Goal: Task Accomplishment & Management: Manage account settings

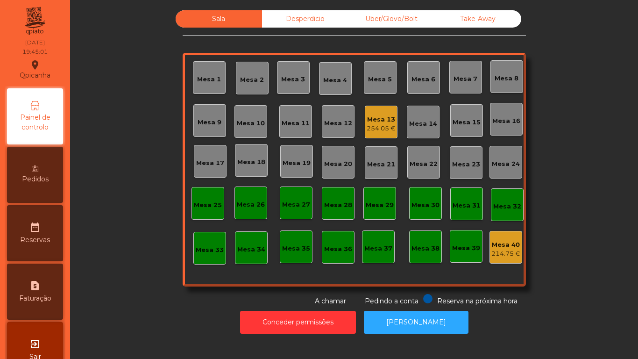
click at [388, 129] on div "254.05 €" at bounding box center [381, 128] width 29 height 9
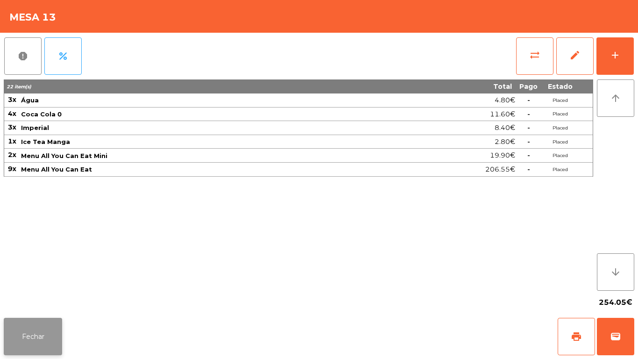
click at [41, 338] on button "Fechar" at bounding box center [33, 336] width 58 height 37
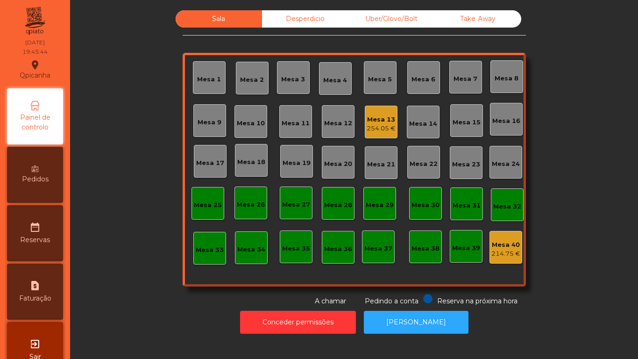
click at [375, 120] on div "Mesa 13" at bounding box center [381, 119] width 29 height 9
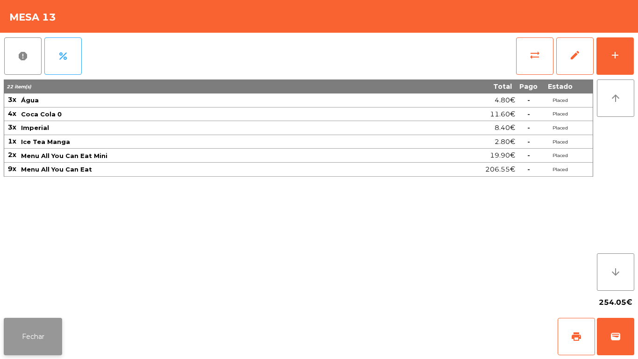
click at [25, 332] on button "Fechar" at bounding box center [33, 336] width 58 height 37
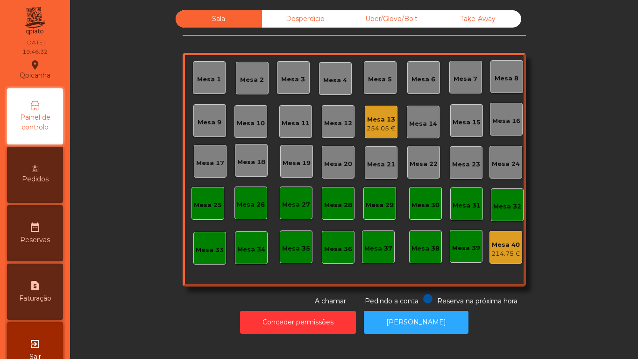
click at [371, 121] on div "Mesa 13" at bounding box center [381, 119] width 29 height 9
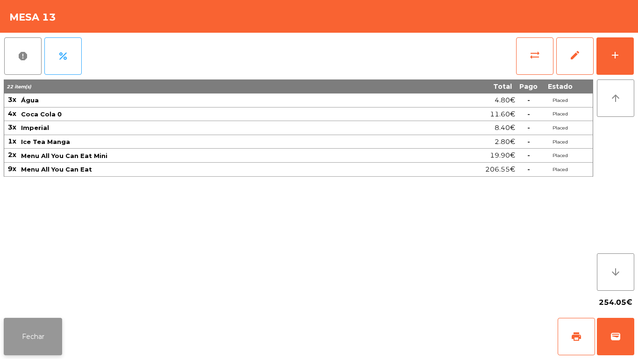
click at [34, 334] on button "Fechar" at bounding box center [33, 336] width 58 height 37
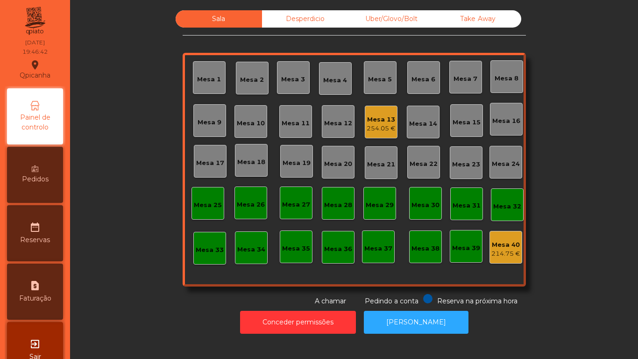
click at [377, 117] on div "Mesa 13" at bounding box center [381, 119] width 29 height 9
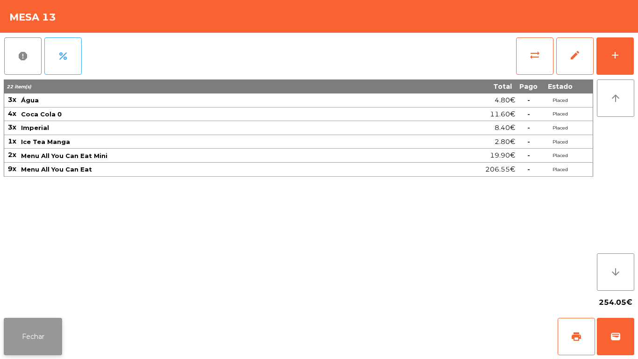
click at [35, 343] on button "Fechar" at bounding box center [33, 336] width 58 height 37
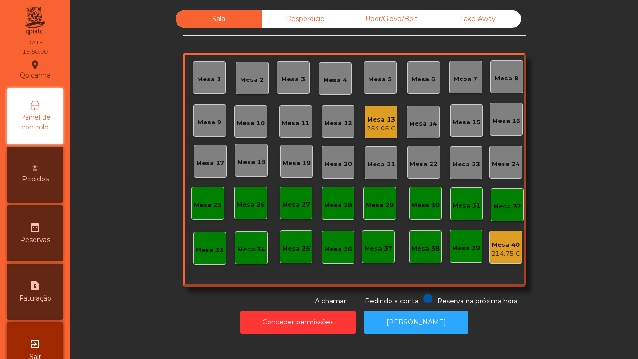
click at [376, 128] on div "254.05 €" at bounding box center [381, 128] width 29 height 9
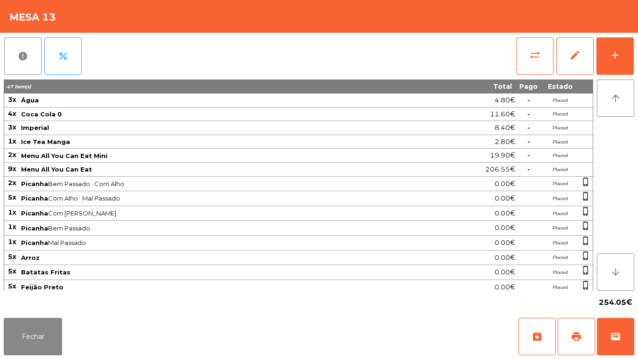
scroll to position [4, 0]
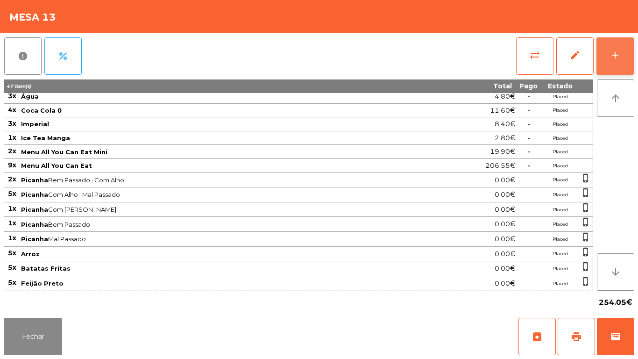
click at [615, 60] on div "add" at bounding box center [614, 55] width 11 height 11
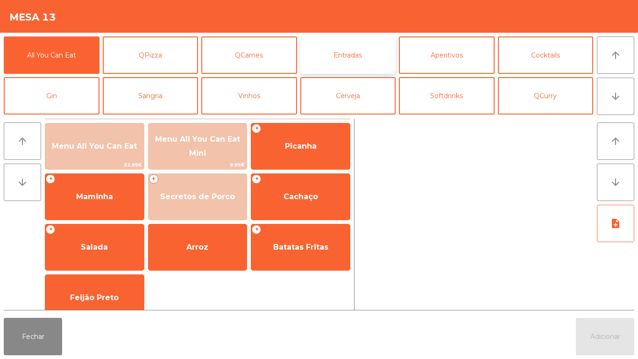
click at [354, 61] on button "Entradas" at bounding box center [348, 54] width 96 height 37
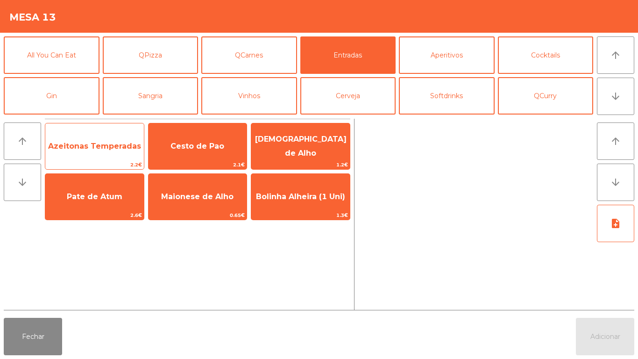
click at [101, 149] on span "Azeitonas Temperadas" at bounding box center [94, 146] width 93 height 9
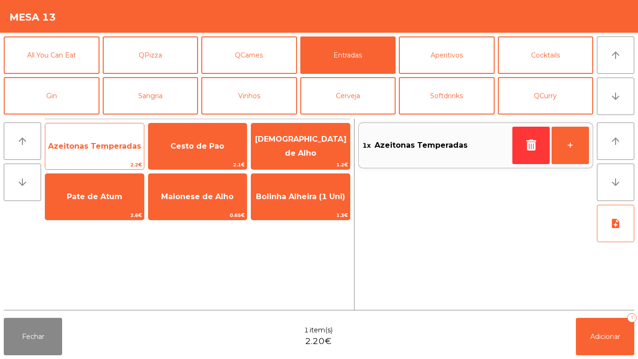
click at [112, 150] on span "Azeitonas Temperadas" at bounding box center [94, 146] width 93 height 9
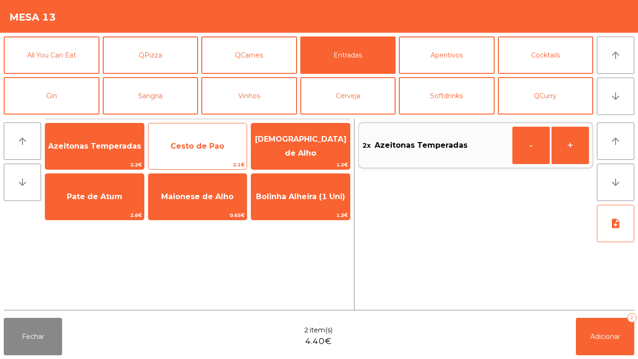
click at [200, 147] on span "Cesto de Pao" at bounding box center [197, 146] width 54 height 9
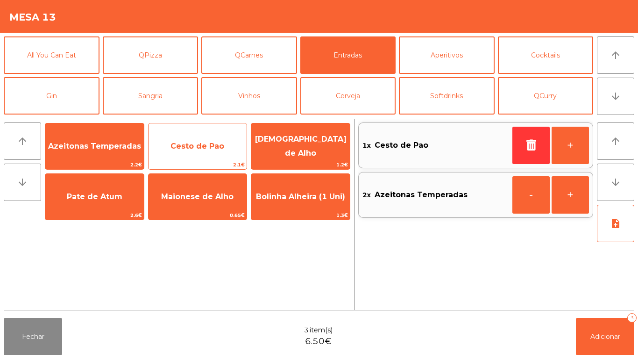
click at [201, 146] on span "Cesto de Pao" at bounding box center [197, 146] width 54 height 9
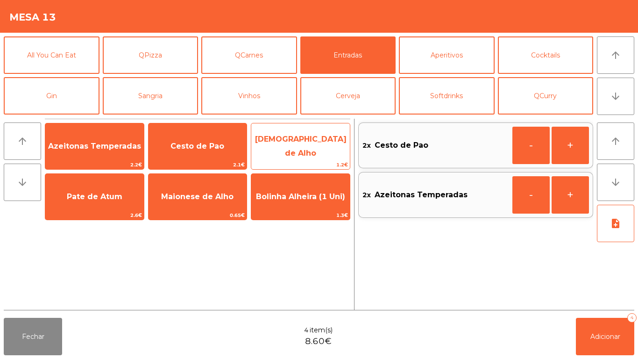
click at [311, 148] on span "[DEMOGRAPHIC_DATA] de Alho" at bounding box center [301, 145] width 92 height 23
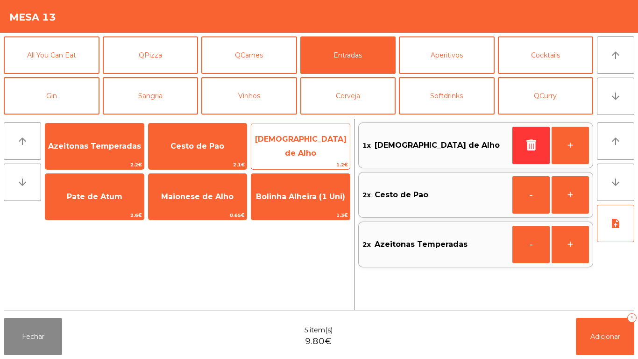
click at [306, 145] on span "[DEMOGRAPHIC_DATA] de Alho" at bounding box center [301, 145] width 92 height 23
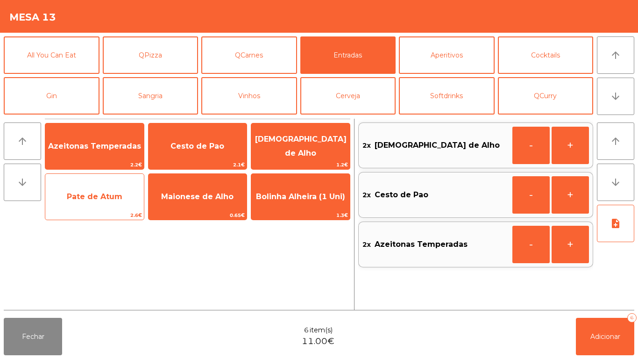
click at [97, 199] on span "Pate de Atum" at bounding box center [95, 196] width 56 height 9
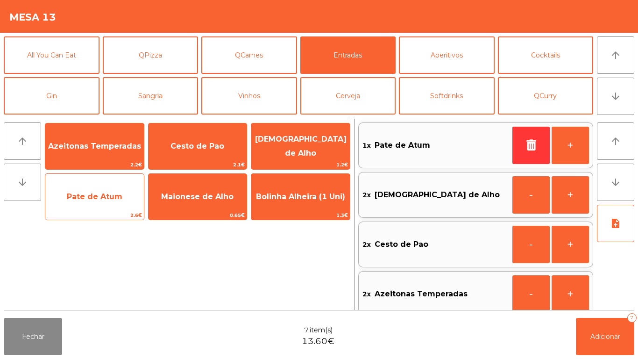
click at [95, 200] on span "Pate de Atum" at bounding box center [95, 196] width 56 height 9
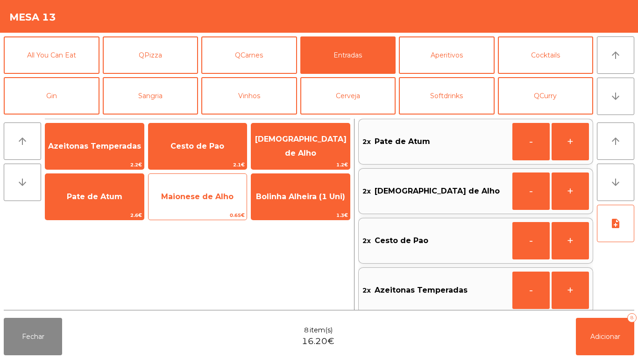
click at [198, 203] on span "Maionese de Alho" at bounding box center [198, 196] width 99 height 25
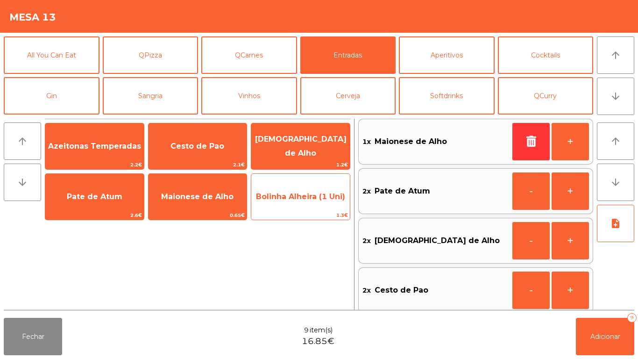
click at [310, 202] on span "Bolinha Alheira (1 Uni)" at bounding box center [300, 196] width 99 height 25
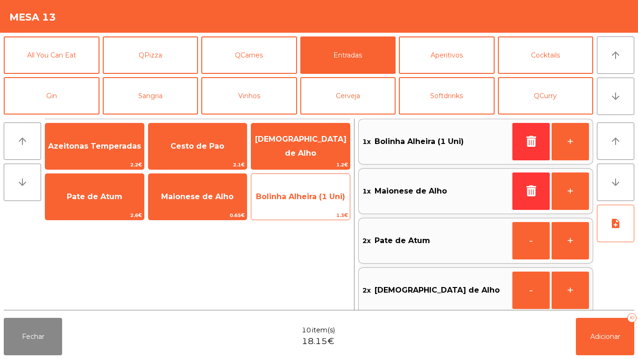
click at [306, 198] on span "Bolinha Alheira (1 Uni)" at bounding box center [300, 196] width 89 height 9
click at [309, 201] on span "Bolinha Alheira (1 Uni)" at bounding box center [300, 196] width 99 height 25
click at [311, 203] on span "Bolinha Alheira (1 Uni)" at bounding box center [300, 196] width 99 height 25
click at [314, 201] on span "Bolinha Alheira (1 Uni)" at bounding box center [300, 196] width 99 height 25
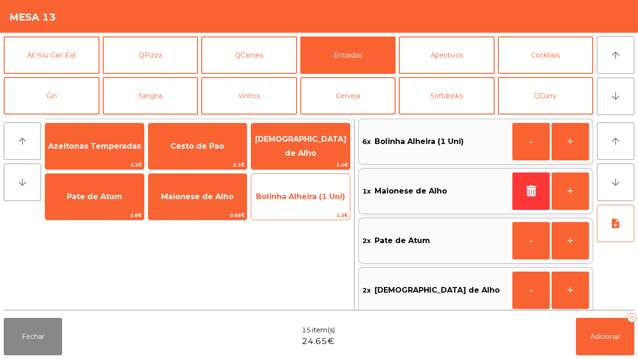
click at [314, 198] on span "Bolinha Alheira (1 Uni)" at bounding box center [300, 196] width 89 height 9
click at [312, 201] on span "Bolinha Alheira (1 Uni)" at bounding box center [300, 196] width 99 height 25
click at [311, 199] on span "Bolinha Alheira (1 Uni)" at bounding box center [300, 196] width 89 height 9
click at [313, 202] on span "Bolinha Alheira (1 Uni)" at bounding box center [300, 196] width 99 height 25
click at [313, 201] on span "Bolinha Alheira (1 Uni)" at bounding box center [300, 196] width 99 height 25
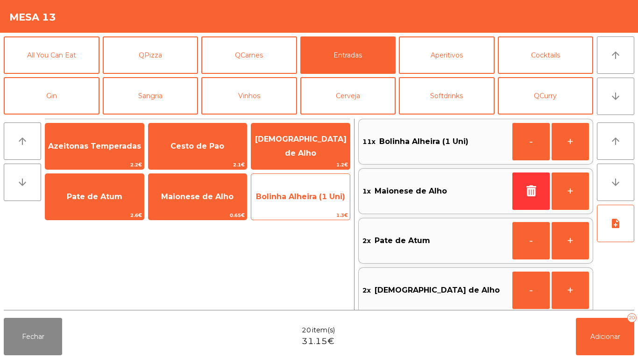
click at [308, 204] on span "Bolinha Alheira (1 Uni)" at bounding box center [300, 196] width 99 height 25
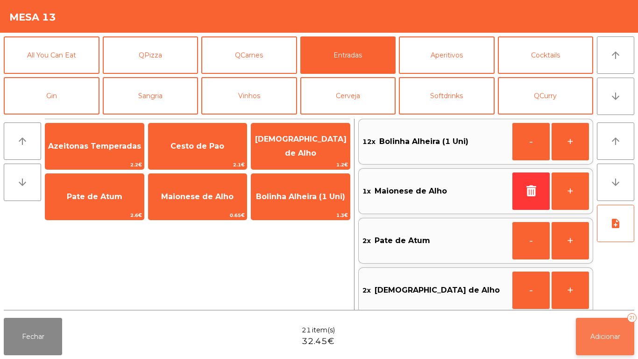
click at [590, 340] on span "Adicionar" at bounding box center [605, 336] width 30 height 8
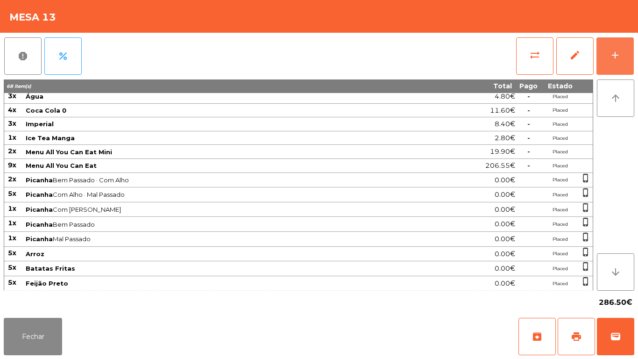
scroll to position [87, 0]
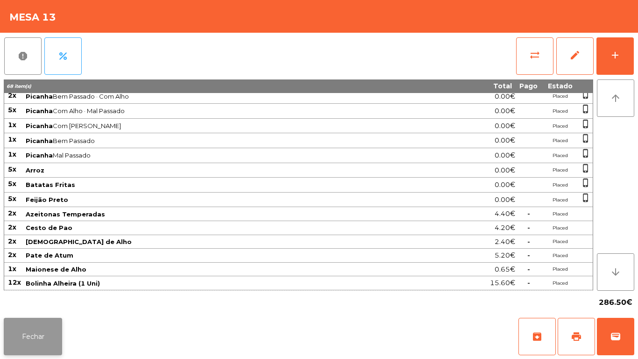
click at [51, 335] on button "Fechar" at bounding box center [33, 336] width 58 height 37
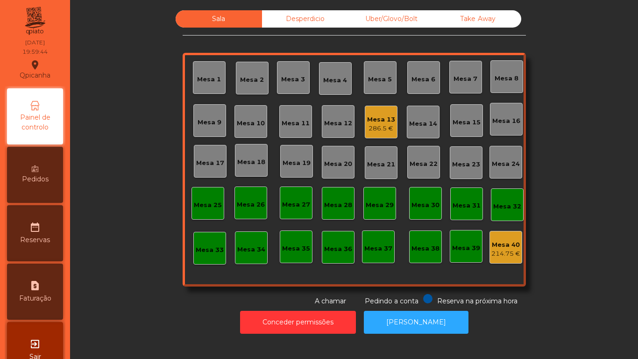
click at [252, 77] on div "Mesa 2" at bounding box center [252, 79] width 24 height 9
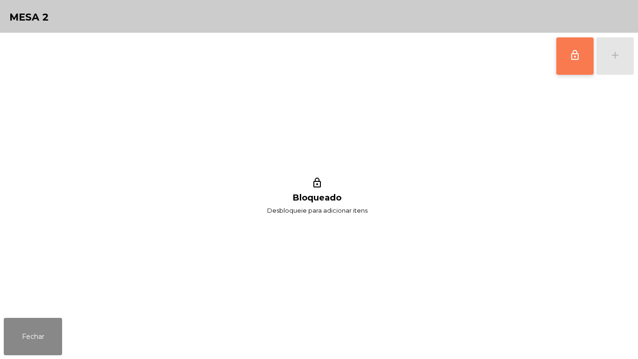
click at [571, 63] on button "lock_outline" at bounding box center [574, 55] width 37 height 37
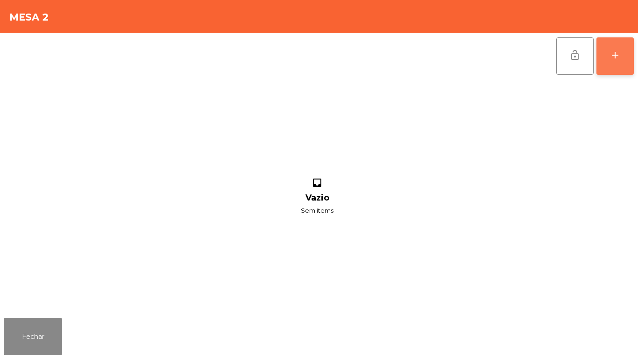
click at [614, 63] on button "add" at bounding box center [614, 55] width 37 height 37
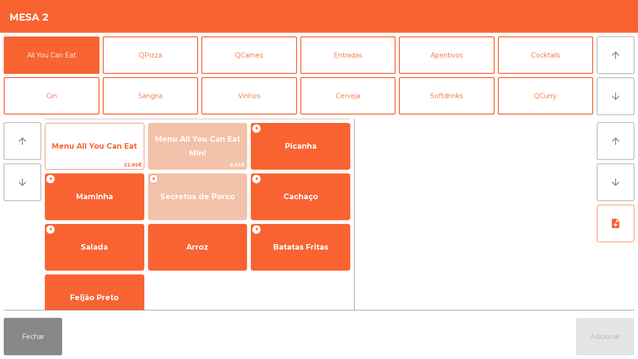
click at [102, 151] on span "Menu All You Can Eat" at bounding box center [94, 146] width 99 height 25
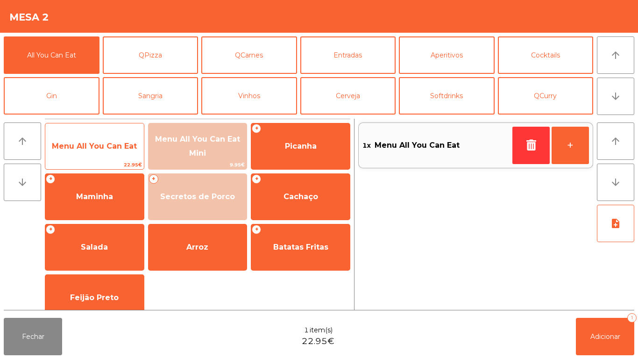
click at [101, 149] on span "Menu All You Can Eat" at bounding box center [94, 146] width 85 height 9
click at [99, 149] on span "Menu All You Can Eat" at bounding box center [94, 146] width 85 height 9
click at [96, 149] on span "Menu All You Can Eat" at bounding box center [94, 146] width 85 height 9
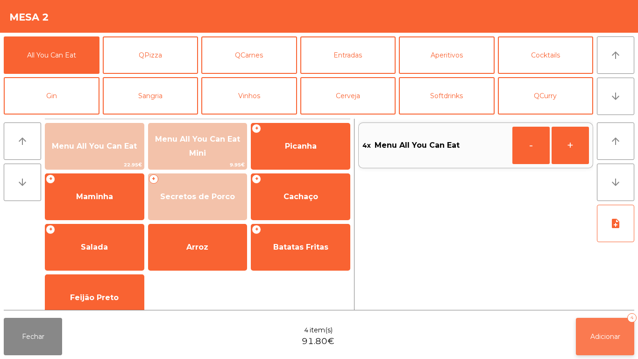
click at [596, 335] on span "Adicionar" at bounding box center [605, 336] width 30 height 8
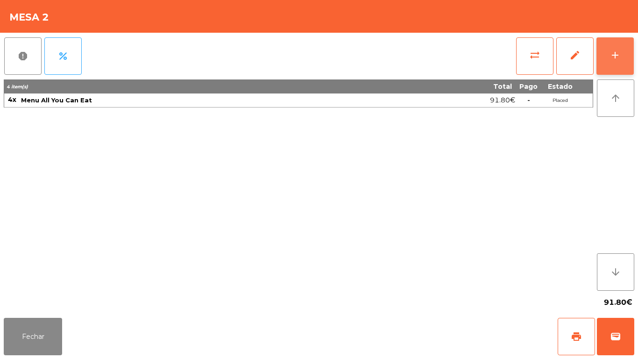
click at [610, 62] on button "add" at bounding box center [614, 55] width 37 height 37
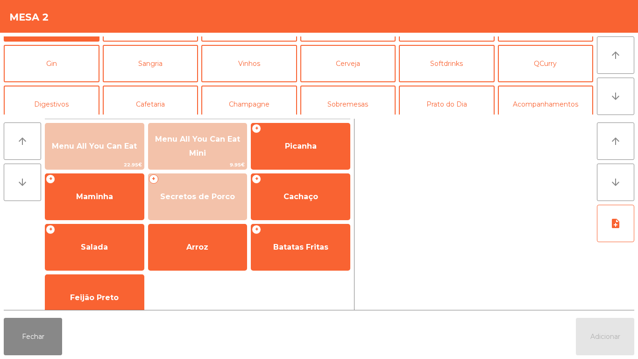
scroll to position [19, 0]
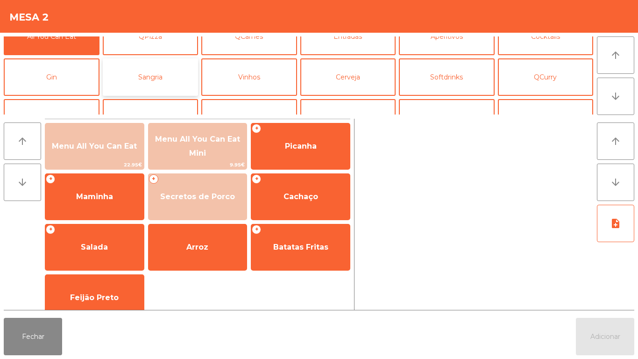
click at [166, 75] on button "Sangria" at bounding box center [151, 76] width 96 height 37
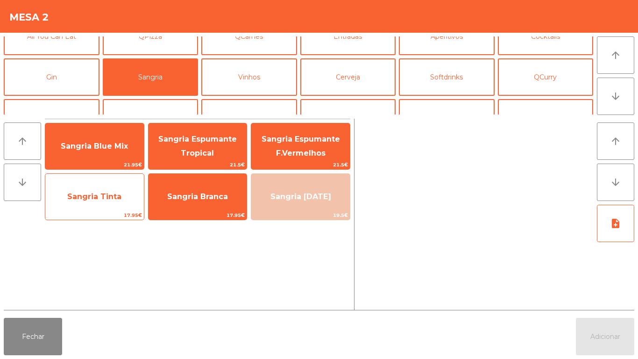
click at [117, 200] on span "Sangria Tinta" at bounding box center [94, 196] width 54 height 9
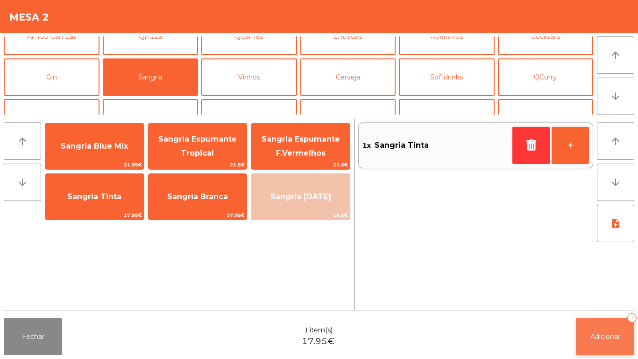
click at [610, 338] on span "Adicionar" at bounding box center [605, 336] width 30 height 8
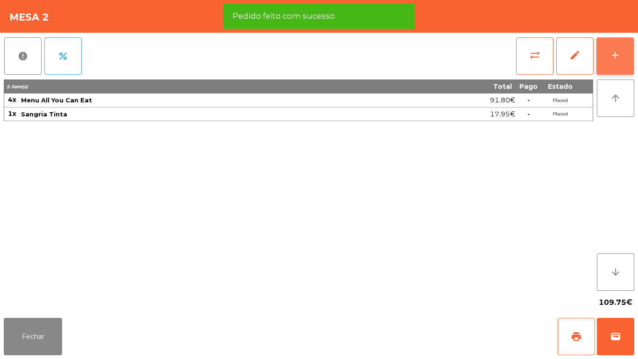
click at [616, 48] on button "add" at bounding box center [614, 55] width 37 height 37
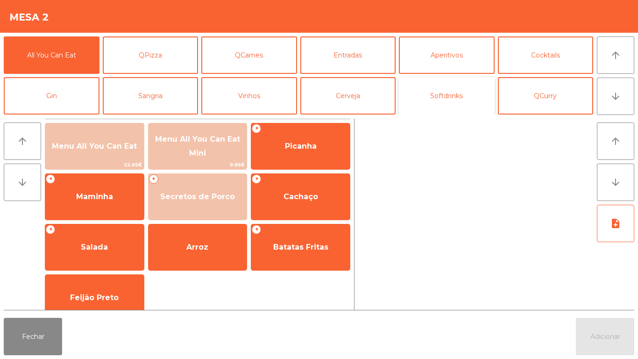
click at [438, 98] on button "Softdrinks" at bounding box center [447, 95] width 96 height 37
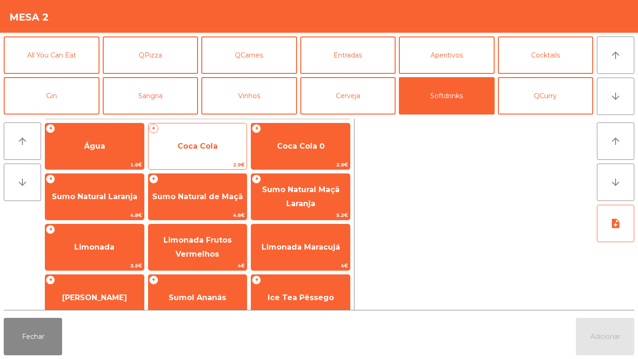
click at [204, 143] on span "Coca Cola" at bounding box center [197, 146] width 40 height 9
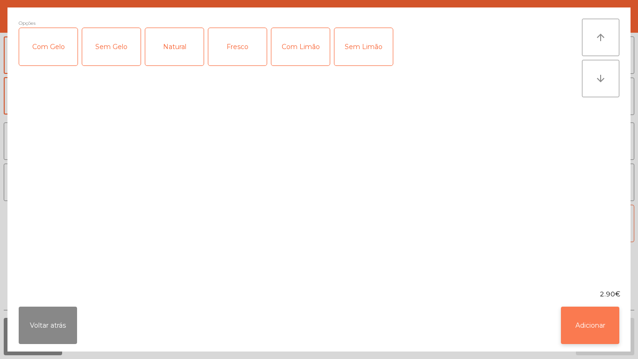
click at [589, 329] on button "Adicionar" at bounding box center [590, 324] width 58 height 37
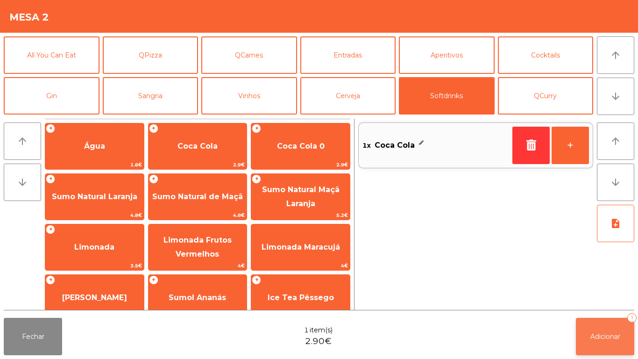
click at [608, 327] on button "Adicionar 1" at bounding box center [605, 336] width 58 height 37
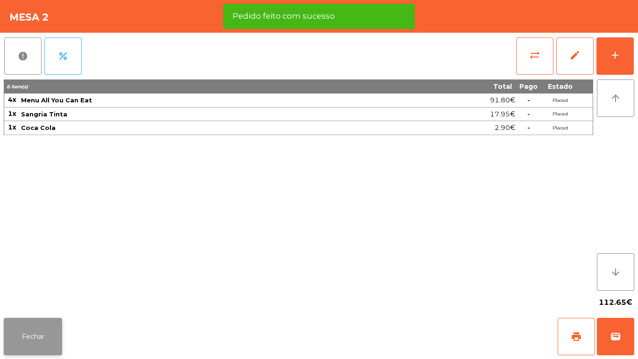
click at [53, 323] on button "Fechar" at bounding box center [33, 336] width 58 height 37
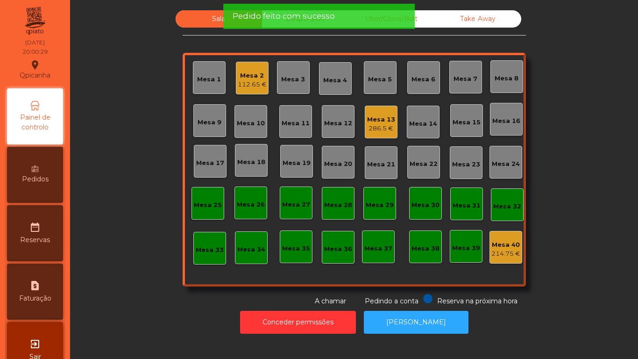
click at [387, 125] on div "286.5 €" at bounding box center [381, 128] width 28 height 9
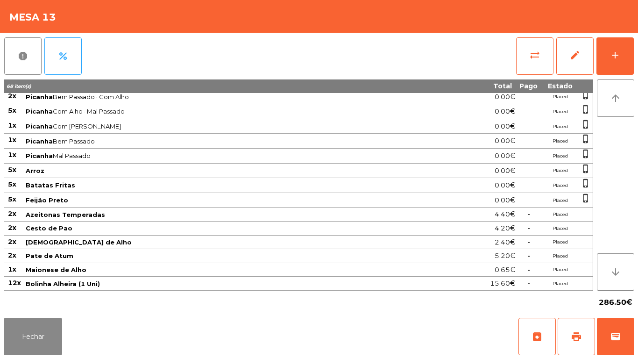
scroll to position [0, 0]
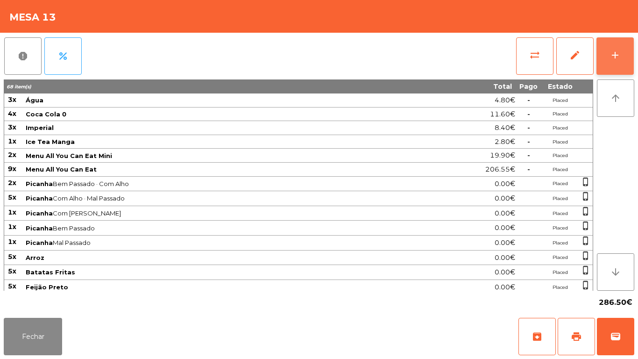
click at [612, 55] on div "add" at bounding box center [614, 55] width 11 height 11
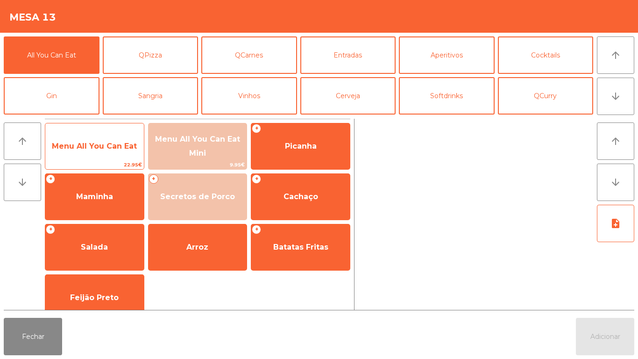
click at [112, 147] on span "Menu All You Can Eat" at bounding box center [94, 146] width 85 height 9
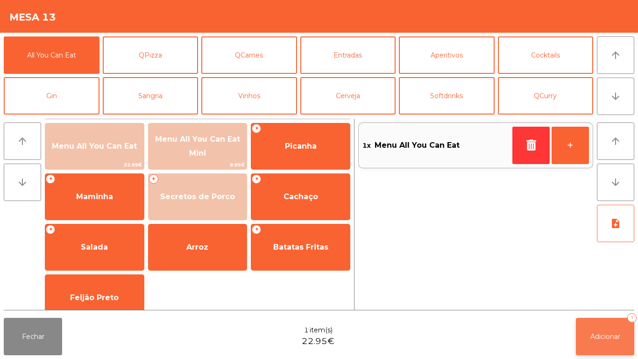
click at [599, 321] on button "Adicionar 1" at bounding box center [605, 336] width 58 height 37
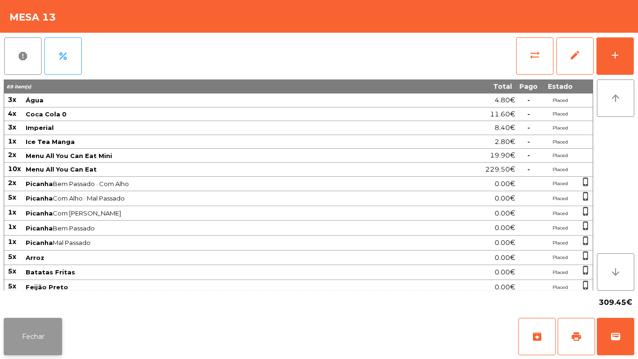
click at [44, 332] on button "Fechar" at bounding box center [33, 336] width 58 height 37
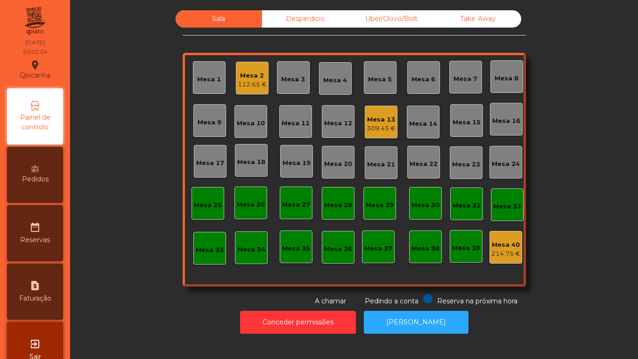
click at [255, 84] on div "112.65 €" at bounding box center [252, 84] width 29 height 9
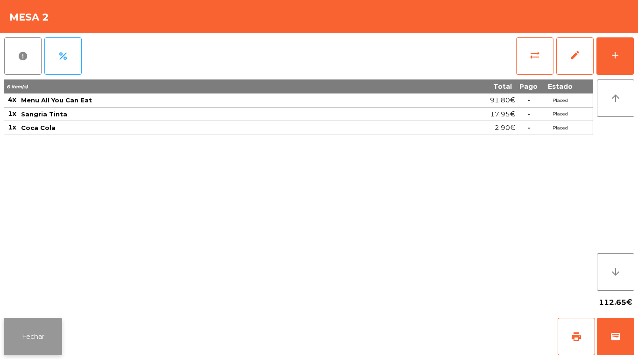
click at [36, 329] on button "Fechar" at bounding box center [33, 336] width 58 height 37
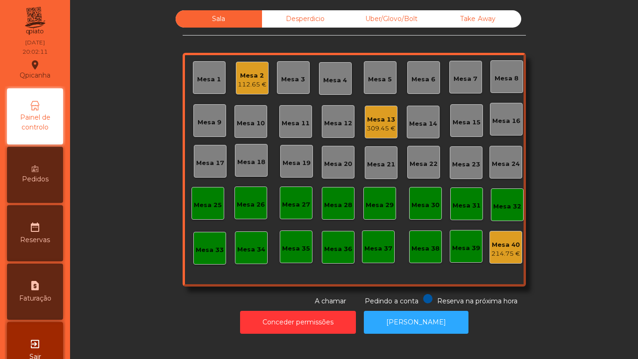
click at [374, 130] on div "309.45 €" at bounding box center [381, 128] width 29 height 9
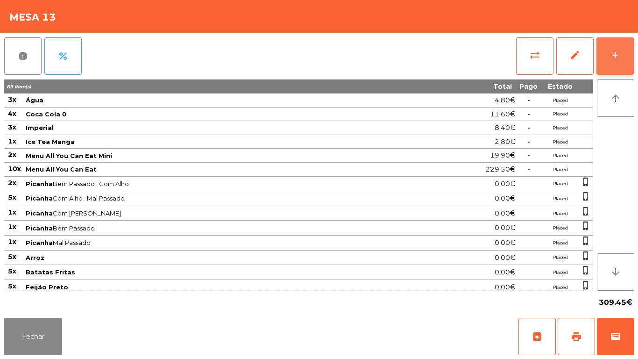
click at [608, 58] on button "add" at bounding box center [614, 55] width 37 height 37
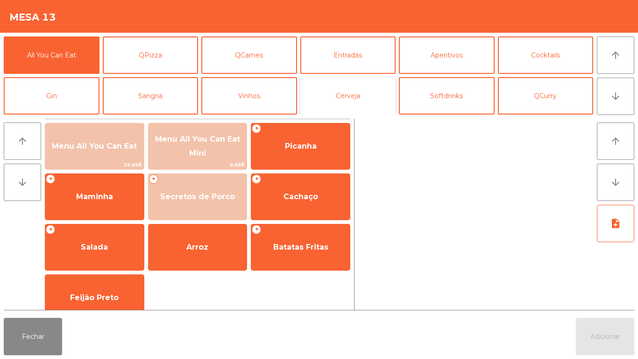
click at [359, 99] on button "Cerveja" at bounding box center [348, 95] width 96 height 37
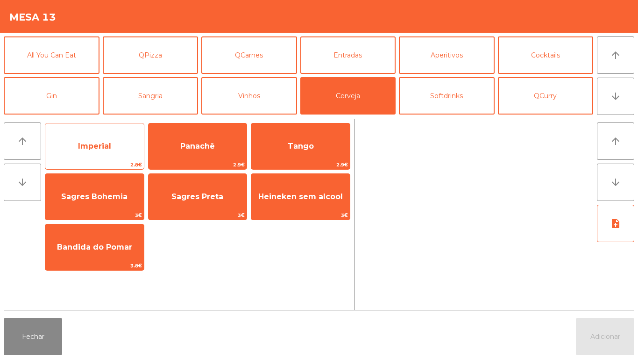
click at [92, 146] on span "Imperial" at bounding box center [94, 146] width 33 height 9
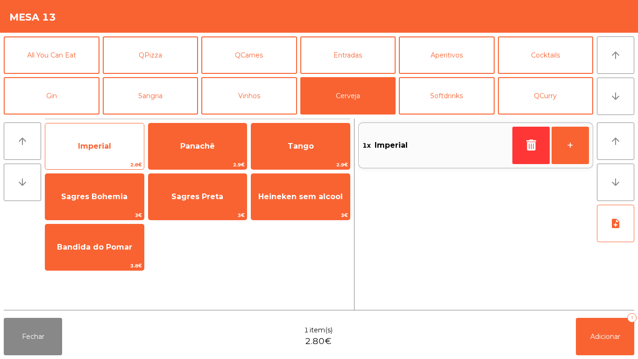
click at [85, 150] on span "Imperial" at bounding box center [94, 146] width 33 height 9
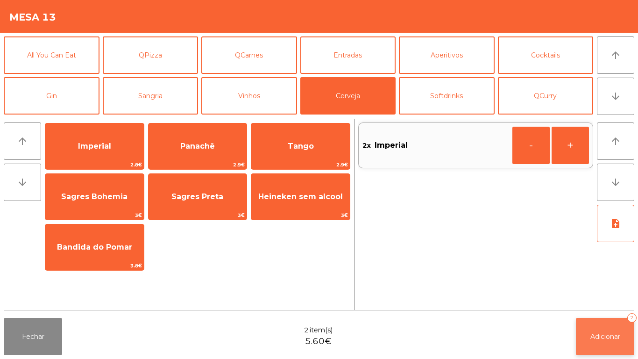
click at [596, 326] on button "Adicionar 2" at bounding box center [605, 336] width 58 height 37
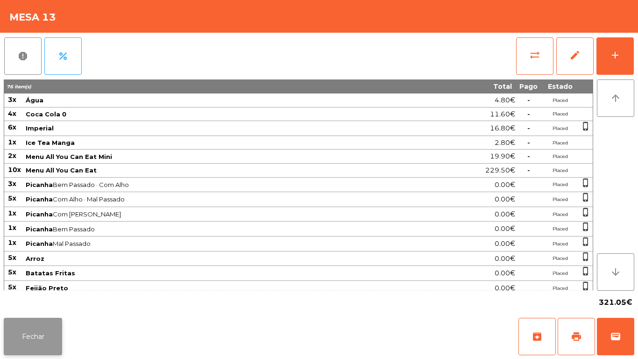
click at [58, 335] on button "Fechar" at bounding box center [33, 336] width 58 height 37
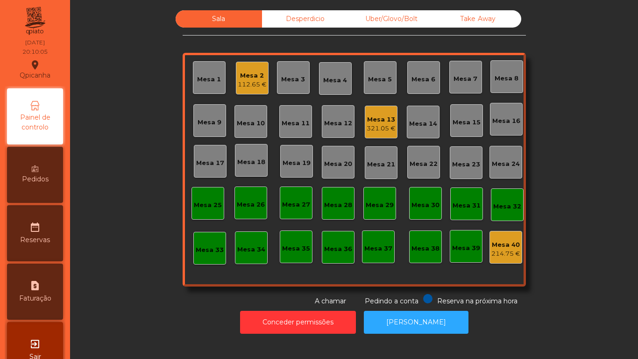
click at [245, 90] on div "Mesa 2 112.65 €" at bounding box center [252, 78] width 33 height 33
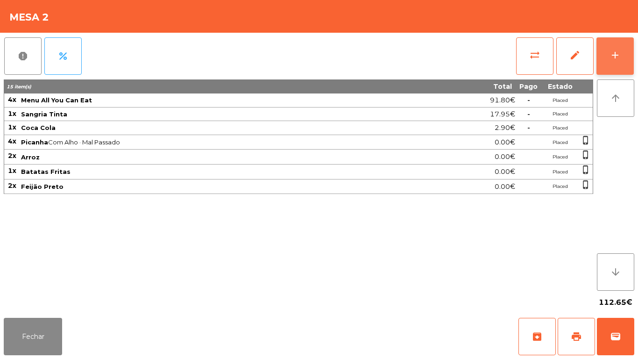
click at [615, 61] on button "add" at bounding box center [614, 55] width 37 height 37
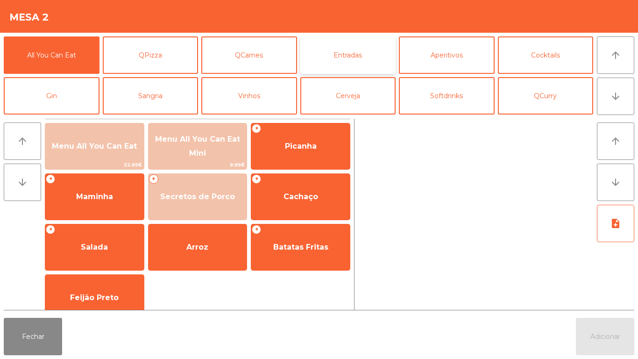
click at [346, 55] on button "Entradas" at bounding box center [348, 54] width 96 height 37
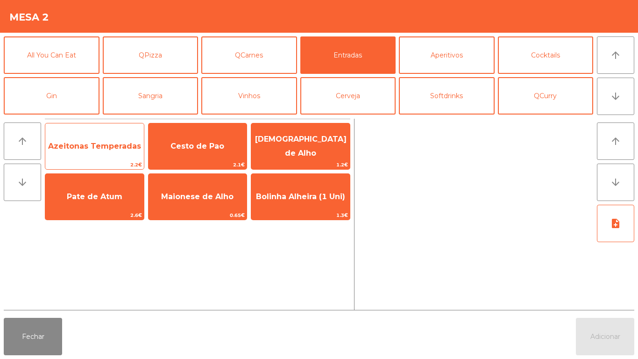
click at [111, 149] on span "Azeitonas Temperadas" at bounding box center [94, 146] width 93 height 9
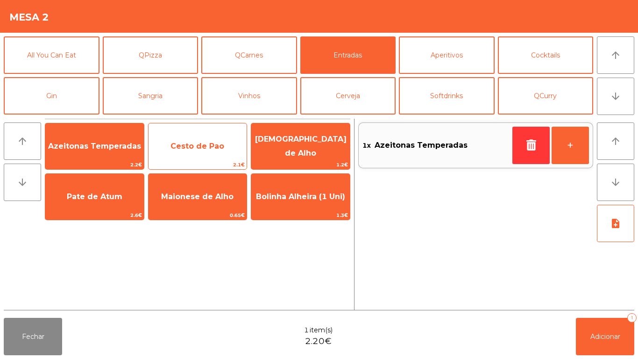
click at [191, 149] on span "Cesto de Pao" at bounding box center [197, 146] width 54 height 9
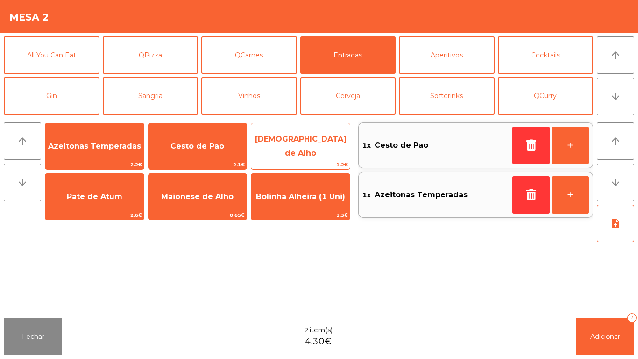
click at [306, 145] on span "[DEMOGRAPHIC_DATA] de Alho" at bounding box center [301, 145] width 92 height 23
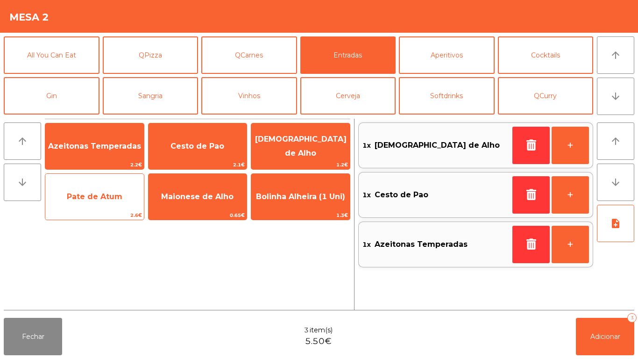
click at [80, 203] on span "Pate de Atum" at bounding box center [94, 196] width 99 height 25
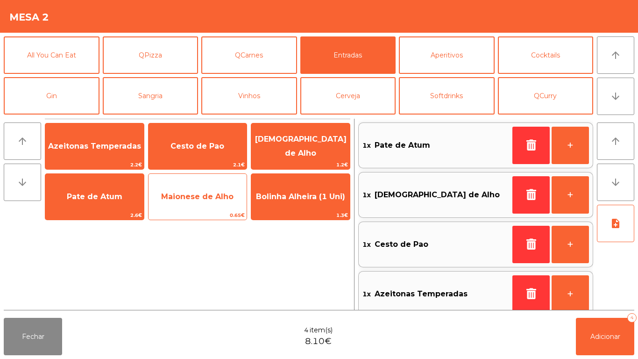
click at [194, 196] on span "Maionese de Alho" at bounding box center [197, 196] width 72 height 9
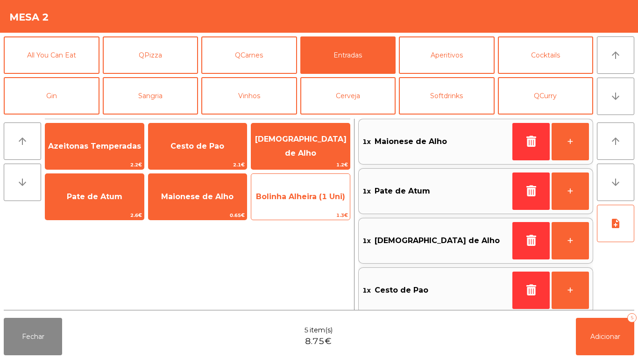
click at [305, 196] on span "Bolinha Alheira (1 Uni)" at bounding box center [300, 196] width 89 height 9
click at [309, 191] on span "Bolinha Alheira (1 Uni)" at bounding box center [300, 196] width 99 height 25
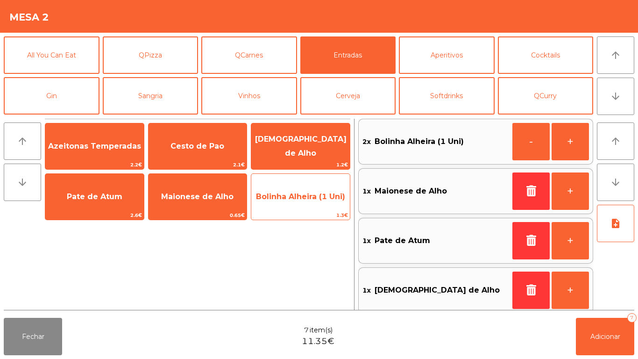
click at [302, 200] on span "Bolinha Alheira (1 Uni)" at bounding box center [300, 196] width 89 height 9
click at [295, 183] on div "Bolinha Alheira (1 Uni) 1.3€" at bounding box center [300, 196] width 99 height 47
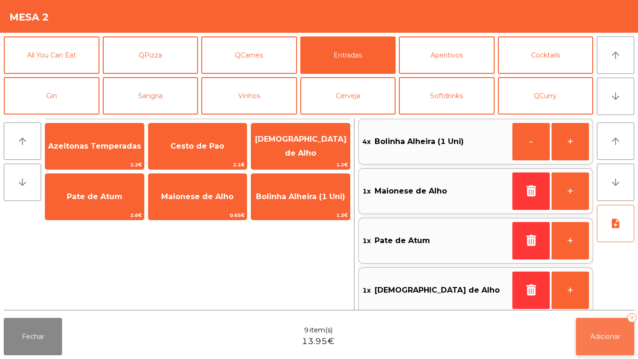
click at [605, 335] on span "Adicionar" at bounding box center [605, 336] width 30 height 8
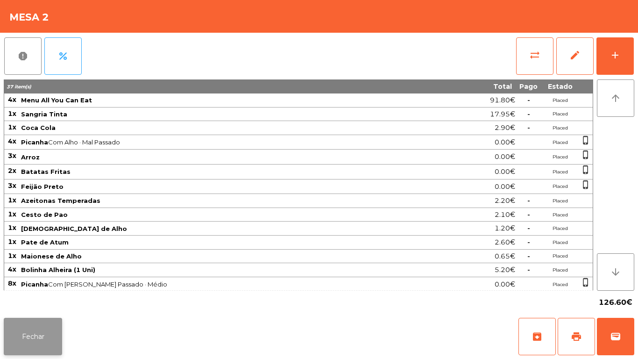
click at [37, 324] on button "Fechar" at bounding box center [33, 336] width 58 height 37
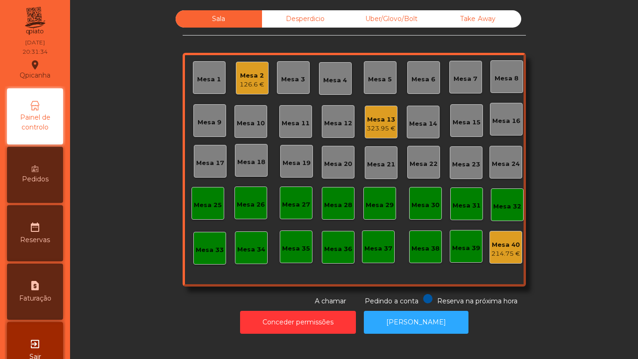
click at [461, 128] on div "Mesa 15" at bounding box center [466, 120] width 33 height 33
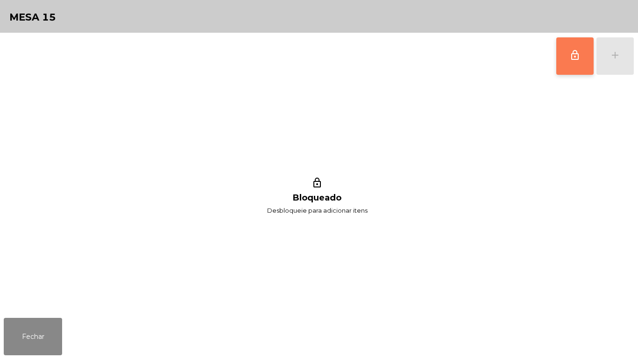
click at [565, 57] on button "lock_outline" at bounding box center [574, 55] width 37 height 37
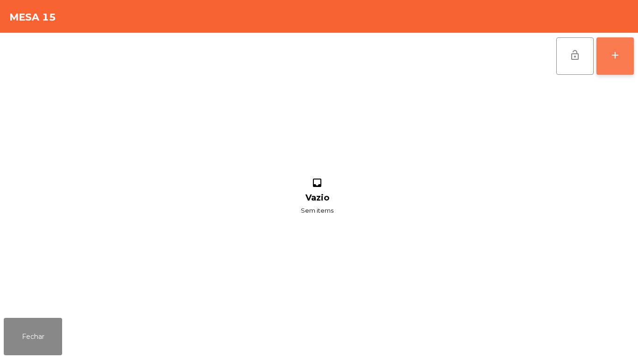
click at [609, 61] on button "add" at bounding box center [614, 55] width 37 height 37
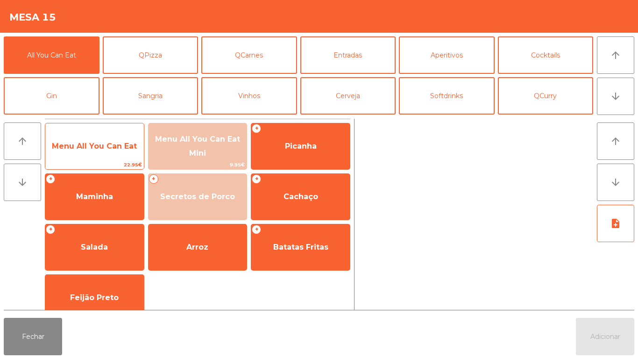
click at [106, 145] on span "Menu All You Can Eat" at bounding box center [94, 146] width 85 height 9
click at [110, 139] on span "Menu All You Can Eat" at bounding box center [94, 146] width 99 height 25
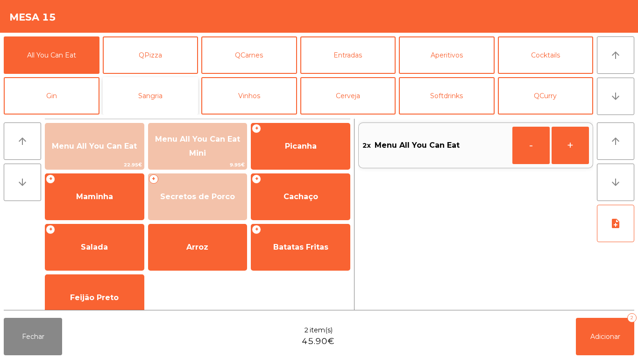
click at [176, 98] on button "Sangria" at bounding box center [151, 95] width 96 height 37
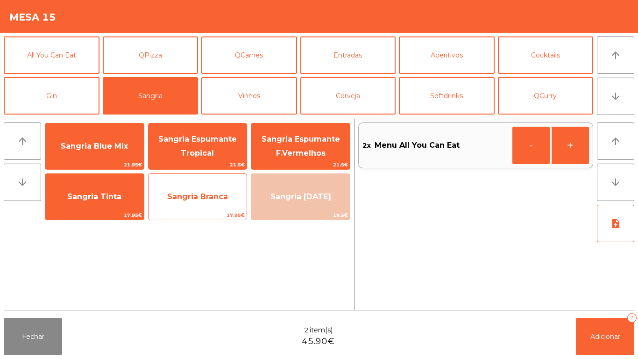
click at [211, 200] on span "Sangria Branca" at bounding box center [197, 196] width 61 height 9
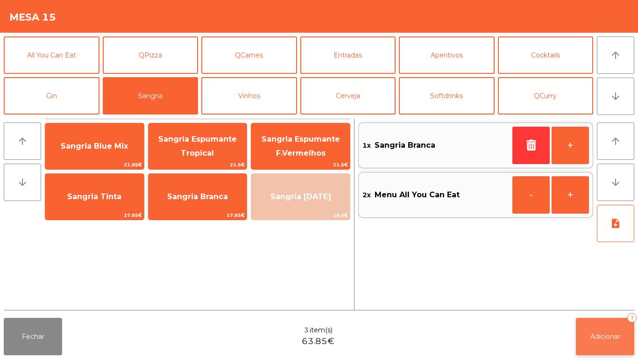
click at [588, 325] on button "Adicionar 3" at bounding box center [605, 336] width 58 height 37
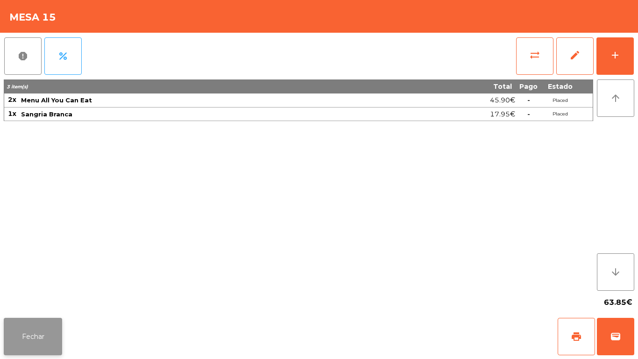
click at [39, 330] on button "Fechar" at bounding box center [33, 336] width 58 height 37
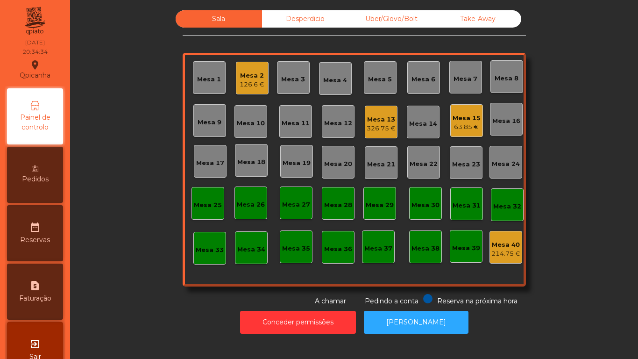
click at [379, 79] on div "Mesa 5" at bounding box center [380, 79] width 24 height 9
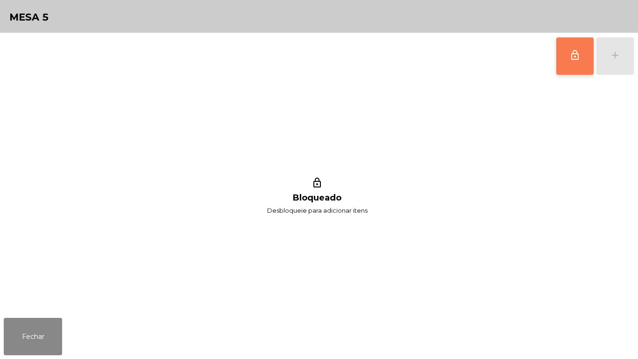
click at [573, 64] on button "lock_outline" at bounding box center [574, 55] width 37 height 37
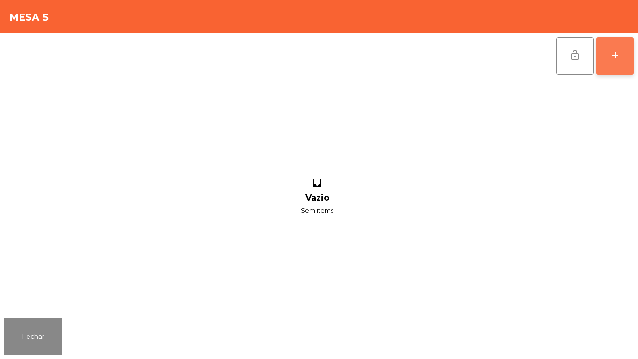
click at [614, 64] on button "add" at bounding box center [614, 55] width 37 height 37
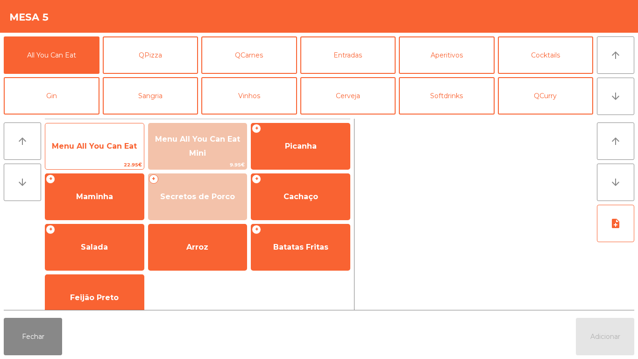
click at [92, 147] on span "Menu All You Can Eat" at bounding box center [94, 146] width 85 height 9
click at [96, 144] on span "Menu All You Can Eat" at bounding box center [94, 146] width 85 height 9
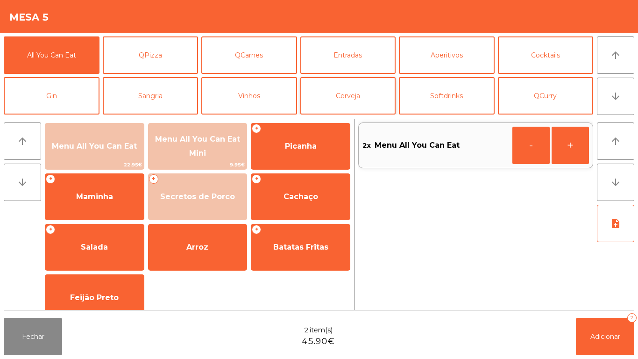
click at [351, 99] on button "Cerveja" at bounding box center [348, 95] width 96 height 37
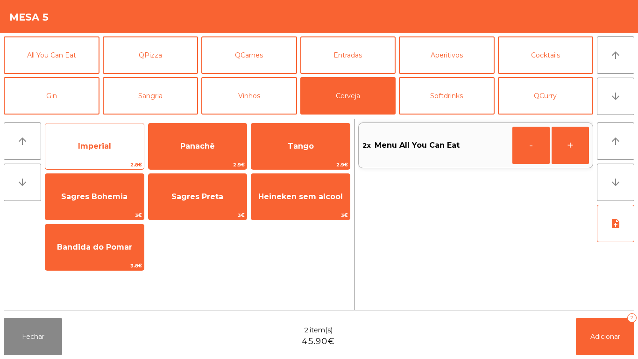
click at [96, 147] on span "Imperial" at bounding box center [94, 146] width 33 height 9
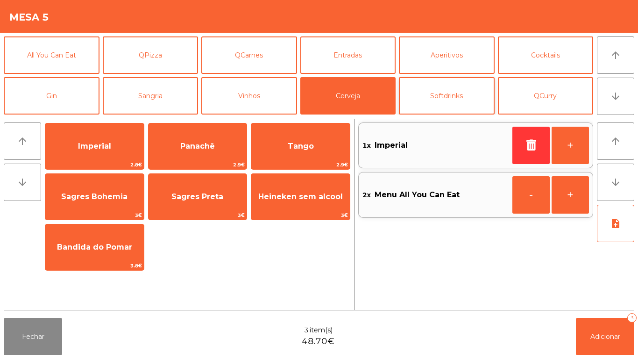
click at [461, 95] on button "Softdrinks" at bounding box center [447, 95] width 96 height 37
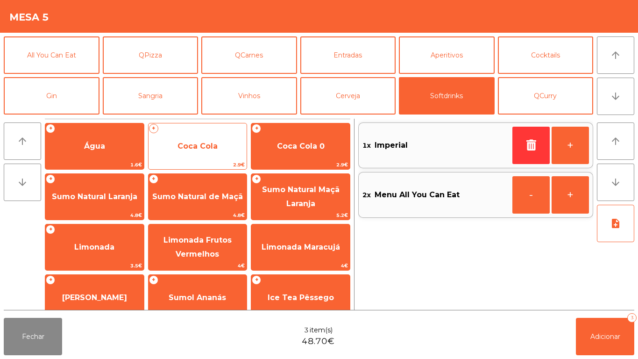
click at [202, 149] on span "Coca Cola" at bounding box center [197, 146] width 40 height 9
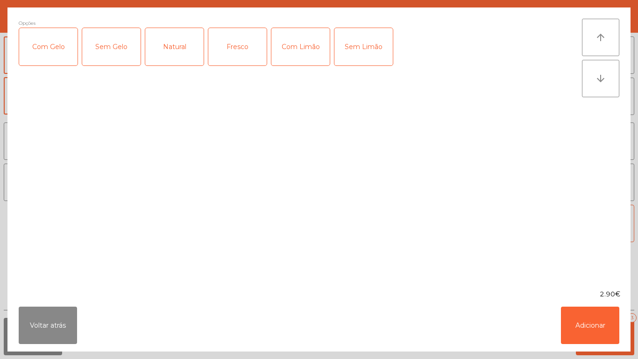
click at [57, 52] on div "Com Gelo" at bounding box center [48, 46] width 58 height 37
click at [247, 47] on div "Fresco" at bounding box center [237, 46] width 58 height 37
click at [239, 51] on div "Fresco" at bounding box center [237, 46] width 58 height 37
click at [303, 57] on div "Com Limão" at bounding box center [300, 46] width 58 height 37
click at [574, 321] on button "Adicionar" at bounding box center [590, 324] width 58 height 37
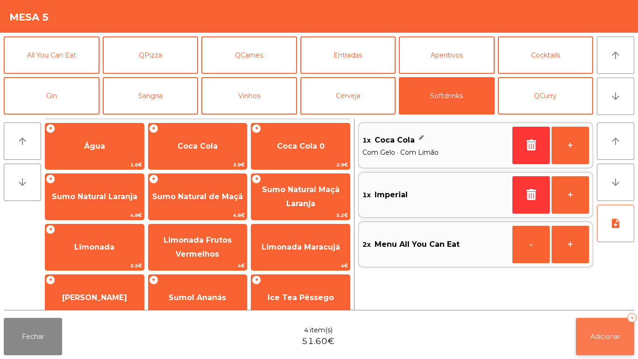
click at [587, 332] on button "Adicionar 4" at bounding box center [605, 336] width 58 height 37
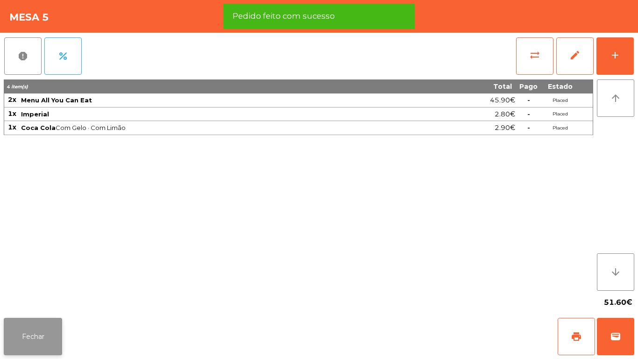
click at [38, 330] on button "Fechar" at bounding box center [33, 336] width 58 height 37
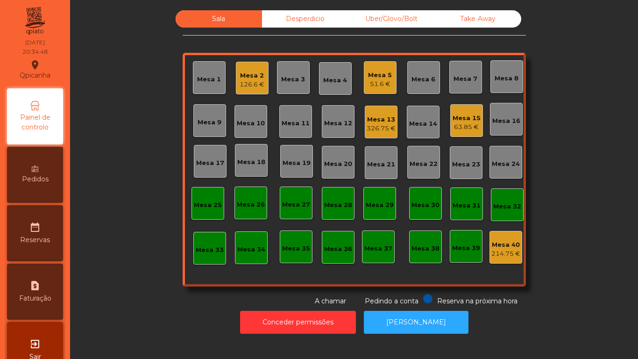
click at [253, 82] on div "126.6 €" at bounding box center [252, 84] width 25 height 9
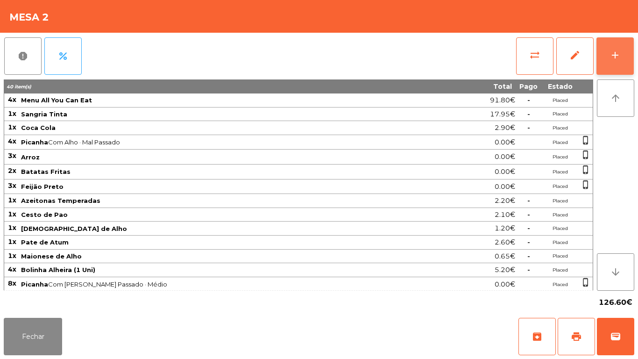
click at [612, 62] on button "add" at bounding box center [614, 55] width 37 height 37
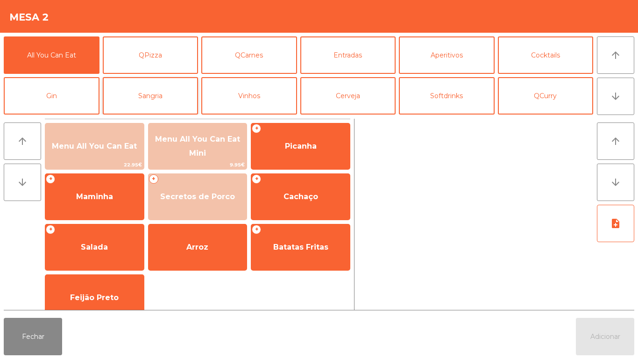
click at [172, 103] on button "Sangria" at bounding box center [151, 95] width 96 height 37
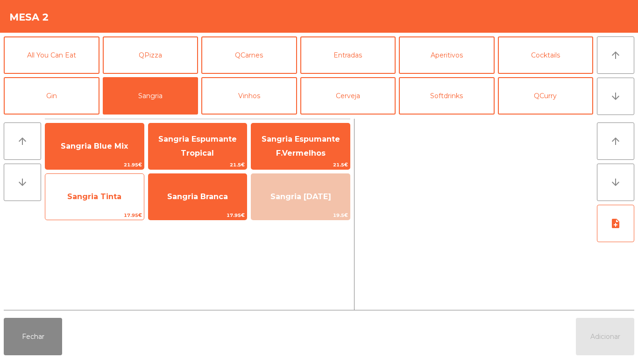
click at [104, 200] on span "Sangria Tinta" at bounding box center [94, 196] width 54 height 9
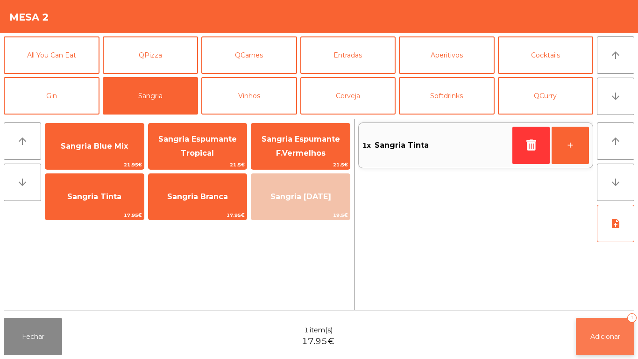
click at [592, 337] on span "Adicionar" at bounding box center [605, 336] width 30 height 8
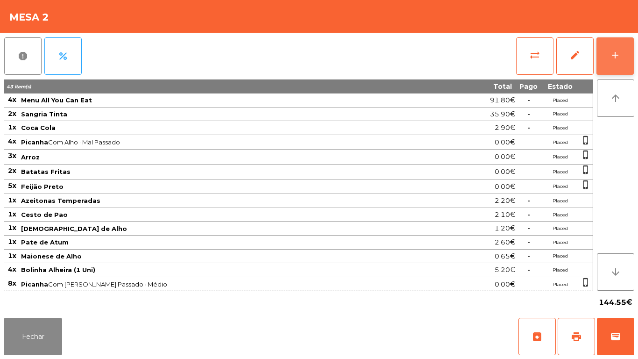
click at [626, 60] on button "add" at bounding box center [614, 55] width 37 height 37
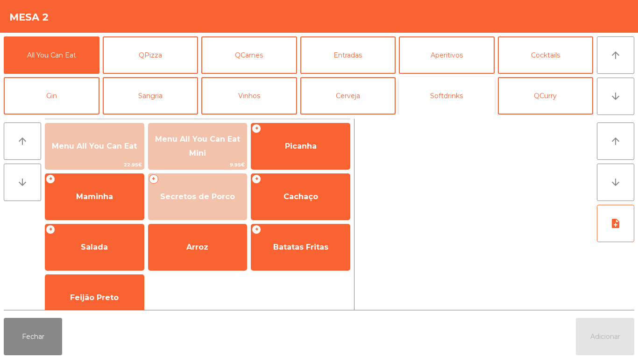
click at [447, 98] on button "Softdrinks" at bounding box center [447, 95] width 96 height 37
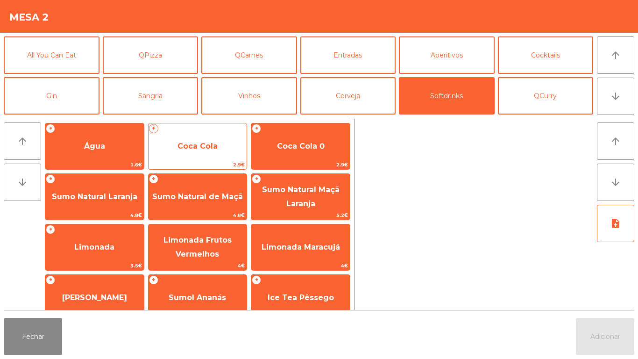
click at [207, 146] on span "Coca Cola" at bounding box center [197, 146] width 40 height 9
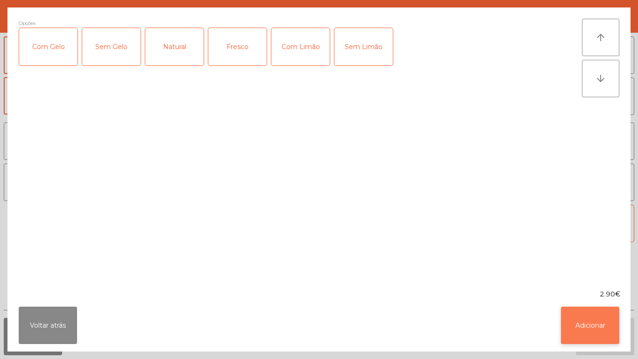
click at [588, 318] on button "Adicionar" at bounding box center [590, 324] width 58 height 37
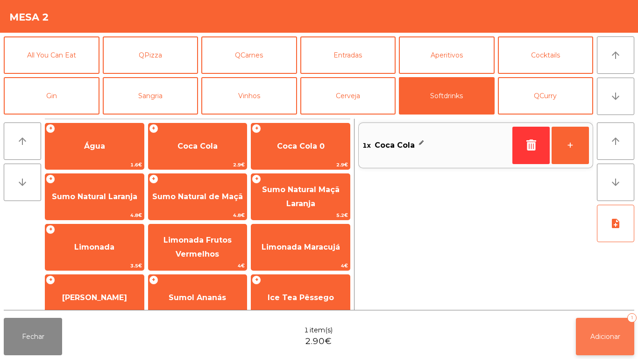
click at [600, 336] on span "Adicionar" at bounding box center [605, 336] width 30 height 8
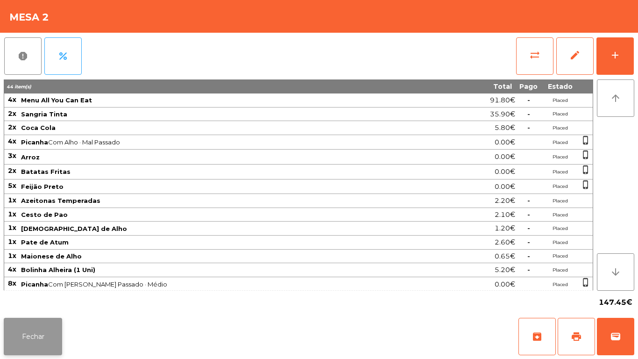
click at [26, 335] on button "Fechar" at bounding box center [33, 336] width 58 height 37
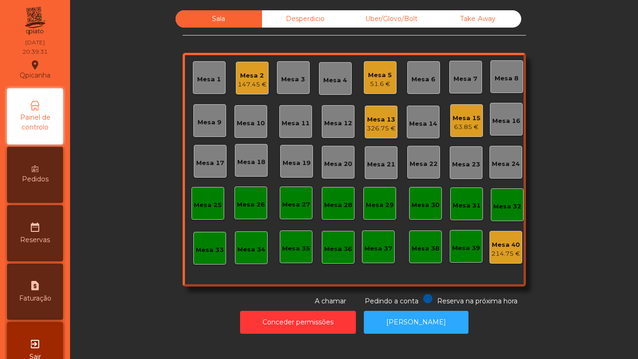
click at [381, 84] on div "51.6 €" at bounding box center [380, 83] width 24 height 9
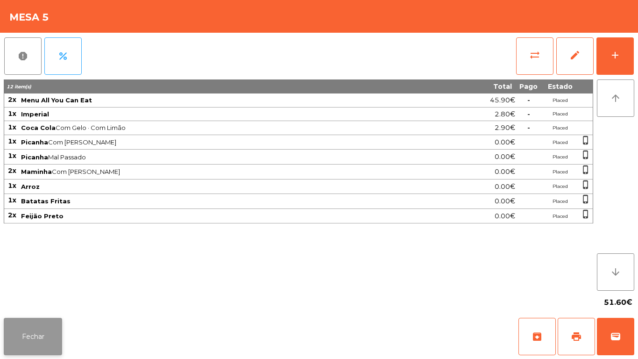
click at [42, 338] on button "Fechar" at bounding box center [33, 336] width 58 height 37
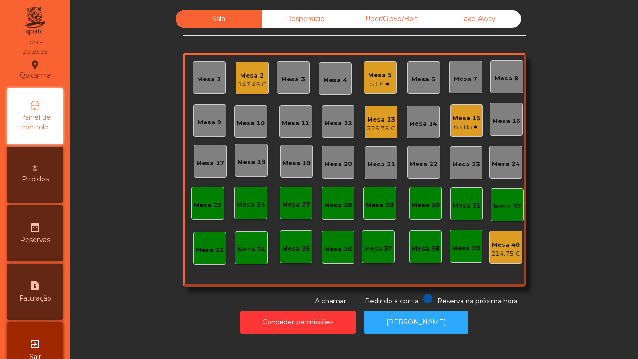
click at [42, 177] on span "Pedidos" at bounding box center [35, 179] width 27 height 10
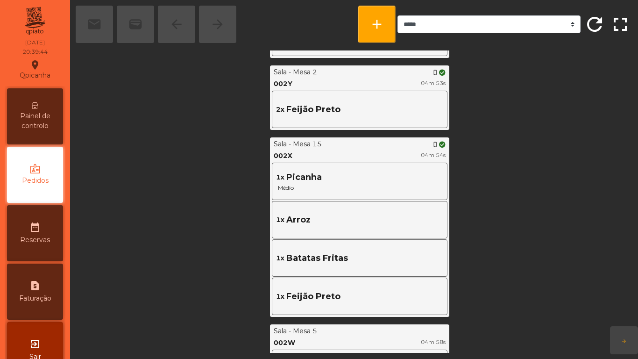
scroll to position [403, 0]
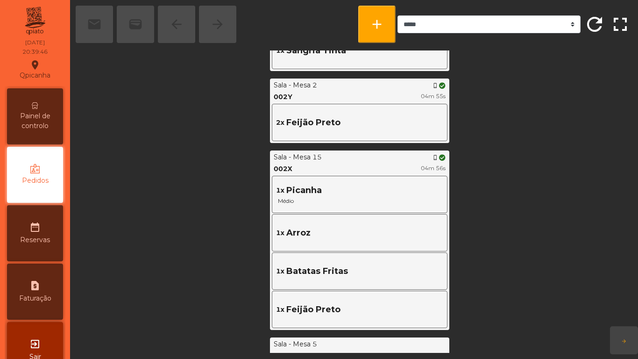
click at [55, 120] on span "Painel de controlo" at bounding box center [34, 121] width 51 height 20
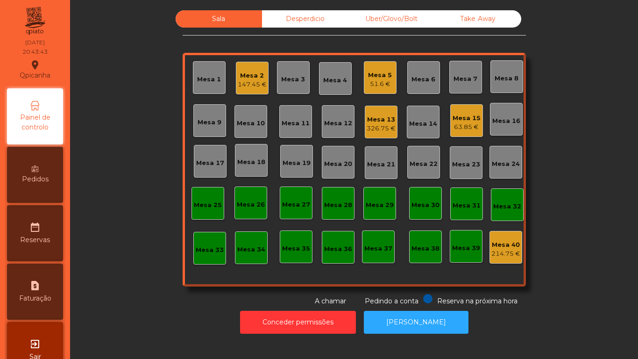
click at [477, 118] on div "Mesa 15 63.85 €" at bounding box center [466, 120] width 33 height 33
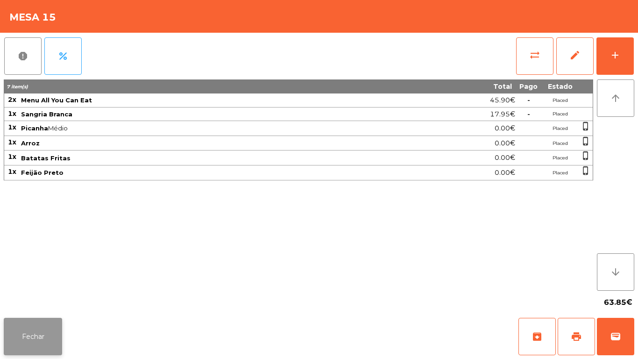
click at [56, 319] on button "Fechar" at bounding box center [33, 336] width 58 height 37
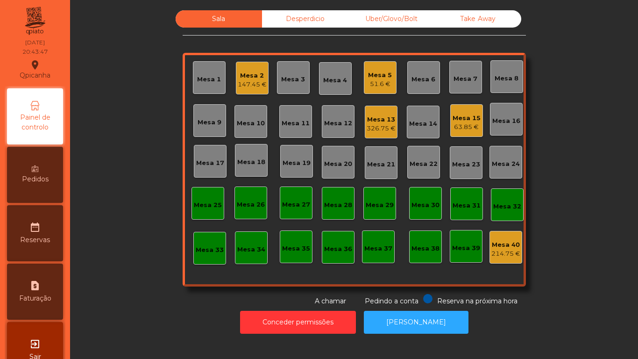
click at [381, 81] on div "51.6 €" at bounding box center [380, 83] width 24 height 9
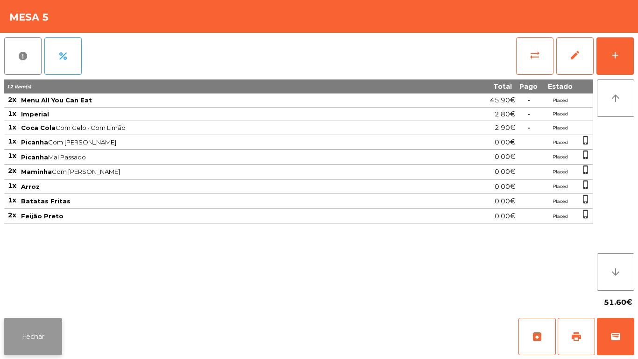
click at [52, 321] on button "Fechar" at bounding box center [33, 336] width 58 height 37
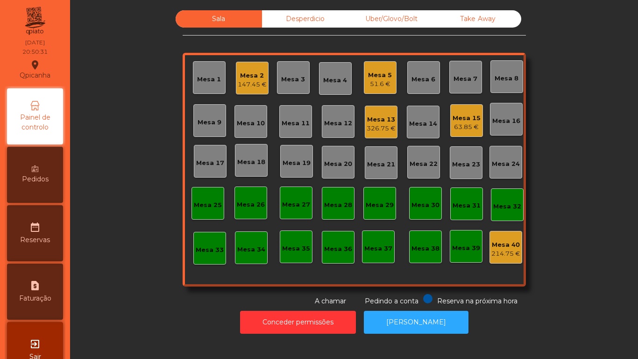
click at [377, 78] on div "Mesa 5" at bounding box center [380, 75] width 24 height 9
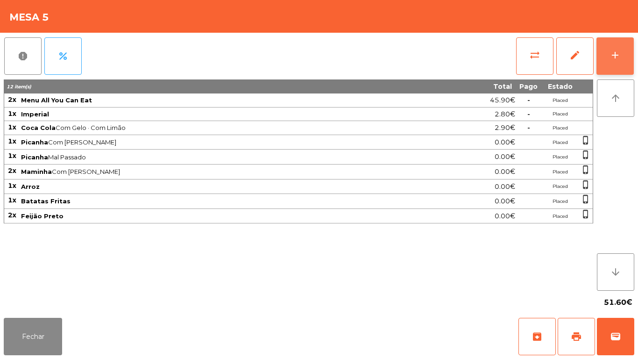
click at [610, 63] on button "add" at bounding box center [614, 55] width 37 height 37
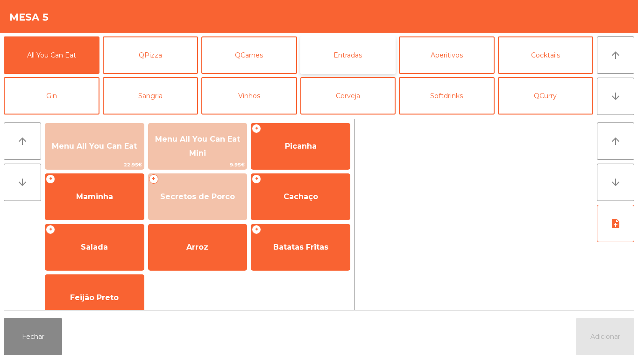
click at [349, 56] on button "Entradas" at bounding box center [348, 54] width 96 height 37
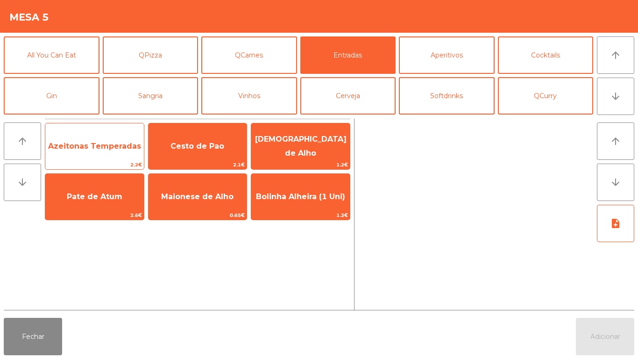
click at [90, 151] on span "Azeitonas Temperadas" at bounding box center [94, 146] width 99 height 25
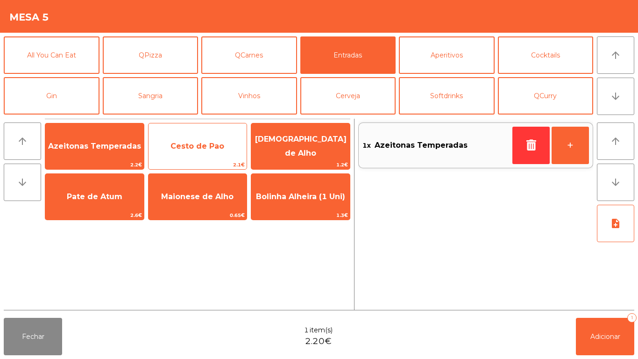
click at [192, 150] on span "Cesto de Pao" at bounding box center [198, 146] width 99 height 25
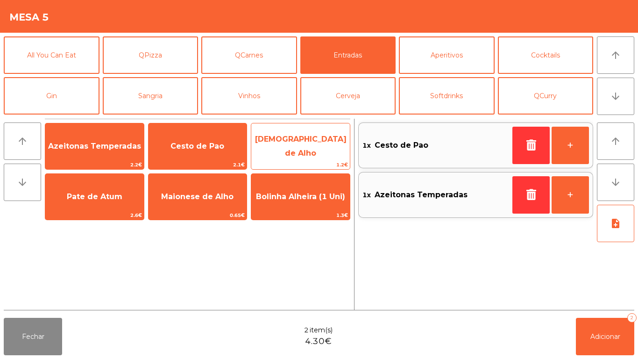
click at [299, 148] on span "[DEMOGRAPHIC_DATA] de Alho" at bounding box center [301, 145] width 92 height 23
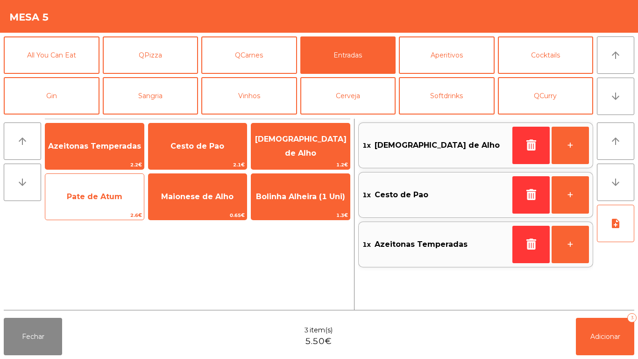
click at [85, 200] on span "Pate de Atum" at bounding box center [95, 196] width 56 height 9
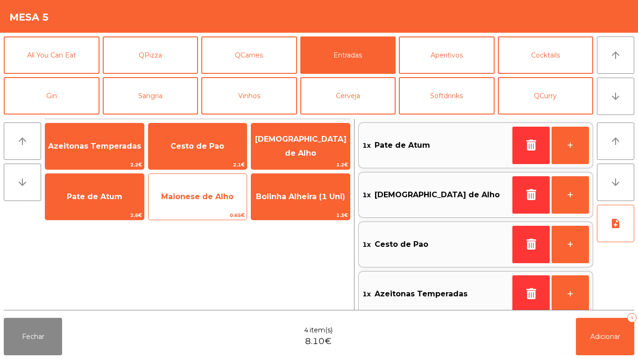
click at [199, 201] on span "Maionese de Alho" at bounding box center [198, 196] width 99 height 25
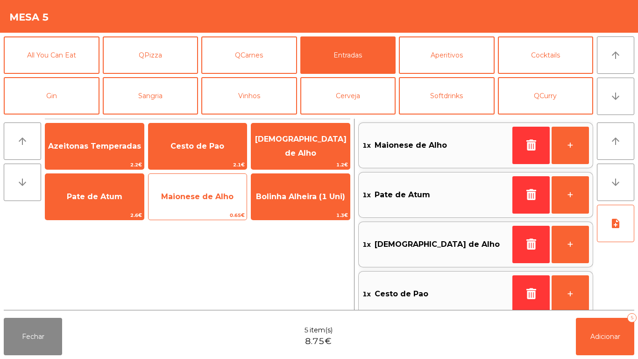
scroll to position [4, 0]
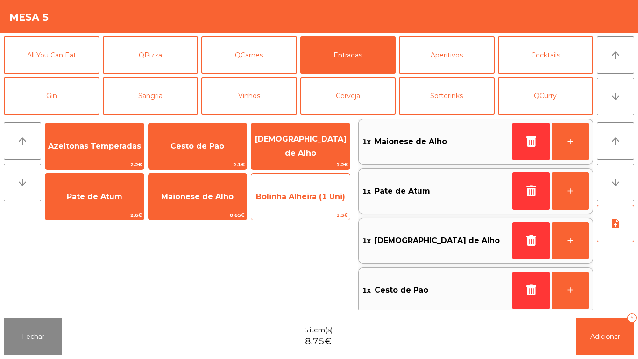
click at [297, 200] on span "Bolinha Alheira (1 Uni)" at bounding box center [300, 196] width 89 height 9
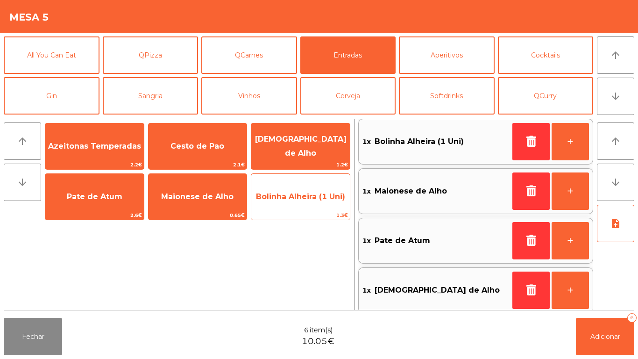
click at [301, 197] on span "Bolinha Alheira (1 Uni)" at bounding box center [300, 196] width 89 height 9
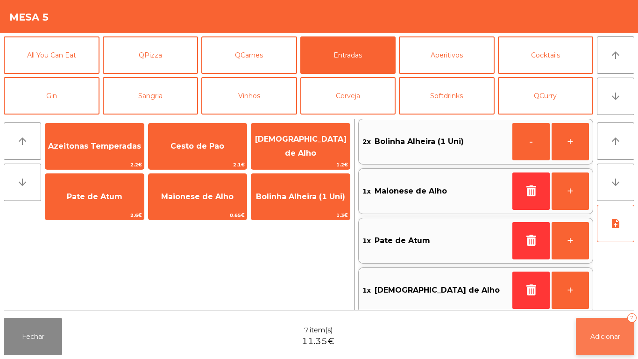
click at [595, 335] on span "Adicionar" at bounding box center [605, 336] width 30 height 8
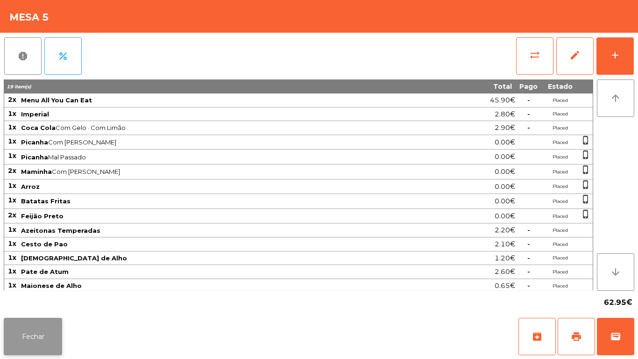
click at [56, 328] on button "Fechar" at bounding box center [33, 336] width 58 height 37
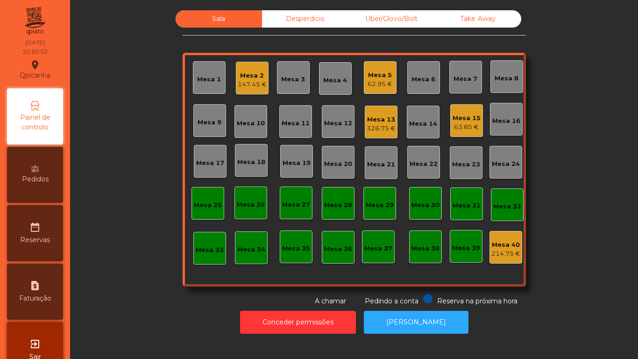
click at [389, 122] on div "Mesa 13" at bounding box center [381, 119] width 29 height 9
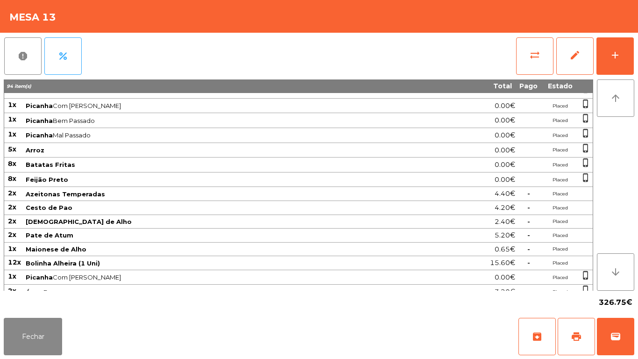
scroll to position [206, 0]
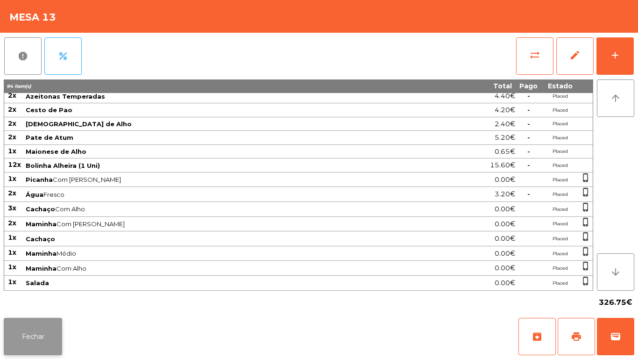
click at [45, 321] on button "Fechar" at bounding box center [33, 336] width 58 height 37
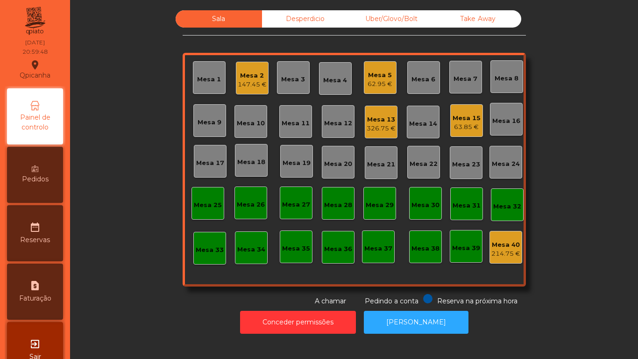
click at [209, 78] on div "Mesa 1" at bounding box center [209, 79] width 24 height 9
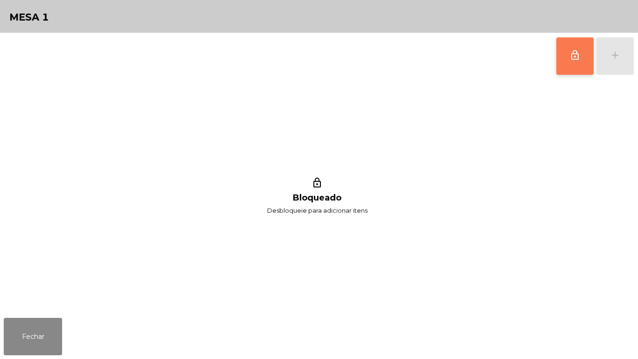
click at [570, 57] on span "lock_outline" at bounding box center [574, 55] width 11 height 11
click at [607, 60] on button "add" at bounding box center [614, 55] width 37 height 37
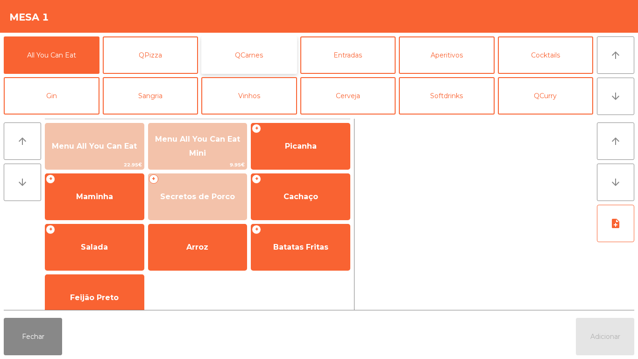
click at [265, 38] on button "QCarnes" at bounding box center [249, 54] width 96 height 37
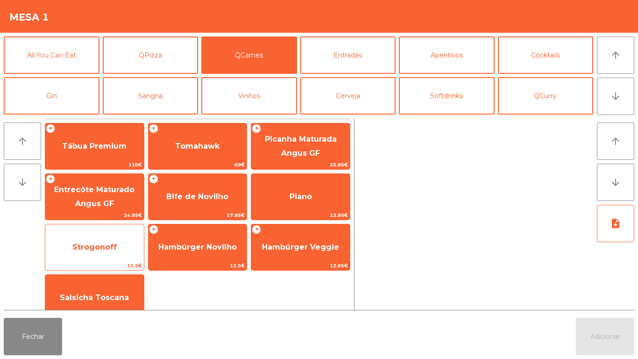
click at [108, 238] on span "Strogonoff" at bounding box center [94, 246] width 99 height 25
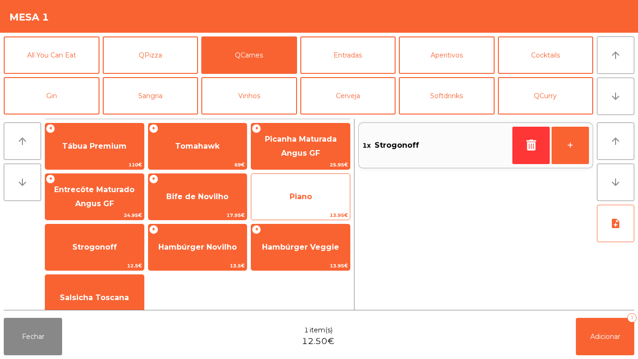
click at [314, 190] on span "Piano" at bounding box center [300, 196] width 99 height 25
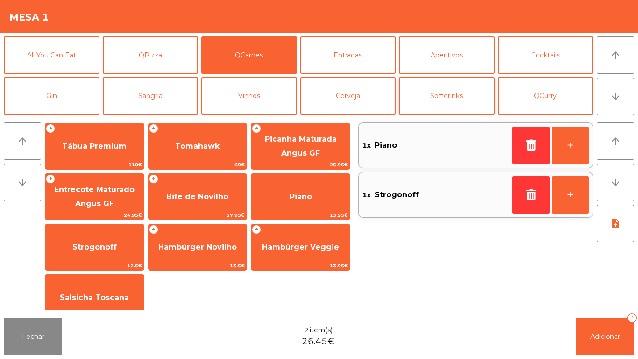
click at [464, 102] on button "Softdrinks" at bounding box center [447, 95] width 96 height 37
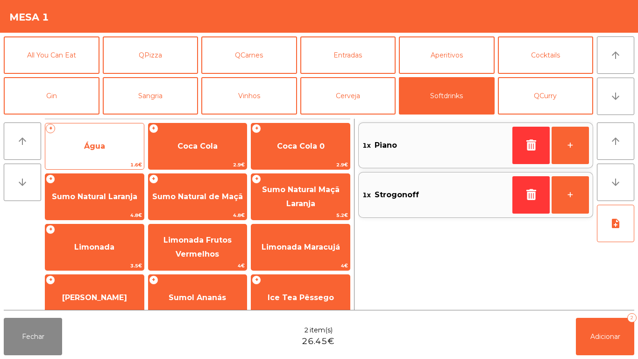
click at [111, 137] on span "Água" at bounding box center [94, 146] width 99 height 25
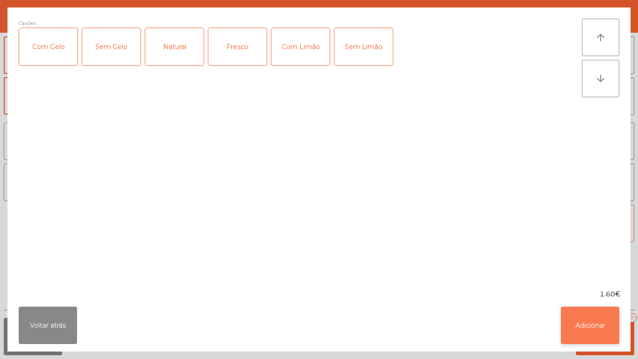
click at [596, 319] on button "Adicionar" at bounding box center [590, 324] width 58 height 37
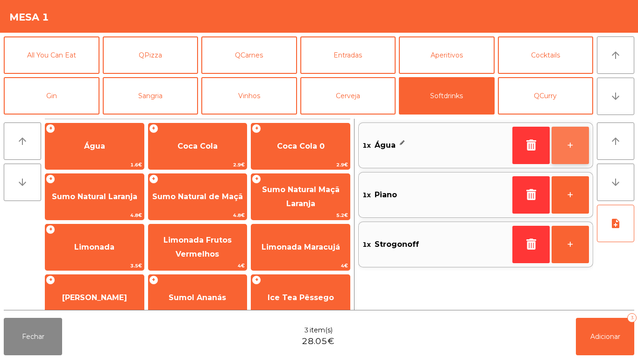
click at [564, 144] on button "+" at bounding box center [570, 145] width 37 height 37
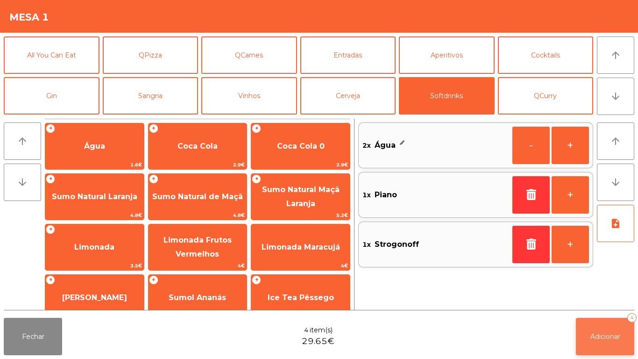
click at [598, 330] on button "Adicionar 4" at bounding box center [605, 336] width 58 height 37
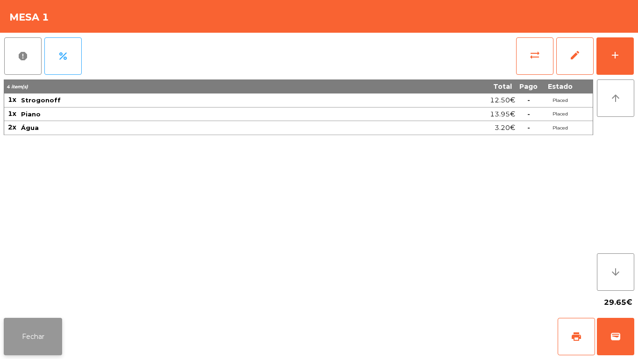
click at [34, 339] on button "Fechar" at bounding box center [33, 336] width 58 height 37
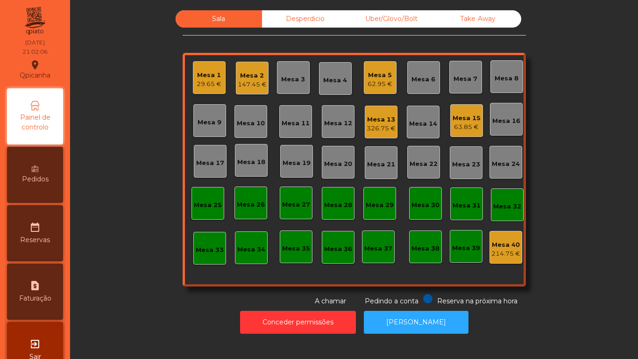
click at [389, 117] on div "Mesa 13" at bounding box center [381, 119] width 29 height 9
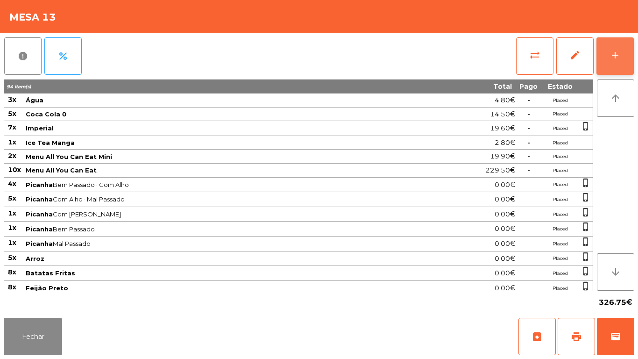
click at [623, 62] on button "add" at bounding box center [614, 55] width 37 height 37
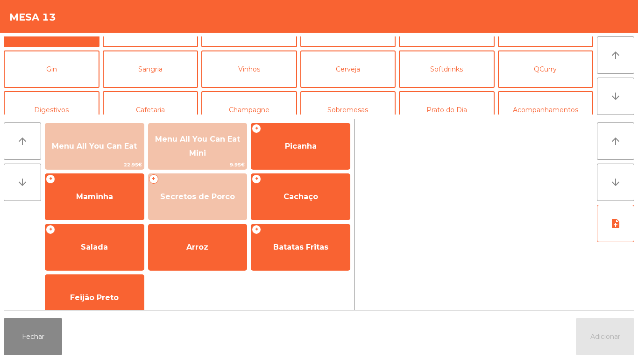
scroll to position [35, 0]
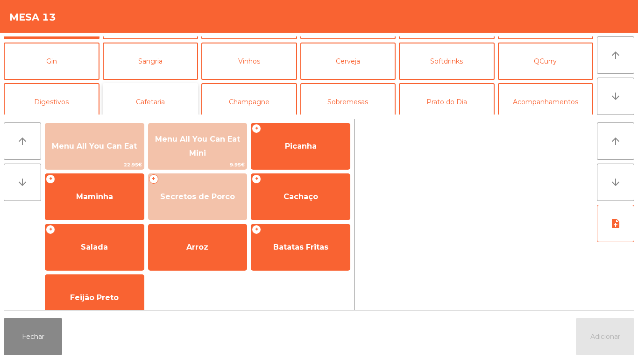
click at [148, 107] on button "Cafetaria" at bounding box center [151, 101] width 96 height 37
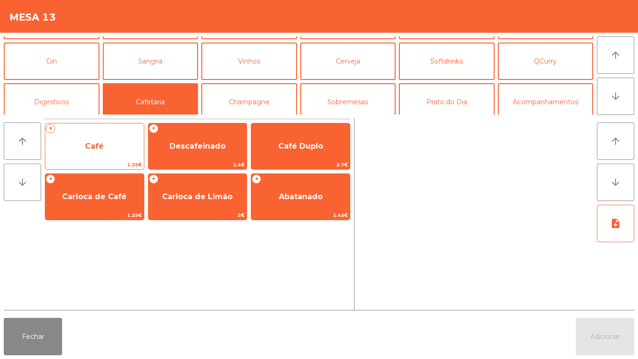
click at [101, 152] on span "Café" at bounding box center [94, 146] width 99 height 25
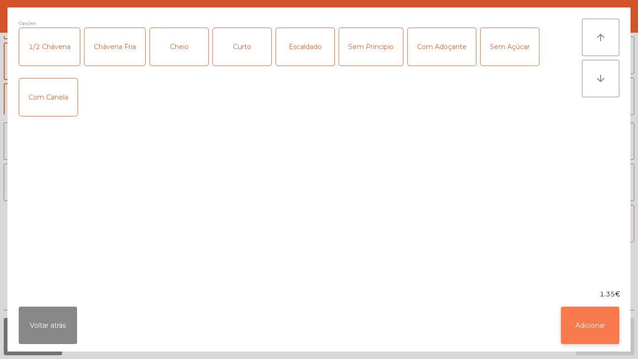
click at [576, 333] on button "Adicionar" at bounding box center [590, 324] width 58 height 37
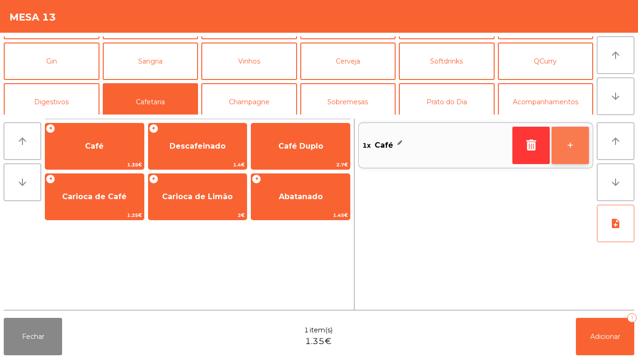
click at [561, 152] on button "+" at bounding box center [570, 145] width 37 height 37
click at [559, 150] on button "+" at bounding box center [570, 145] width 37 height 37
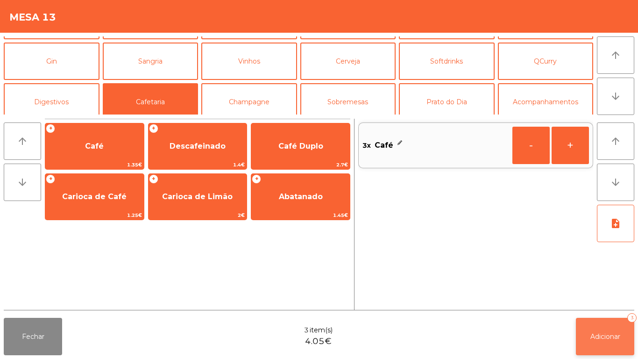
click at [598, 334] on span "Adicionar" at bounding box center [605, 336] width 30 height 8
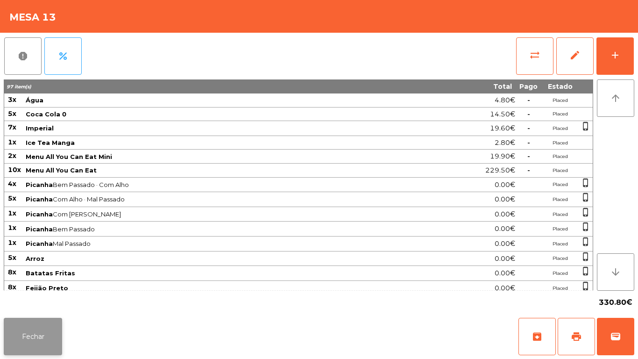
click at [47, 323] on button "Fechar" at bounding box center [33, 336] width 58 height 37
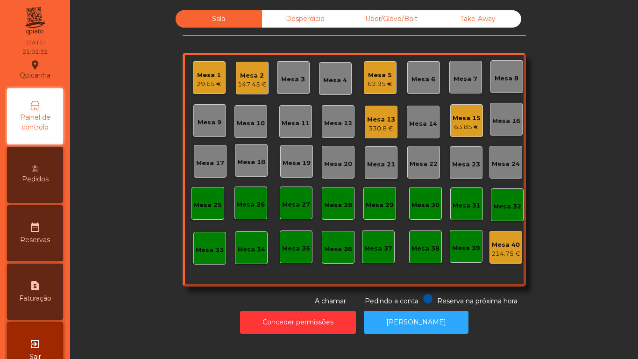
click at [246, 79] on div "Mesa 2" at bounding box center [252, 75] width 29 height 9
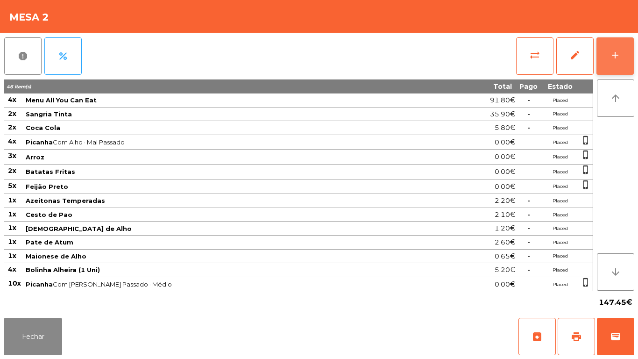
click at [611, 64] on button "add" at bounding box center [614, 55] width 37 height 37
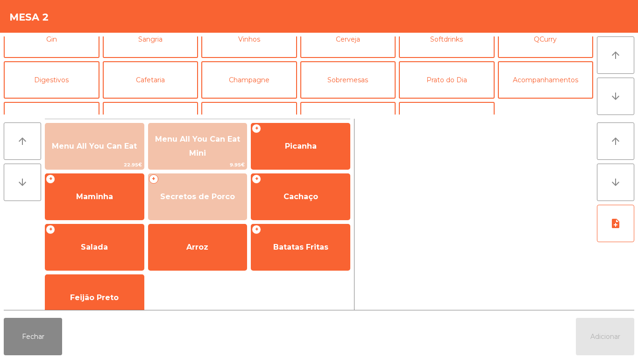
scroll to position [63, 0]
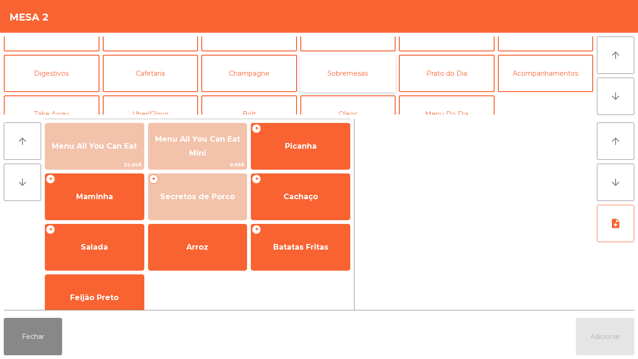
click at [366, 74] on button "Sobremesas" at bounding box center [348, 73] width 96 height 37
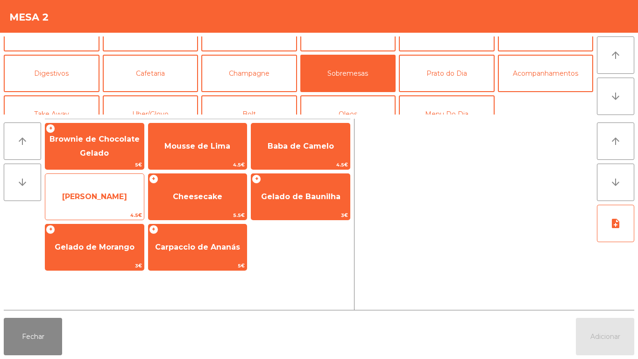
click at [112, 198] on span "[PERSON_NAME]" at bounding box center [94, 196] width 65 height 9
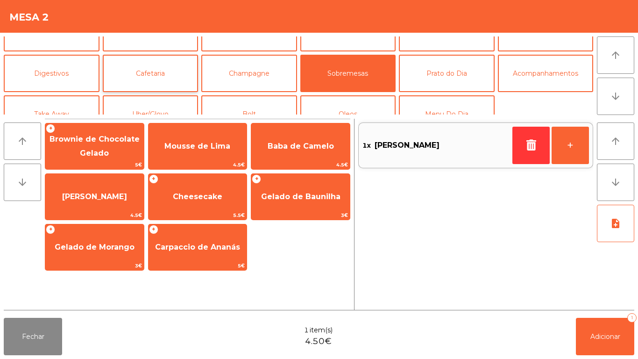
click at [165, 77] on button "Cafetaria" at bounding box center [151, 73] width 96 height 37
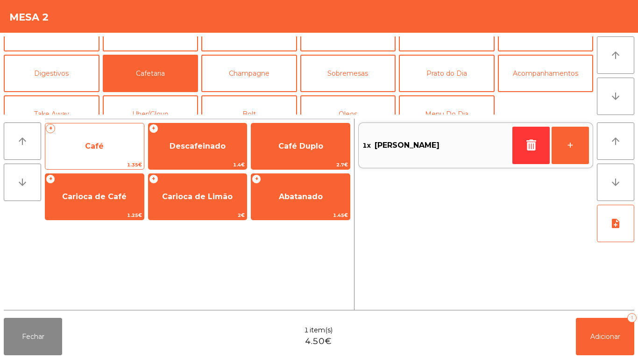
click at [106, 143] on span "Café" at bounding box center [94, 146] width 99 height 25
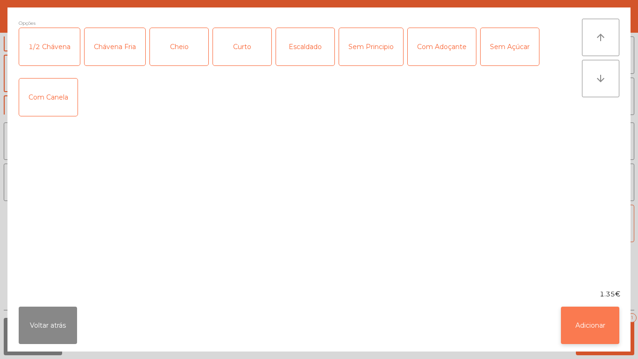
click at [590, 320] on button "Adicionar" at bounding box center [590, 324] width 58 height 37
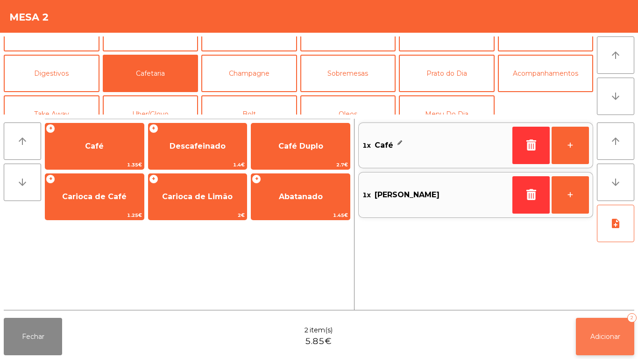
click at [616, 326] on button "Adicionar 2" at bounding box center [605, 336] width 58 height 37
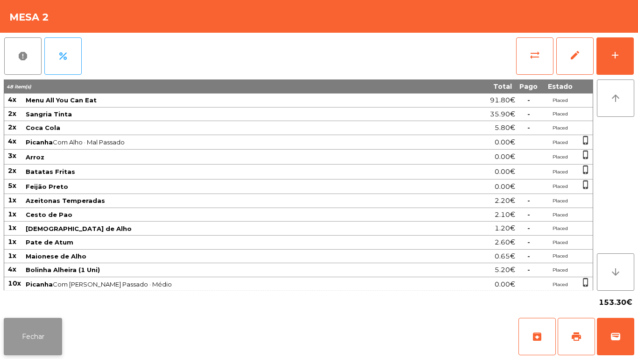
click at [33, 326] on button "Fechar" at bounding box center [33, 336] width 58 height 37
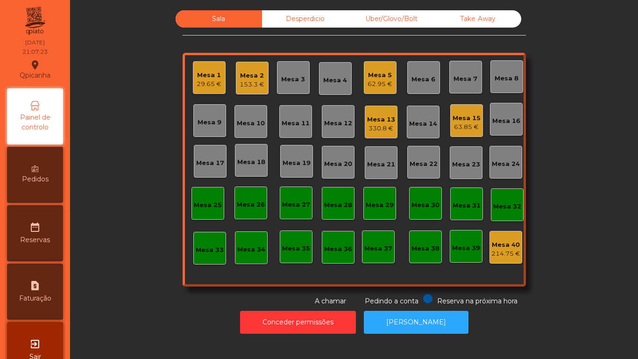
click at [287, 82] on div "Mesa 3" at bounding box center [293, 79] width 24 height 9
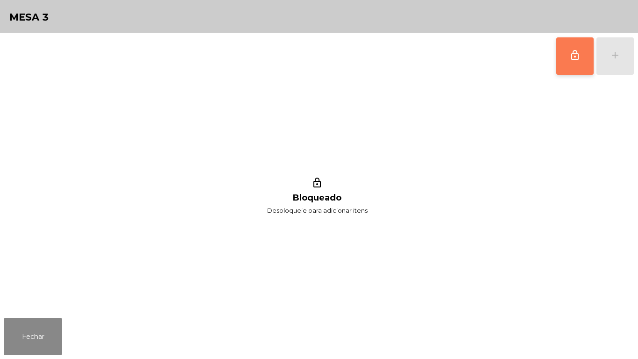
click at [566, 60] on button "lock_outline" at bounding box center [574, 55] width 37 height 37
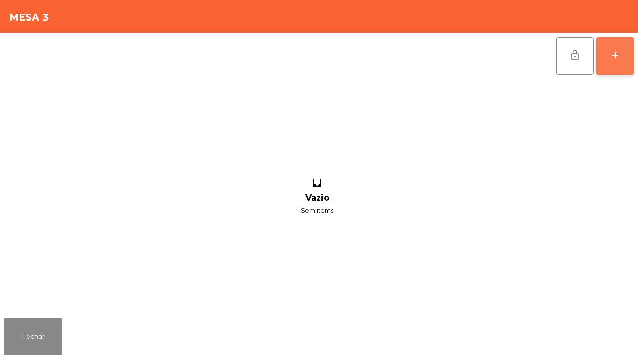
click at [622, 62] on button "add" at bounding box center [614, 55] width 37 height 37
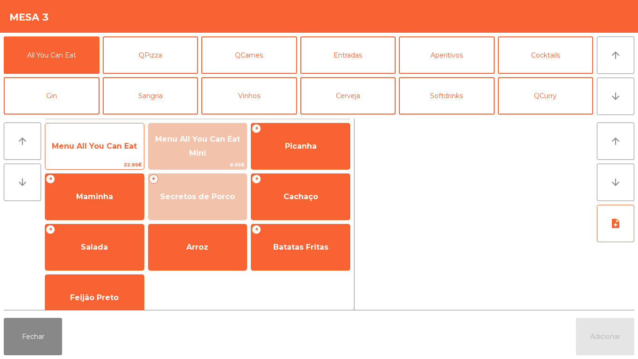
click at [92, 152] on span "Menu All You Can Eat" at bounding box center [94, 146] width 99 height 25
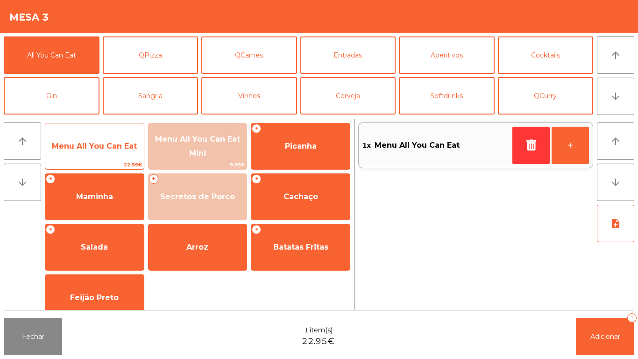
click at [97, 146] on span "Menu All You Can Eat" at bounding box center [94, 146] width 85 height 9
click at [99, 145] on span "Menu All You Can Eat" at bounding box center [94, 146] width 85 height 9
click at [101, 145] on span "Menu All You Can Eat" at bounding box center [94, 146] width 85 height 9
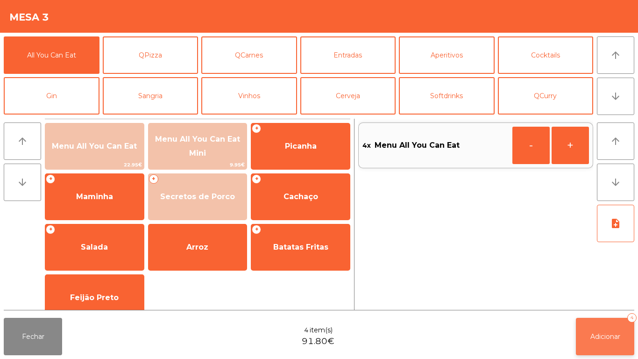
click at [595, 328] on button "Adicionar 4" at bounding box center [605, 336] width 58 height 37
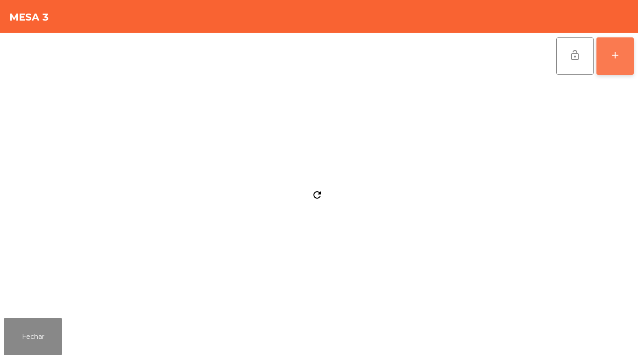
click at [622, 72] on button "add" at bounding box center [614, 55] width 37 height 37
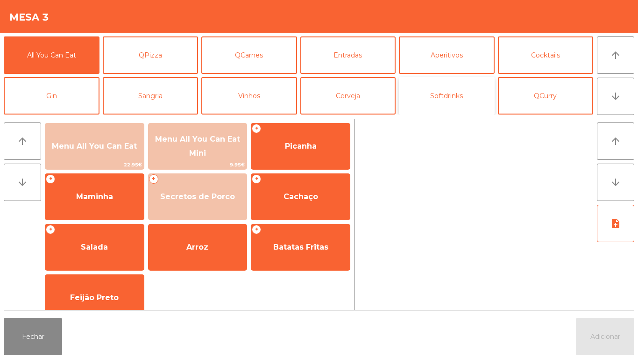
click at [444, 101] on button "Softdrinks" at bounding box center [447, 95] width 96 height 37
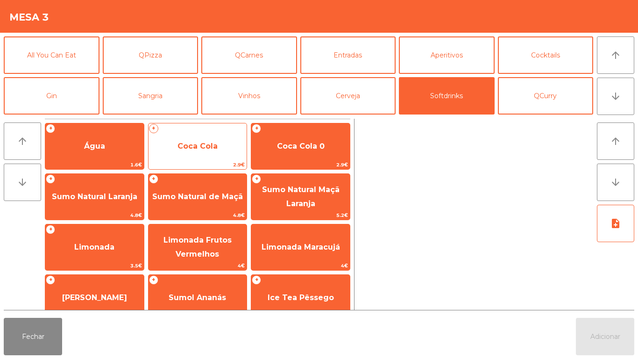
click at [202, 148] on span "Coca Cola" at bounding box center [197, 146] width 40 height 9
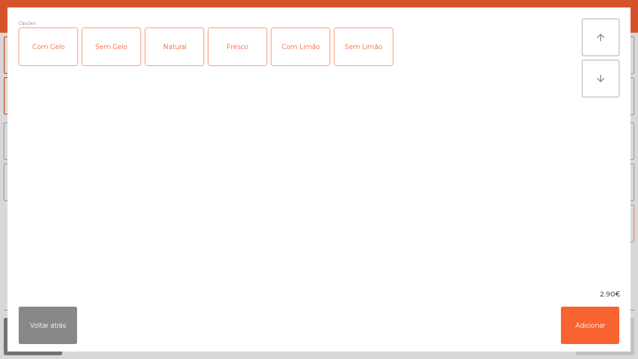
click at [198, 147] on div "Opções Com Gelo Sem Gelo Natural Fresco Com Limão Sem Limão" at bounding box center [300, 148] width 563 height 259
click at [55, 63] on div "Com Gelo" at bounding box center [48, 46] width 58 height 37
click at [303, 57] on div "Com Limão" at bounding box center [300, 46] width 58 height 37
click at [573, 329] on button "Adicionar" at bounding box center [590, 324] width 58 height 37
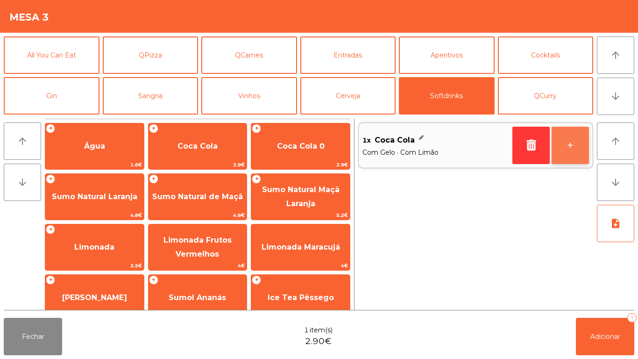
click at [563, 144] on button "+" at bounding box center [570, 145] width 37 height 37
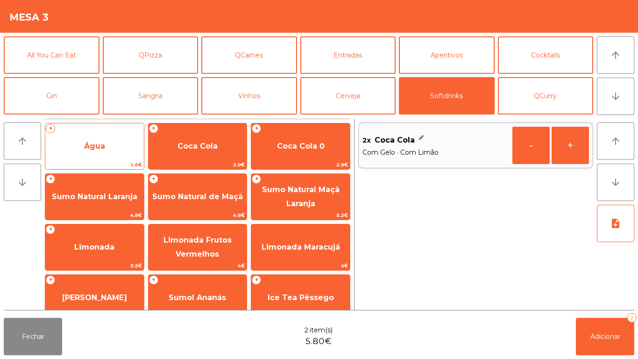
click at [100, 150] on span "Água" at bounding box center [94, 146] width 99 height 25
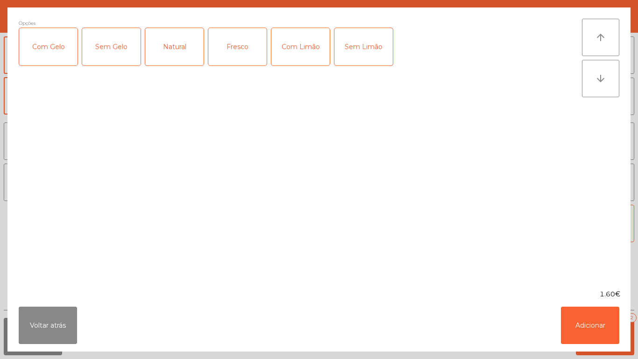
click at [239, 57] on div "Fresco" at bounding box center [237, 46] width 58 height 37
click at [578, 320] on button "Adicionar" at bounding box center [590, 324] width 58 height 37
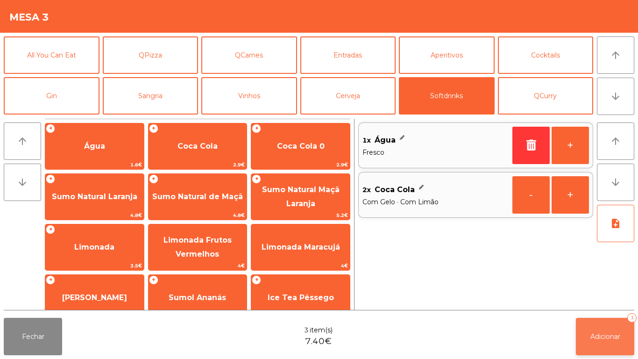
click at [601, 340] on span "Adicionar" at bounding box center [605, 336] width 30 height 8
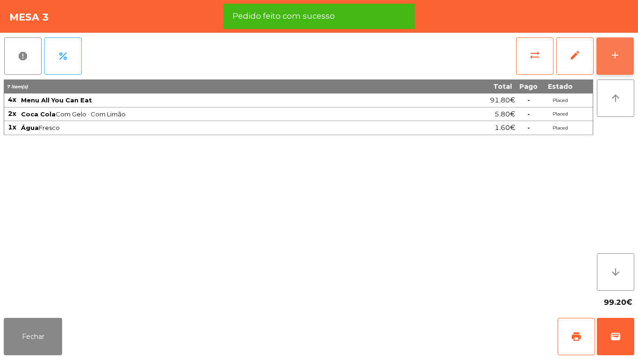
click at [615, 63] on button "add" at bounding box center [614, 55] width 37 height 37
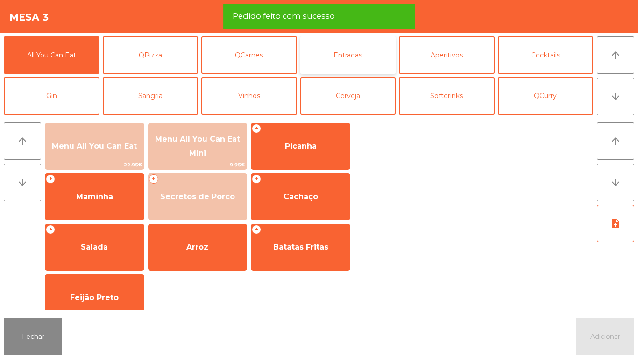
click at [351, 64] on button "Entradas" at bounding box center [348, 54] width 96 height 37
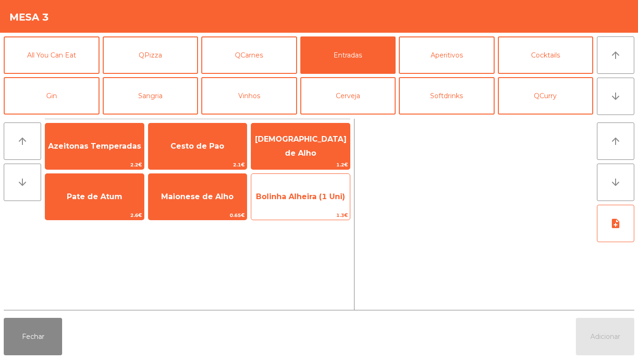
click at [315, 203] on span "Bolinha Alheira (1 Uni)" at bounding box center [300, 196] width 99 height 25
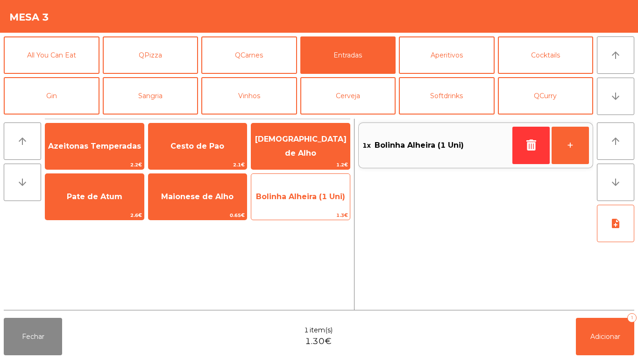
click at [306, 204] on span "Bolinha Alheira (1 Uni)" at bounding box center [300, 196] width 99 height 25
click at [310, 205] on span "Bolinha Alheira (1 Uni)" at bounding box center [300, 196] width 99 height 25
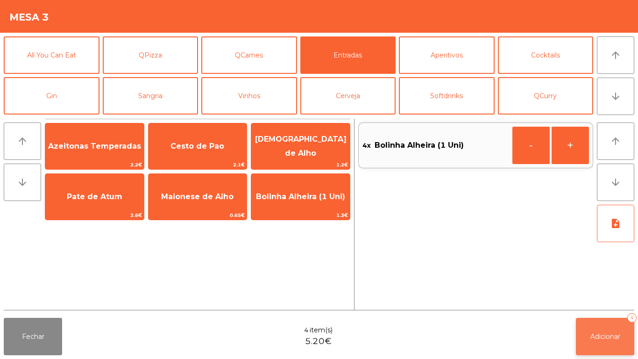
click at [597, 334] on span "Adicionar" at bounding box center [605, 336] width 30 height 8
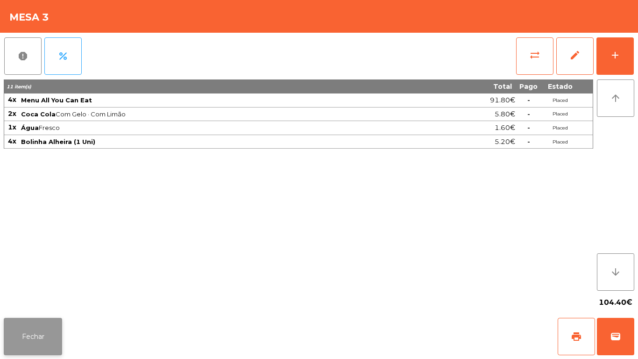
click at [37, 329] on button "Fechar" at bounding box center [33, 336] width 58 height 37
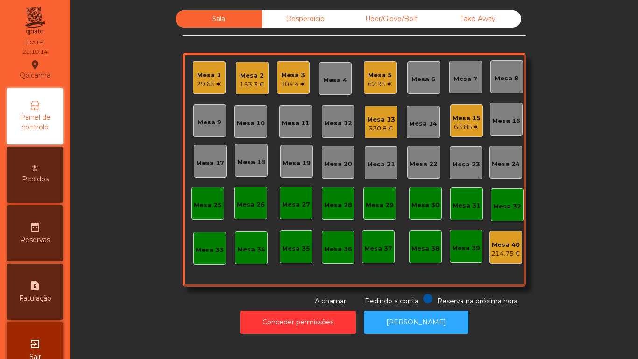
click at [302, 81] on div "104.4 €" at bounding box center [293, 83] width 25 height 9
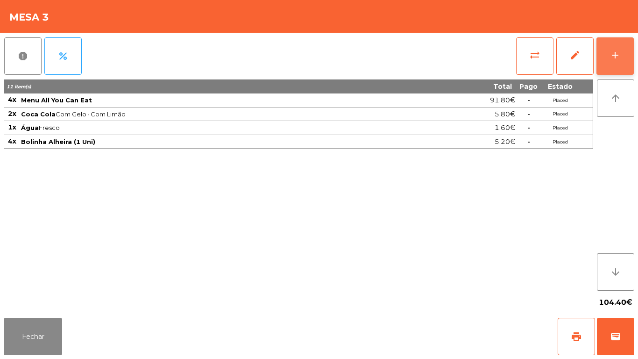
click at [612, 53] on div "add" at bounding box center [614, 55] width 11 height 11
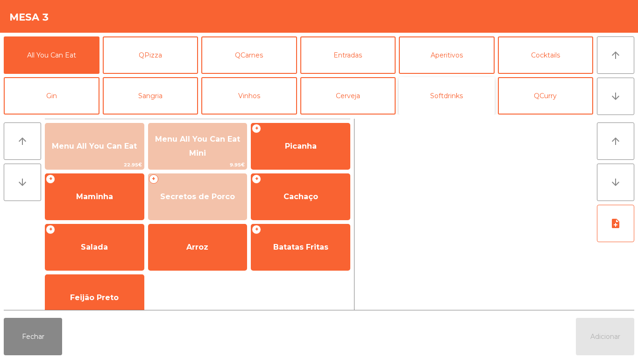
click at [456, 107] on button "Softdrinks" at bounding box center [447, 95] width 96 height 37
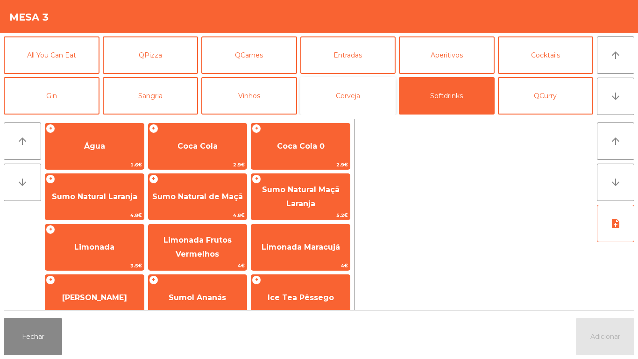
click at [343, 100] on button "Cerveja" at bounding box center [348, 95] width 96 height 37
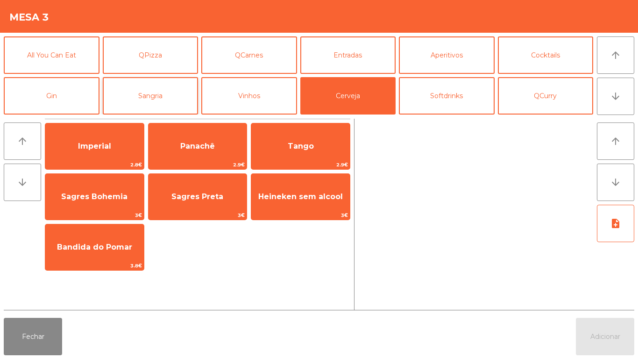
click at [158, 99] on button "Sangria" at bounding box center [151, 95] width 96 height 37
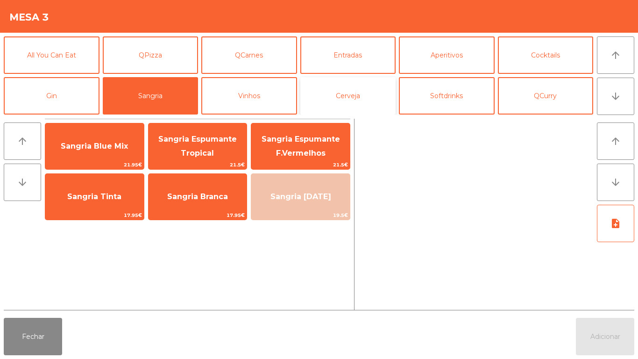
click at [347, 92] on button "Cerveja" at bounding box center [348, 95] width 96 height 37
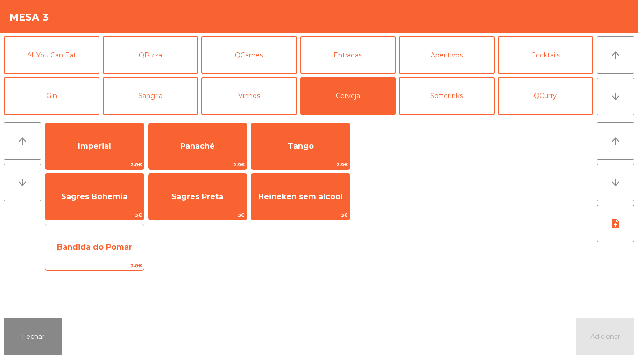
click at [97, 243] on span "Bandida do Pomar" at bounding box center [94, 246] width 75 height 9
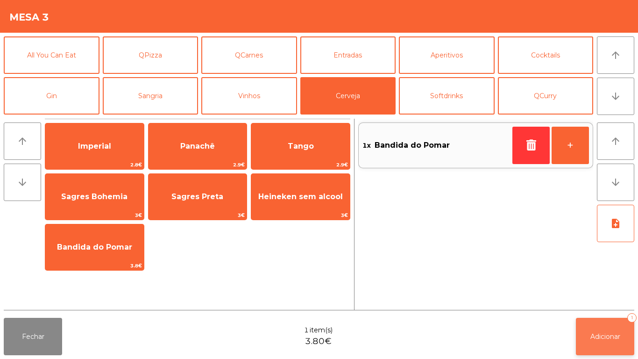
click at [588, 347] on button "Adicionar 1" at bounding box center [605, 336] width 58 height 37
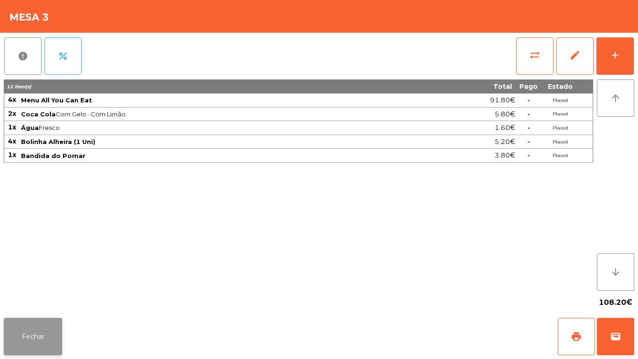
click at [44, 321] on button "Fechar" at bounding box center [33, 336] width 58 height 37
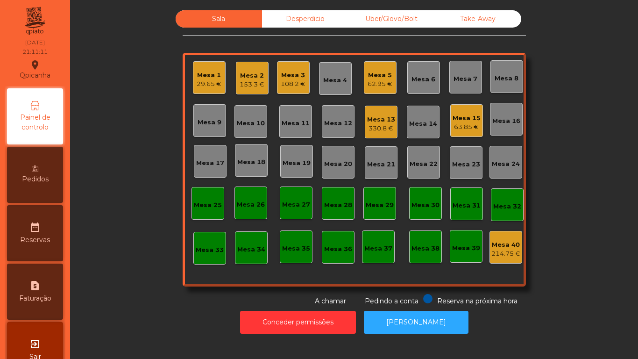
click at [415, 77] on div "Mesa 6" at bounding box center [423, 79] width 24 height 9
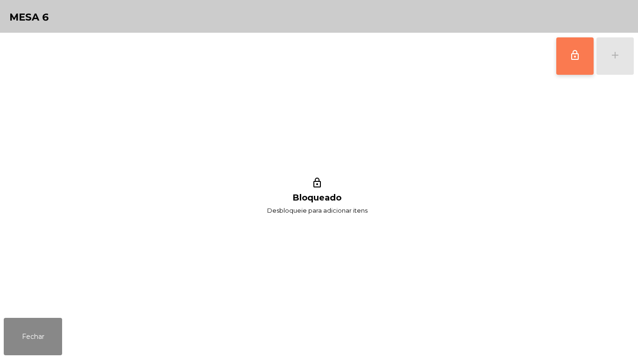
click at [573, 53] on span "lock_outline" at bounding box center [574, 55] width 11 height 11
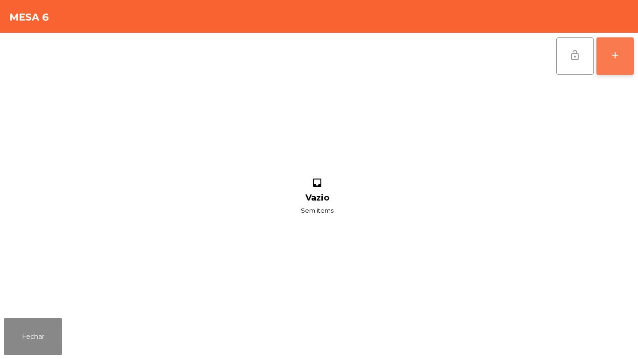
click at [614, 63] on button "add" at bounding box center [614, 55] width 37 height 37
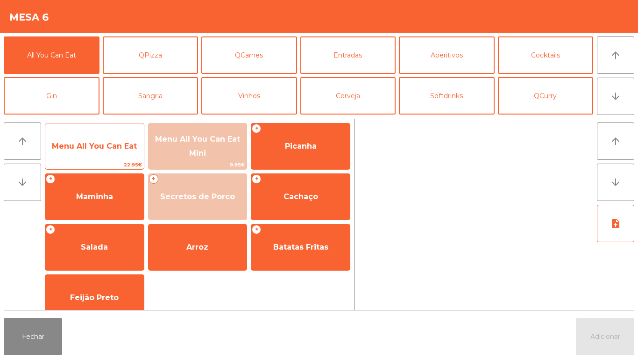
click at [120, 146] on span "Menu All You Can Eat" at bounding box center [94, 146] width 85 height 9
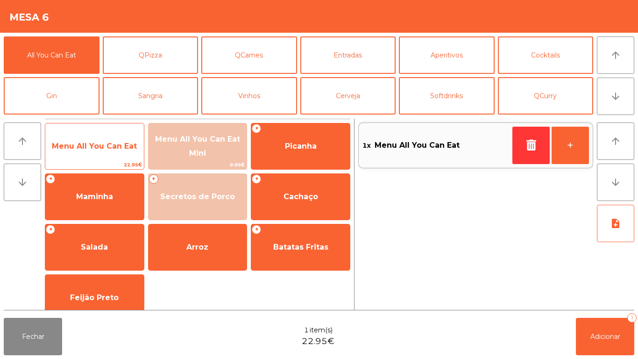
click at [116, 146] on span "Menu All You Can Eat" at bounding box center [94, 146] width 85 height 9
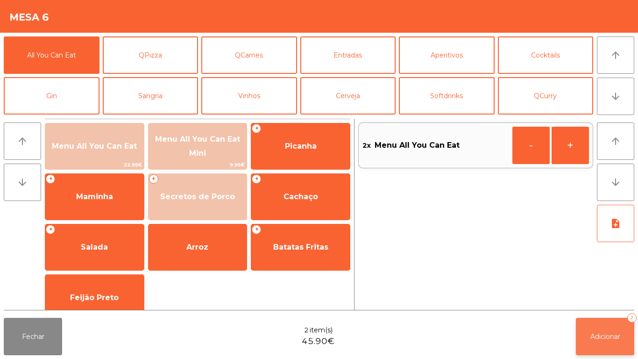
click at [599, 320] on button "Adicionar 2" at bounding box center [605, 336] width 58 height 37
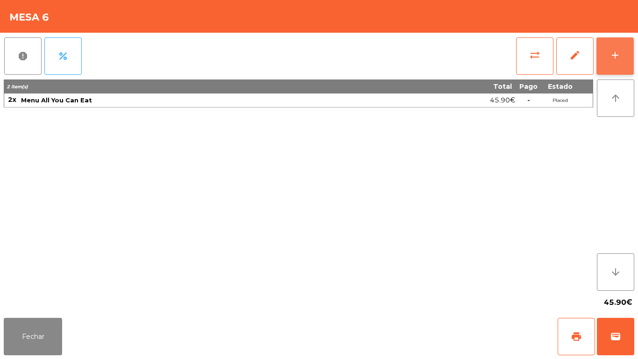
click at [613, 64] on button "add" at bounding box center [614, 55] width 37 height 37
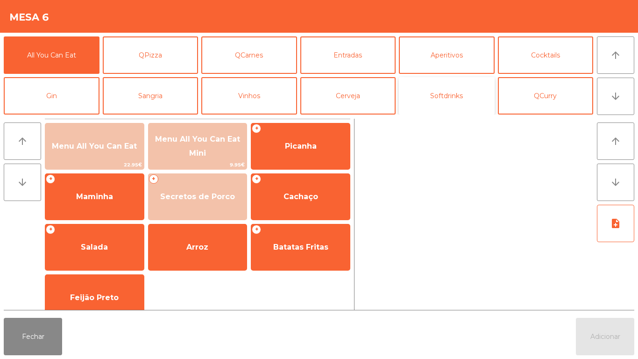
click at [447, 94] on button "Softdrinks" at bounding box center [447, 95] width 96 height 37
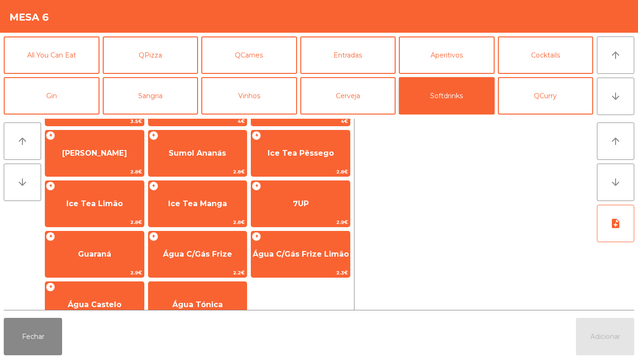
scroll to position [166, 0]
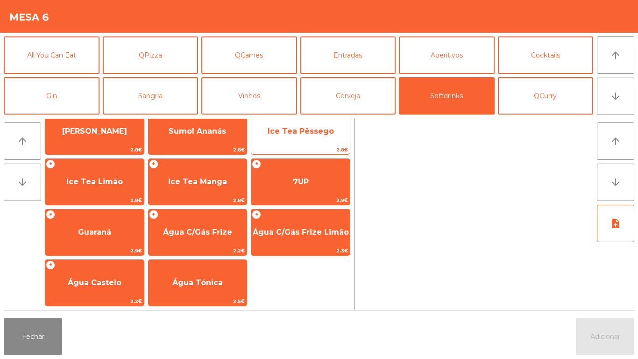
click at [332, 136] on span "Ice Tea Pêssego" at bounding box center [300, 131] width 99 height 25
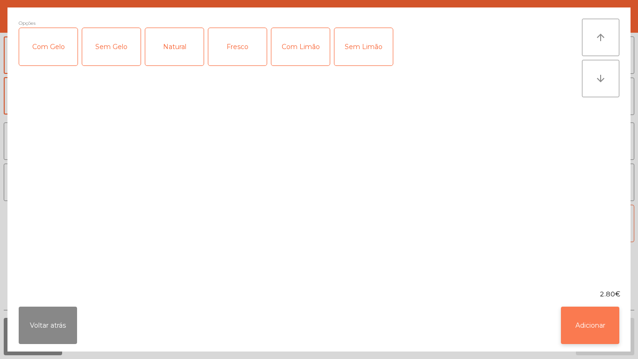
click at [583, 310] on button "Adicionar" at bounding box center [590, 324] width 58 height 37
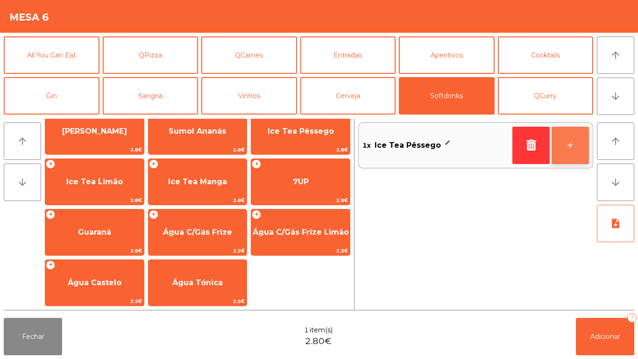
click at [559, 141] on button "+" at bounding box center [570, 145] width 37 height 37
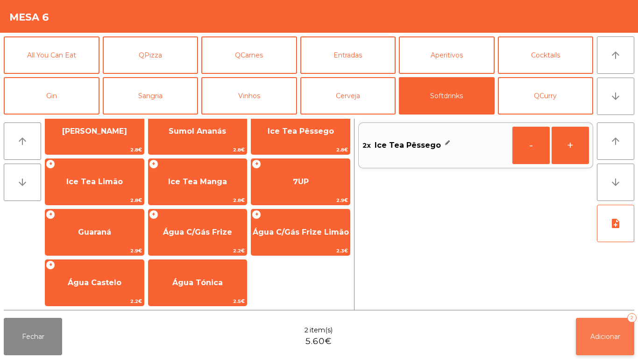
click at [609, 319] on button "Adicionar 2" at bounding box center [605, 336] width 58 height 37
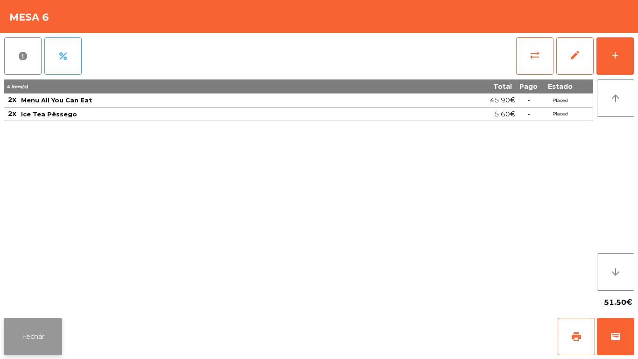
click at [37, 328] on button "Fechar" at bounding box center [33, 336] width 58 height 37
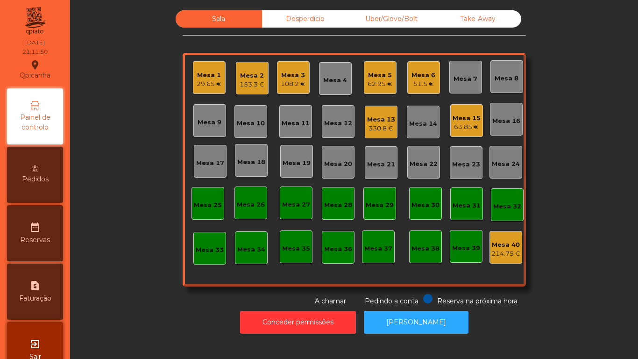
click at [382, 81] on div "62.95 €" at bounding box center [380, 83] width 25 height 9
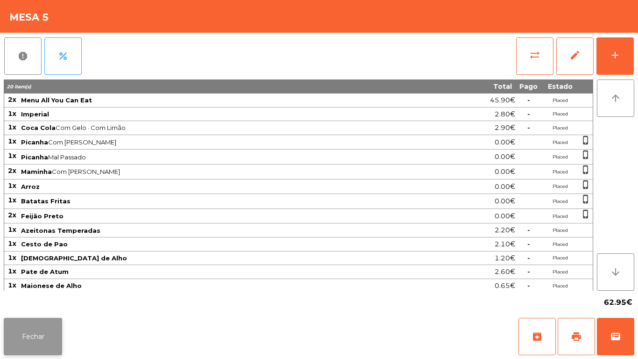
click at [48, 341] on button "Fechar" at bounding box center [33, 336] width 58 height 37
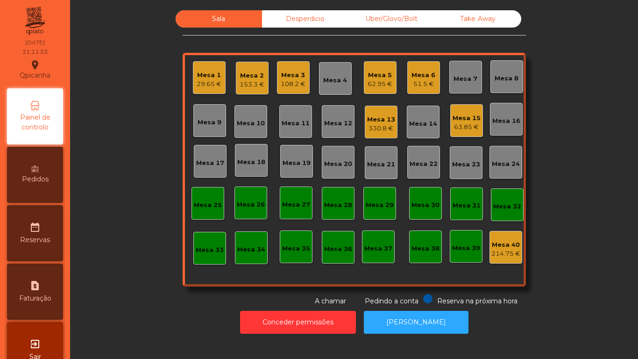
click at [44, 185] on div "Pedidos" at bounding box center [35, 175] width 56 height 56
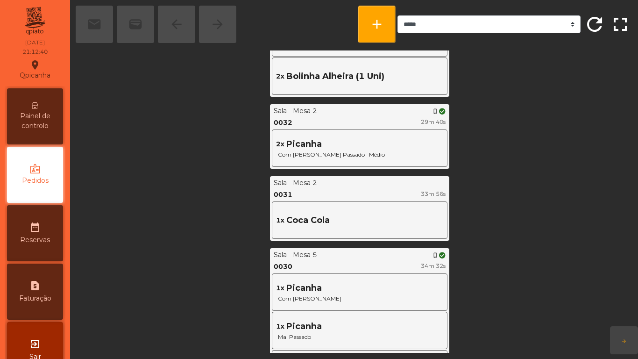
scroll to position [1107, 0]
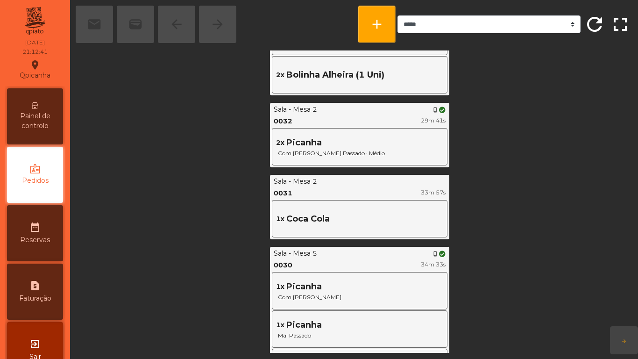
click at [44, 114] on span "Painel de controlo" at bounding box center [34, 121] width 51 height 20
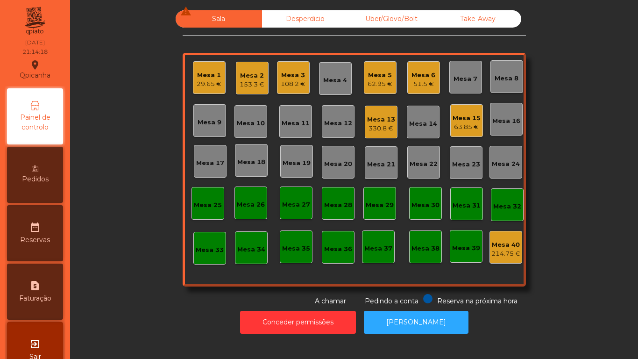
click at [373, 125] on div "330.8 €" at bounding box center [381, 128] width 28 height 9
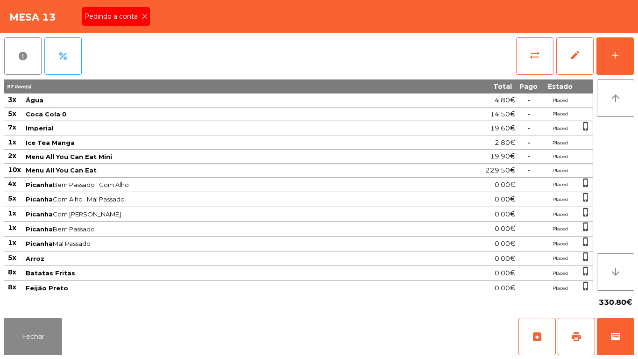
click at [144, 17] on icon at bounding box center [145, 16] width 7 height 7
click at [582, 334] on button "print" at bounding box center [576, 336] width 37 height 37
click at [43, 304] on div "330.80€" at bounding box center [319, 301] width 630 height 23
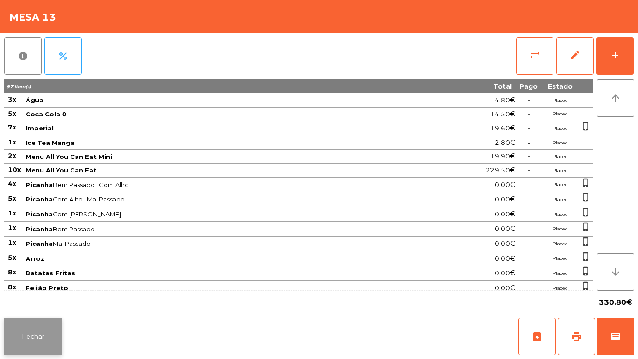
click at [41, 348] on button "Fechar" at bounding box center [33, 336] width 58 height 37
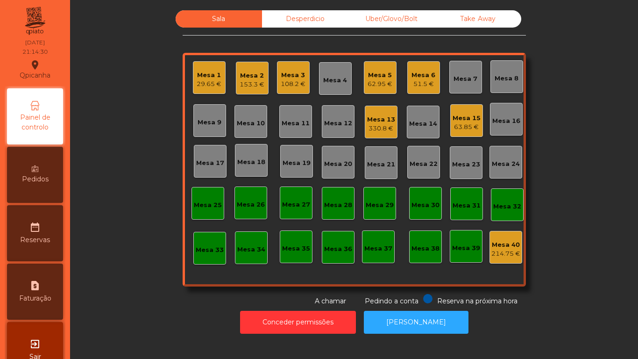
click at [416, 72] on div "Mesa 6" at bounding box center [423, 75] width 24 height 9
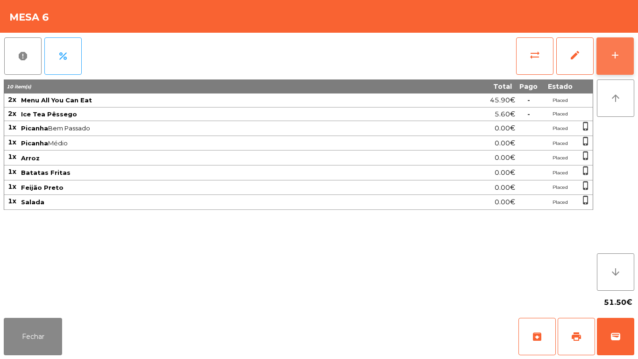
click at [619, 46] on button "add" at bounding box center [614, 55] width 37 height 37
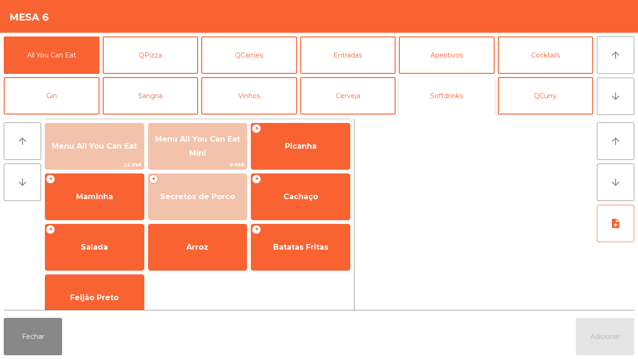
click at [447, 101] on button "Softdrinks" at bounding box center [447, 95] width 96 height 37
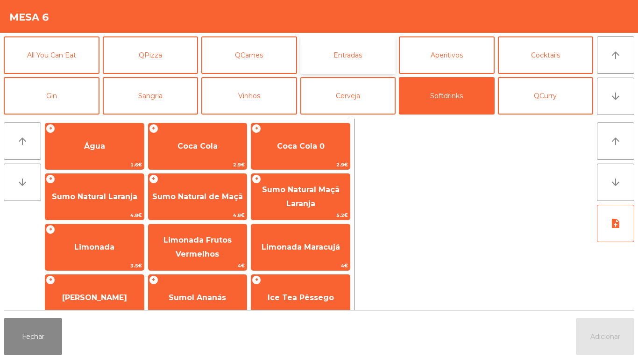
click at [367, 51] on button "Entradas" at bounding box center [348, 54] width 96 height 37
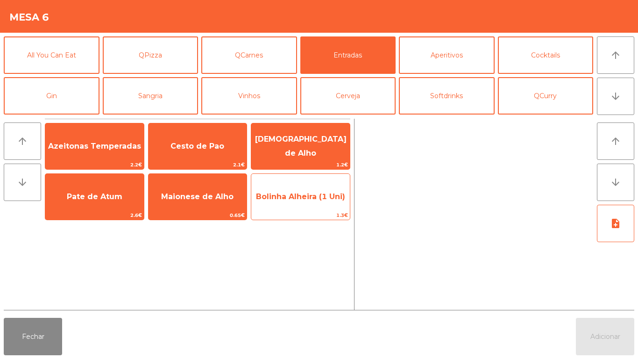
click at [324, 194] on span "Bolinha Alheira (1 Uni)" at bounding box center [300, 196] width 89 height 9
click at [312, 184] on span "Bolinha Alheira (1 Uni)" at bounding box center [300, 196] width 99 height 25
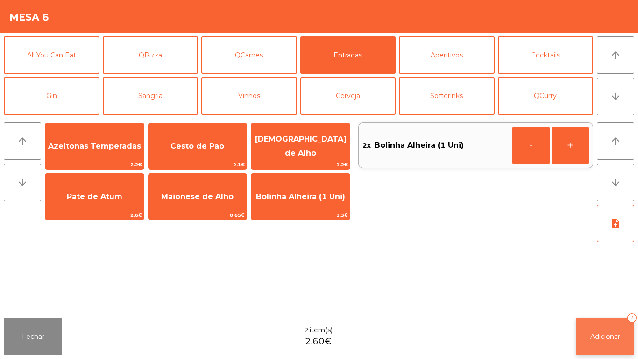
click at [626, 328] on button "Adicionar 2" at bounding box center [605, 336] width 58 height 37
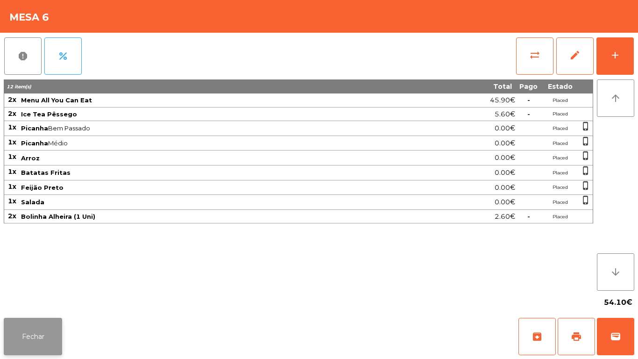
click at [47, 340] on button "Fechar" at bounding box center [33, 336] width 58 height 37
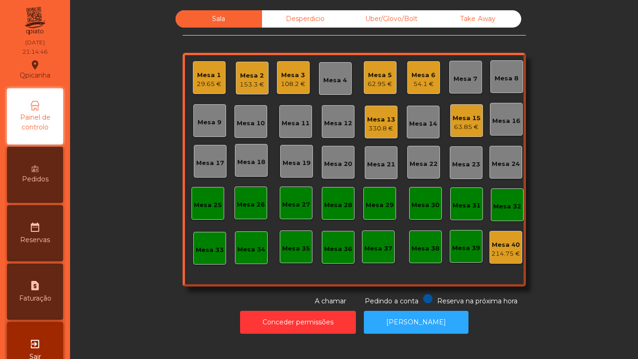
click at [247, 82] on div "153.3 €" at bounding box center [252, 84] width 25 height 9
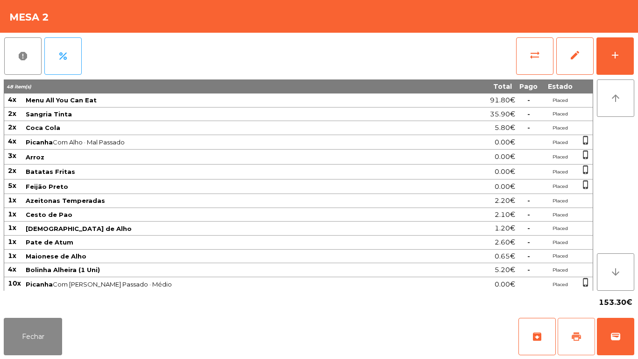
click at [572, 344] on button "print" at bounding box center [576, 336] width 37 height 37
click at [40, 328] on button "Fechar" at bounding box center [33, 336] width 58 height 37
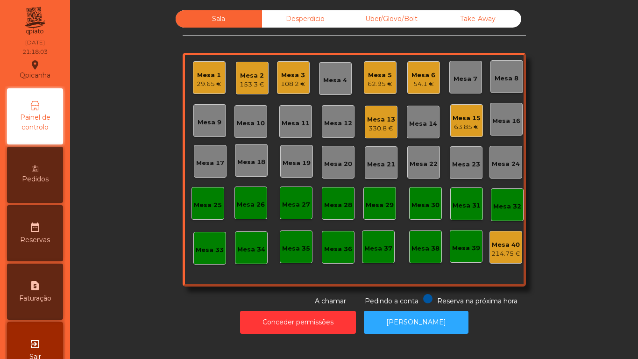
click at [418, 92] on div "Mesa 6 54.1 €" at bounding box center [423, 77] width 33 height 33
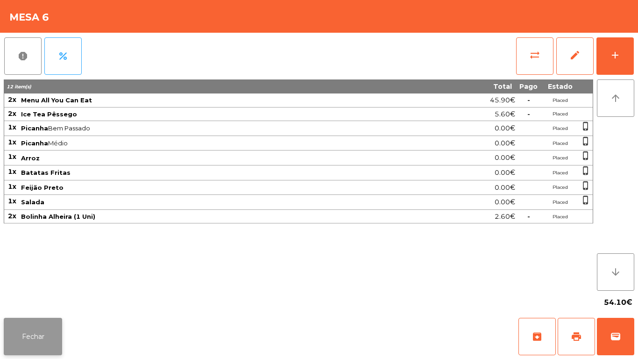
click at [47, 319] on button "Fechar" at bounding box center [33, 336] width 58 height 37
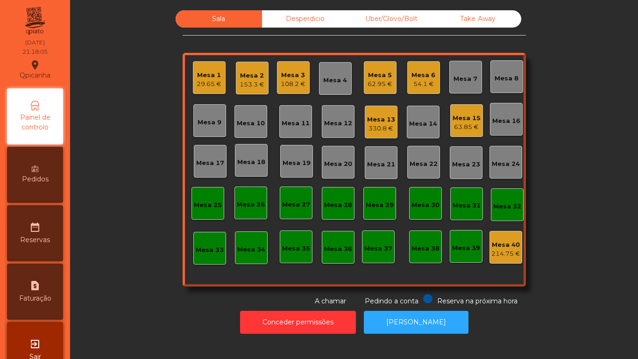
click at [47, 173] on div "Pedidos" at bounding box center [35, 175] width 56 height 56
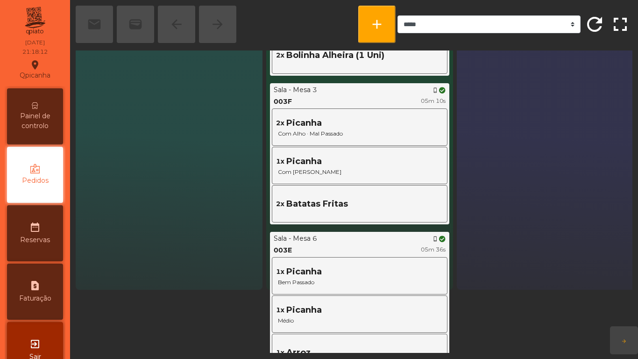
scroll to position [63, 0]
click at [46, 116] on span "Painel de controlo" at bounding box center [34, 121] width 51 height 20
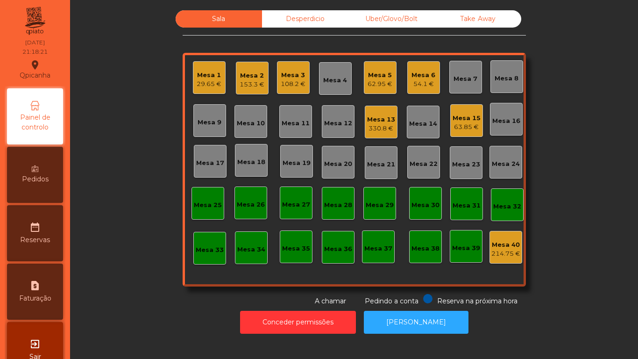
click at [41, 175] on span "Pedidos" at bounding box center [35, 179] width 27 height 10
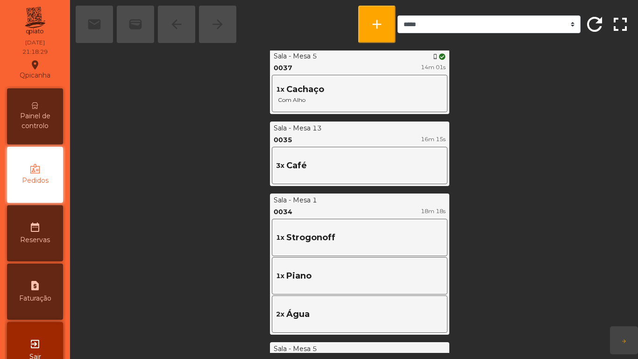
scroll to position [981, 0]
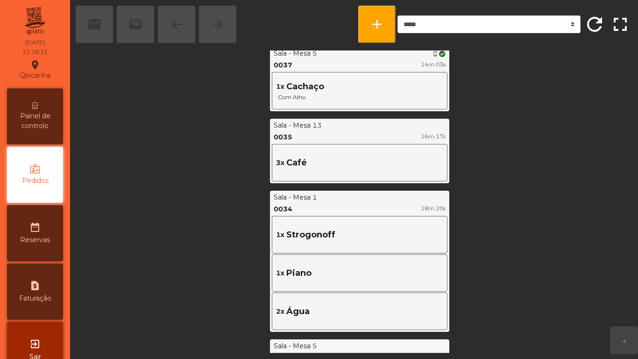
click at [41, 119] on span "Painel de controlo" at bounding box center [34, 121] width 51 height 20
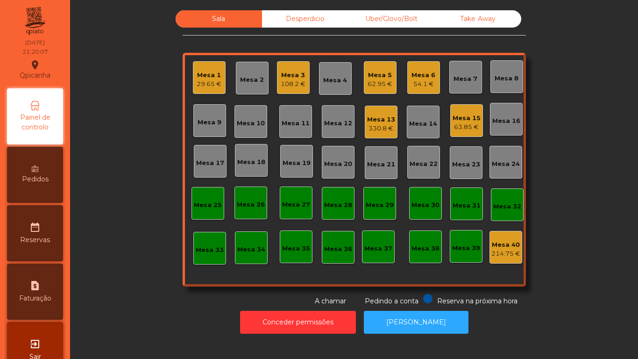
click at [379, 87] on div "62.95 €" at bounding box center [380, 83] width 25 height 9
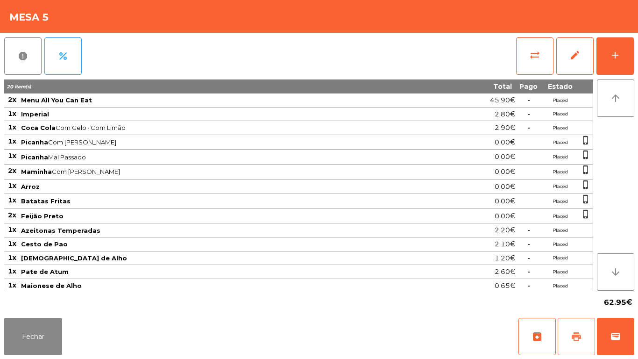
click at [570, 333] on button "print" at bounding box center [576, 336] width 37 height 37
click at [31, 331] on button "Fechar" at bounding box center [33, 336] width 58 height 37
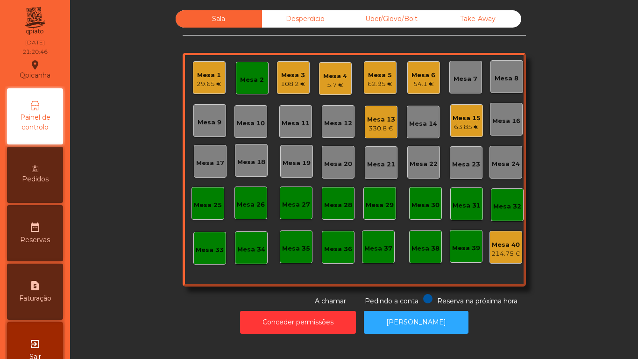
click at [43, 179] on span "Pedidos" at bounding box center [35, 179] width 27 height 10
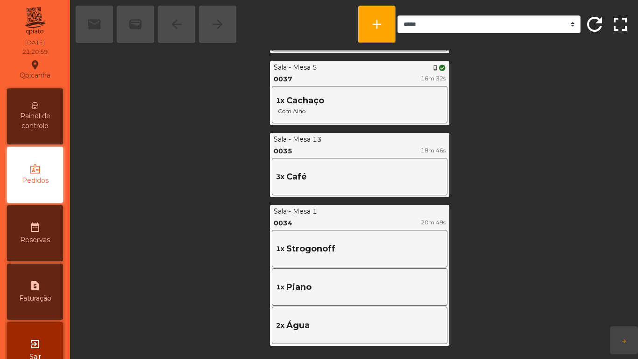
scroll to position [1075, 0]
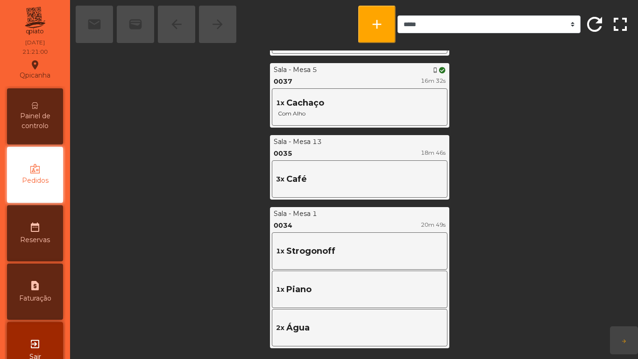
click at [53, 121] on span "Painel de controlo" at bounding box center [34, 121] width 51 height 20
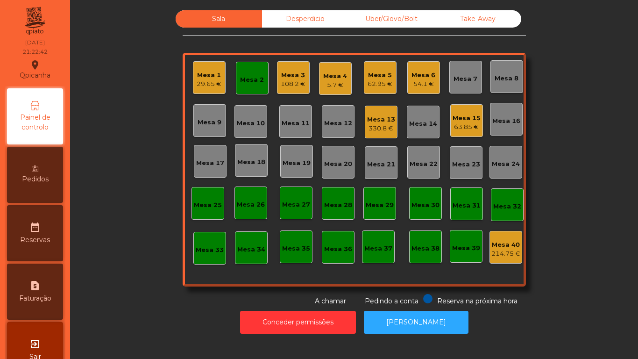
click at [46, 173] on div "Pedidos" at bounding box center [35, 175] width 56 height 56
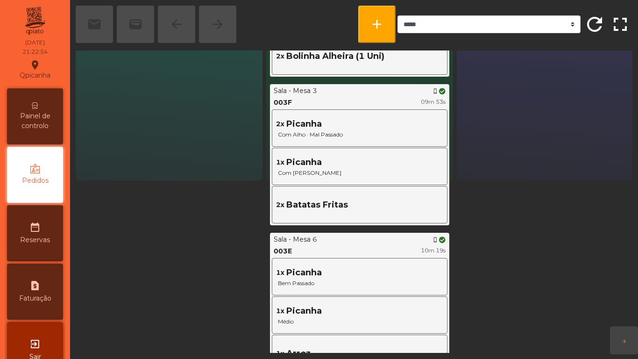
scroll to position [163, 0]
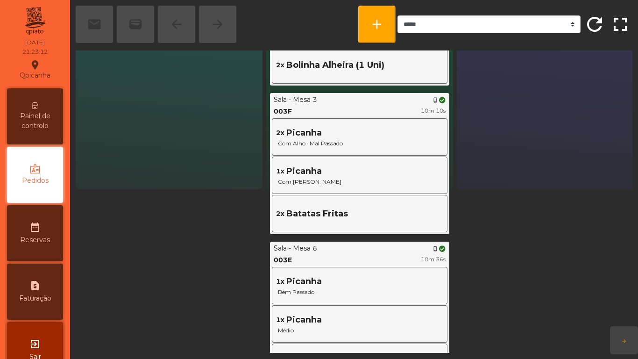
click at [45, 116] on span "Painel de controlo" at bounding box center [34, 121] width 51 height 20
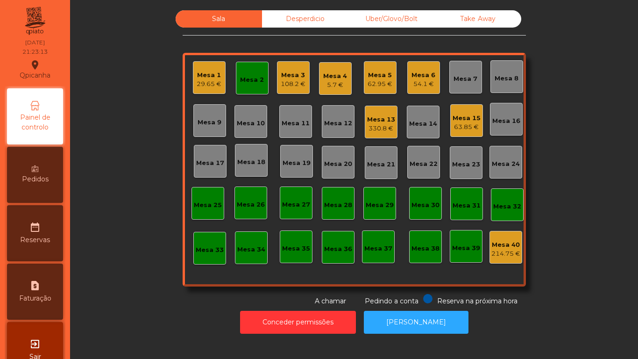
click at [44, 191] on div "Pedidos" at bounding box center [35, 175] width 56 height 56
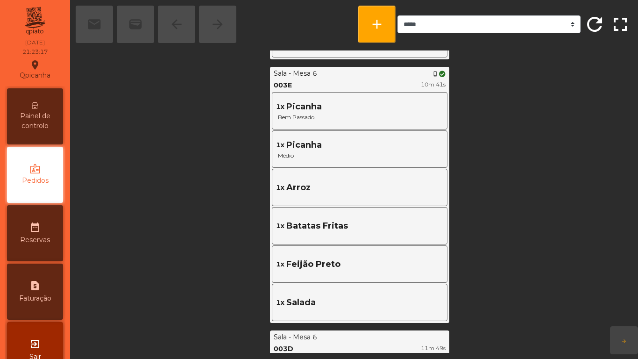
scroll to position [339, 0]
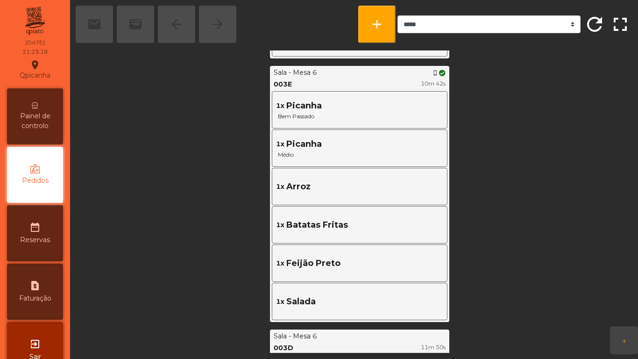
click at [45, 123] on span "Painel de controlo" at bounding box center [34, 121] width 51 height 20
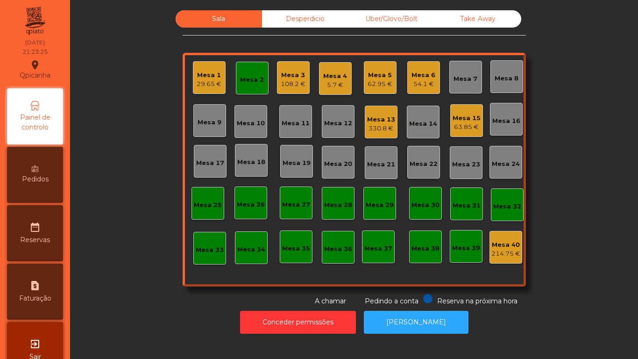
click at [333, 82] on div "5.7 €" at bounding box center [335, 84] width 24 height 9
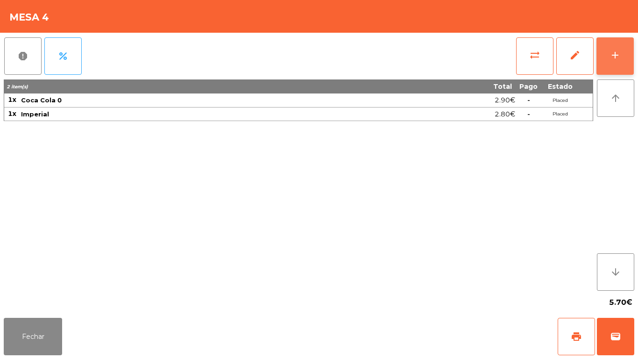
click at [606, 61] on button "add" at bounding box center [614, 55] width 37 height 37
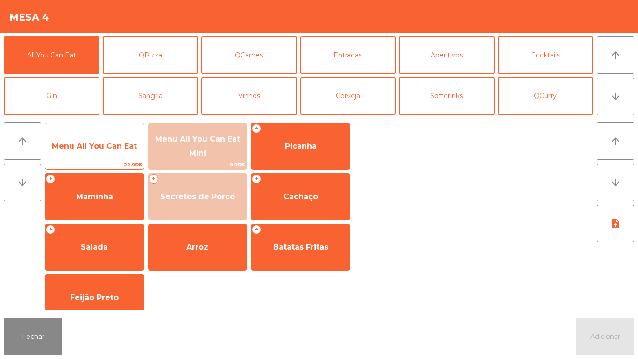
click at [118, 142] on span "Menu All You Can Eat" at bounding box center [94, 146] width 85 height 9
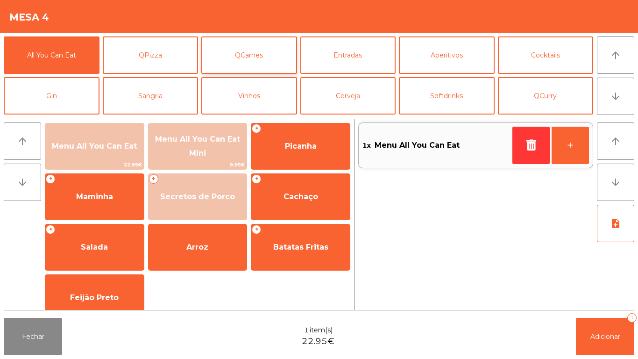
click at [269, 62] on button "QCarnes" at bounding box center [249, 54] width 96 height 37
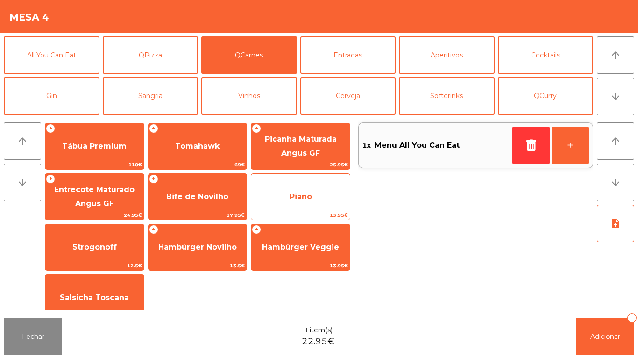
click at [305, 190] on span "Piano" at bounding box center [300, 196] width 99 height 25
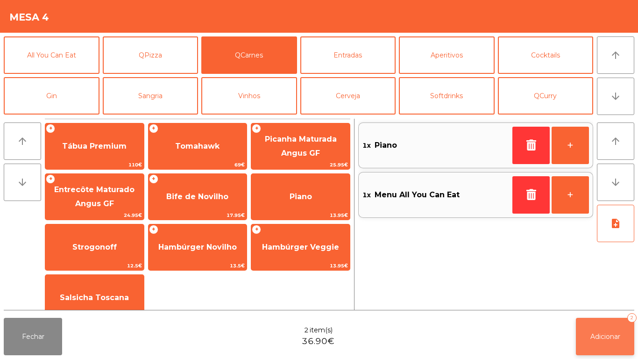
click at [600, 320] on button "Adicionar 2" at bounding box center [605, 336] width 58 height 37
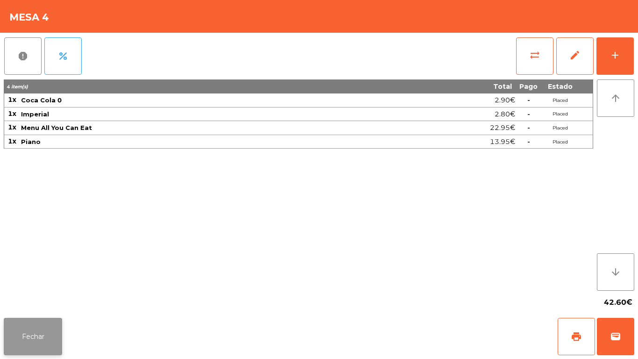
click at [31, 327] on button "Fechar" at bounding box center [33, 336] width 58 height 37
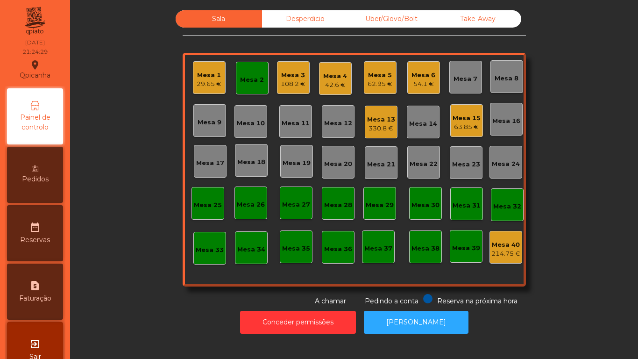
click at [422, 79] on div "Mesa 6" at bounding box center [423, 75] width 24 height 9
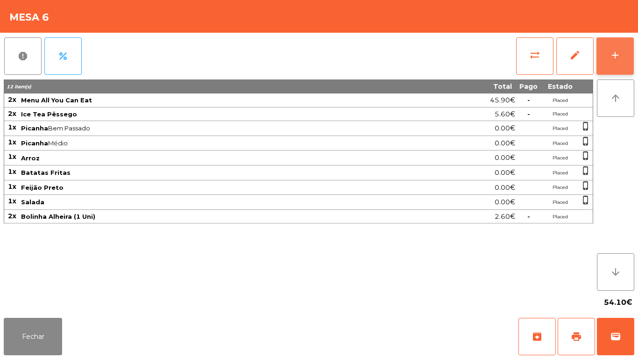
click at [621, 63] on button "add" at bounding box center [614, 55] width 37 height 37
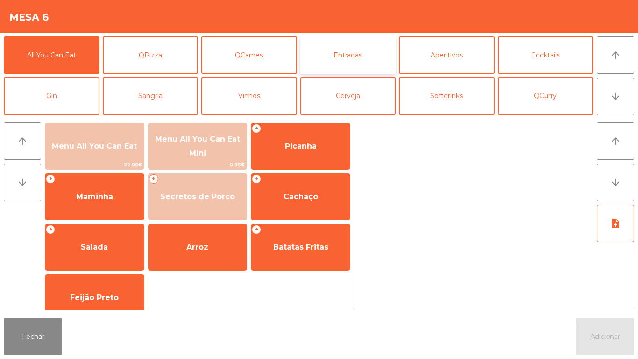
click at [354, 61] on button "Entradas" at bounding box center [348, 54] width 96 height 37
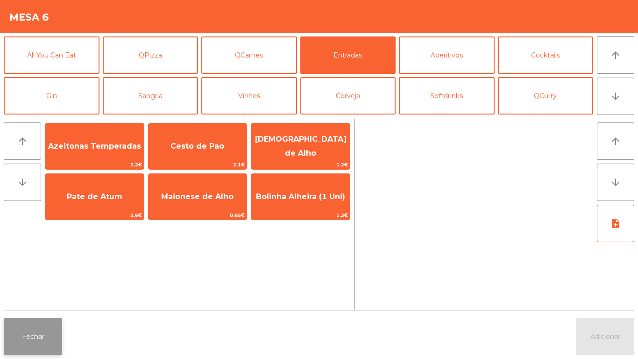
click at [32, 327] on button "Fechar" at bounding box center [33, 336] width 58 height 37
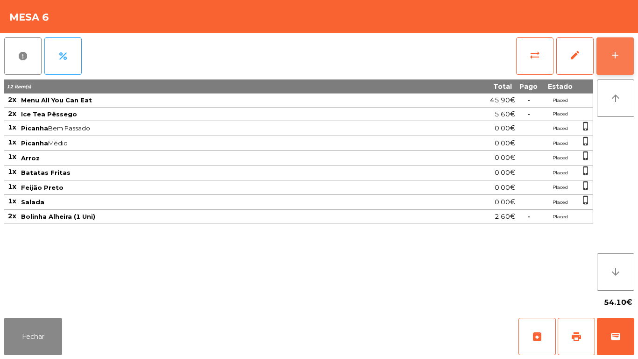
click at [620, 64] on button "add" at bounding box center [614, 55] width 37 height 37
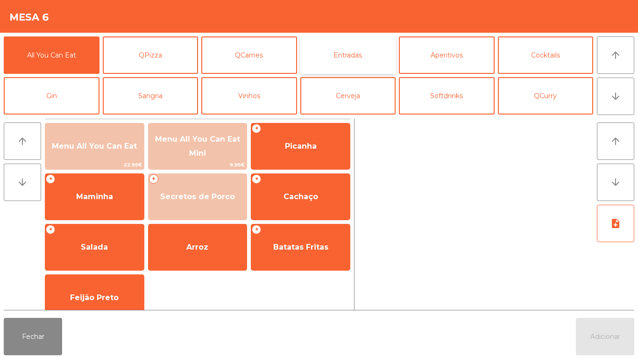
click at [349, 62] on button "Entradas" at bounding box center [348, 54] width 96 height 37
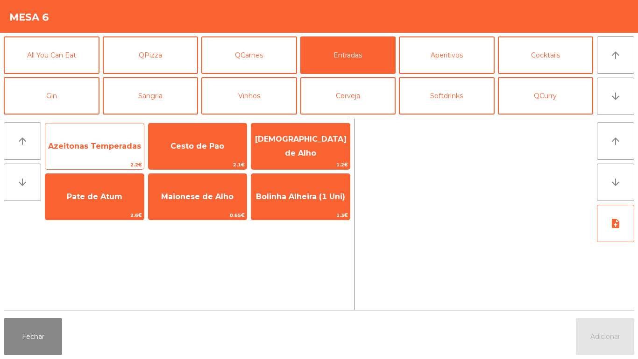
click at [89, 150] on span "Azeitonas Temperadas" at bounding box center [94, 146] width 99 height 25
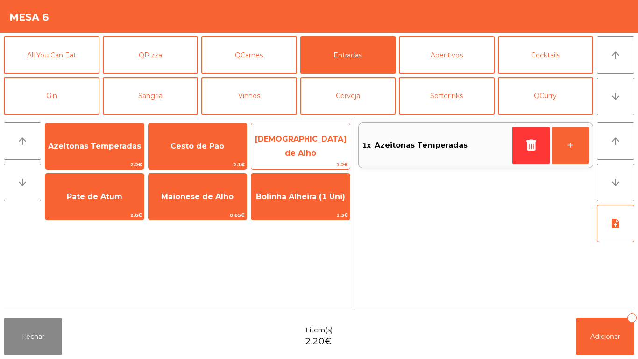
click at [307, 148] on span "[DEMOGRAPHIC_DATA] de Alho" at bounding box center [301, 145] width 92 height 23
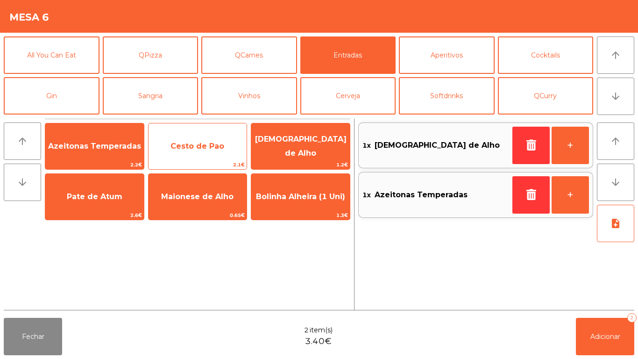
click at [204, 151] on span "Cesto de Pao" at bounding box center [198, 146] width 99 height 25
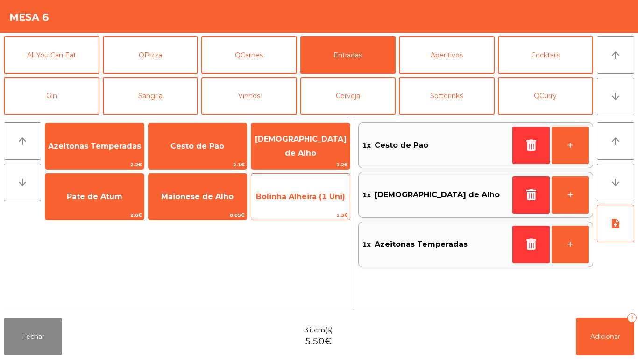
click at [293, 201] on span "Bolinha Alheira (1 Uni)" at bounding box center [300, 196] width 99 height 25
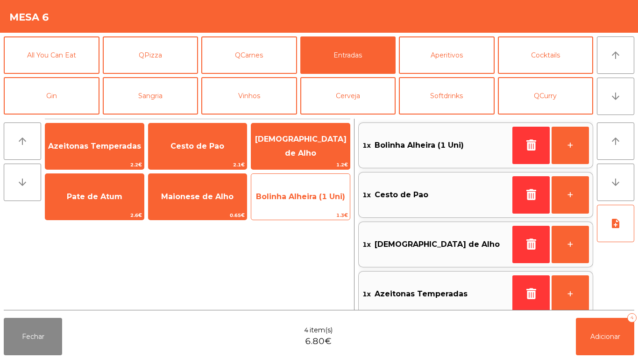
click at [291, 196] on span "Bolinha Alheira (1 Uni)" at bounding box center [300, 196] width 89 height 9
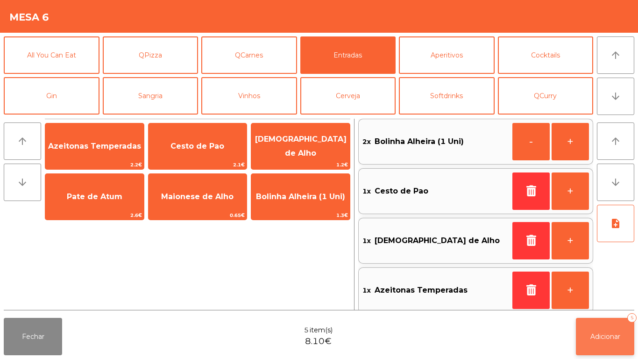
click at [610, 336] on span "Adicionar" at bounding box center [605, 336] width 30 height 8
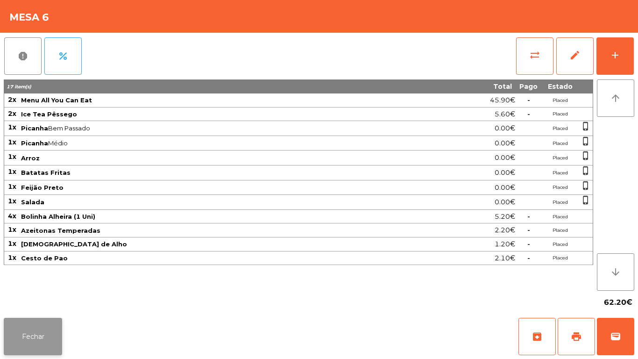
click at [29, 333] on button "Fechar" at bounding box center [33, 336] width 58 height 37
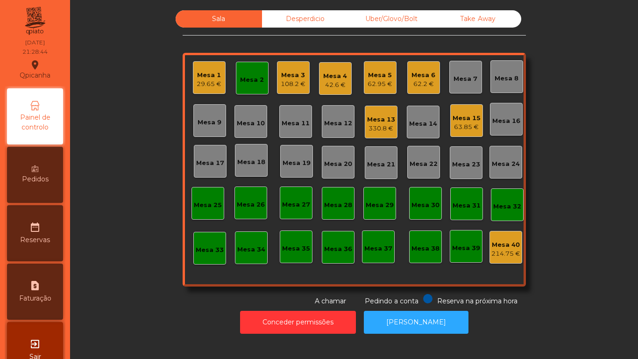
click at [294, 85] on div "108.2 €" at bounding box center [293, 83] width 25 height 9
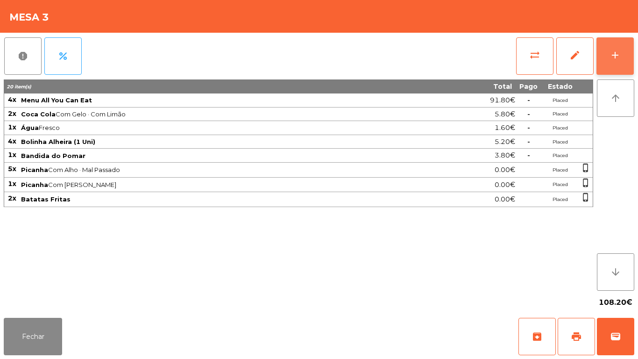
click at [618, 57] on div "add" at bounding box center [614, 55] width 11 height 11
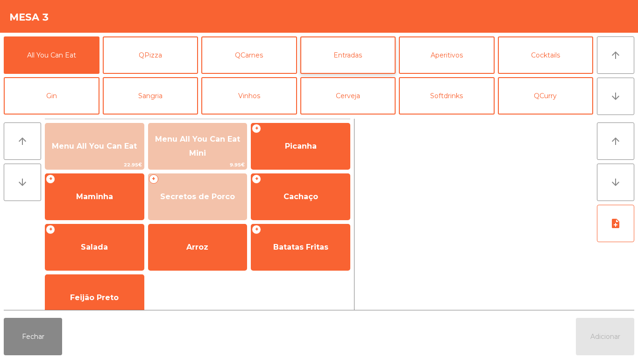
click at [351, 58] on button "Entradas" at bounding box center [348, 54] width 96 height 37
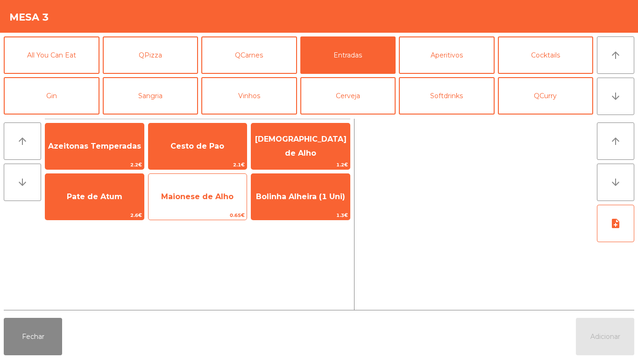
click at [207, 200] on span "Maionese de Alho" at bounding box center [197, 196] width 72 height 9
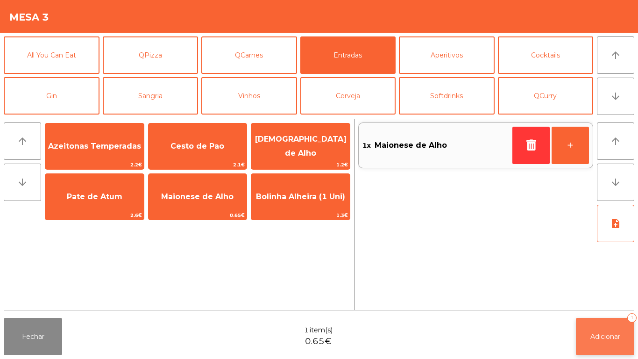
click at [594, 328] on button "Adicionar 1" at bounding box center [605, 336] width 58 height 37
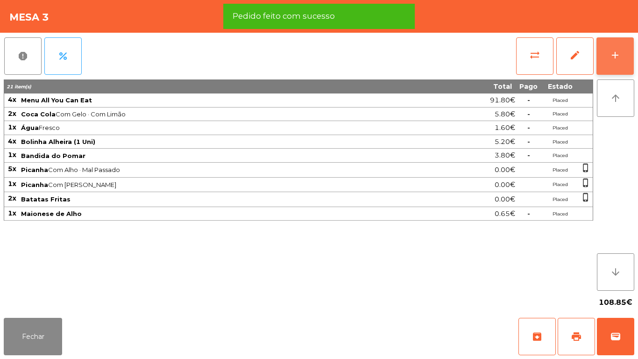
click at [614, 58] on div "add" at bounding box center [614, 55] width 11 height 11
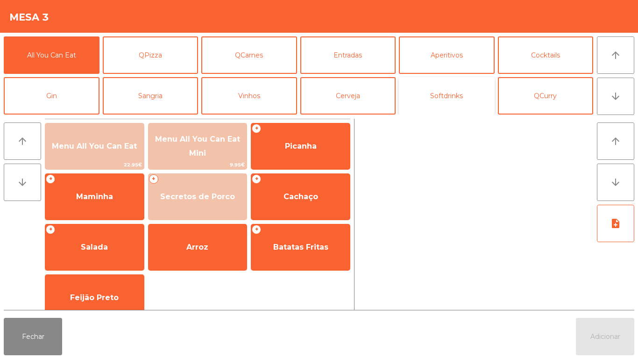
click at [450, 101] on button "Softdrinks" at bounding box center [447, 95] width 96 height 37
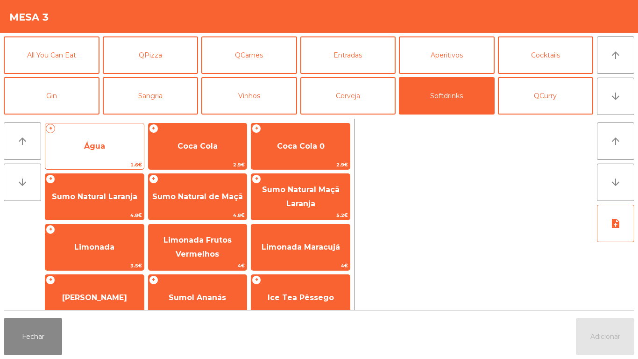
click at [103, 161] on span "1.6€" at bounding box center [94, 164] width 99 height 9
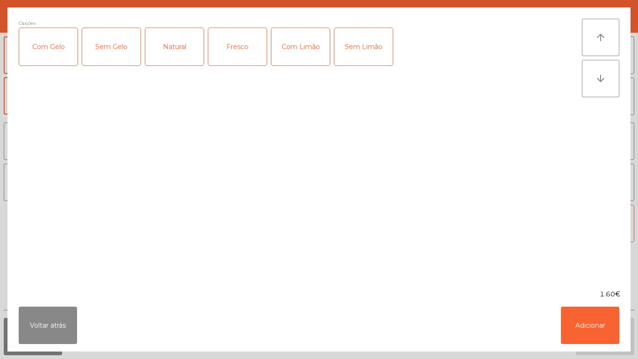
click at [249, 59] on div "Fresco" at bounding box center [237, 46] width 58 height 37
click at [579, 326] on button "Adicionar" at bounding box center [590, 324] width 58 height 37
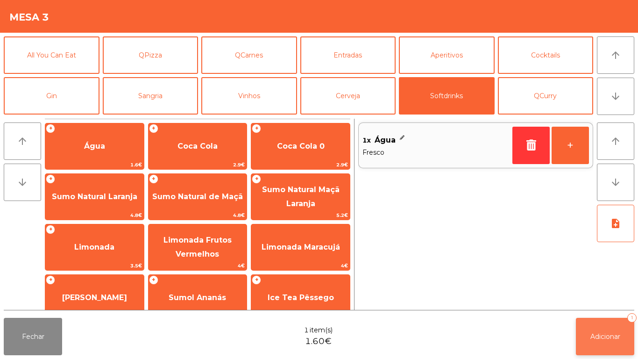
click at [597, 329] on button "Adicionar 1" at bounding box center [605, 336] width 58 height 37
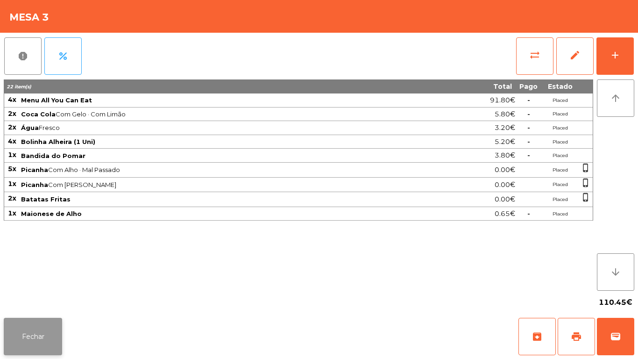
click at [37, 324] on button "Fechar" at bounding box center [33, 336] width 58 height 37
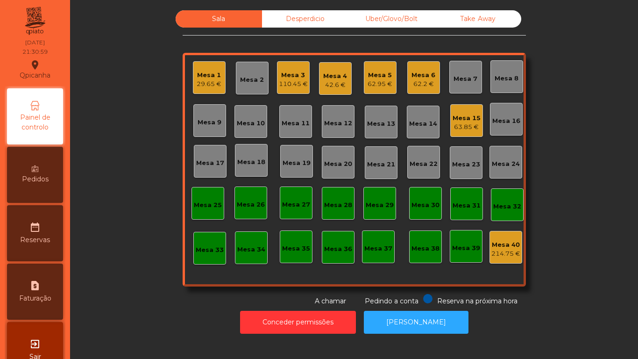
click at [421, 80] on div "62.2 €" at bounding box center [423, 83] width 24 height 9
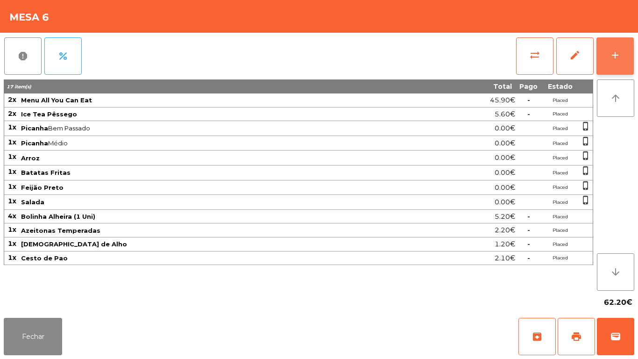
click at [612, 66] on button "add" at bounding box center [614, 55] width 37 height 37
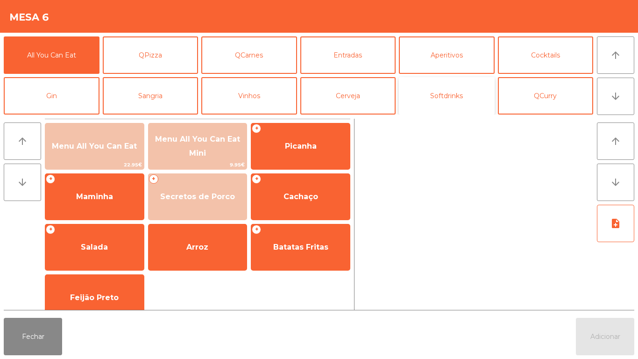
click at [454, 105] on button "Softdrinks" at bounding box center [447, 95] width 96 height 37
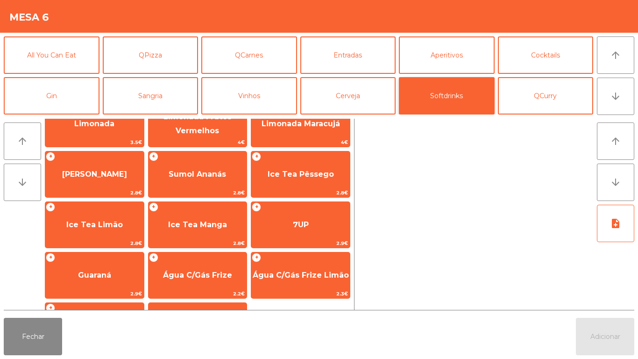
scroll to position [124, 0]
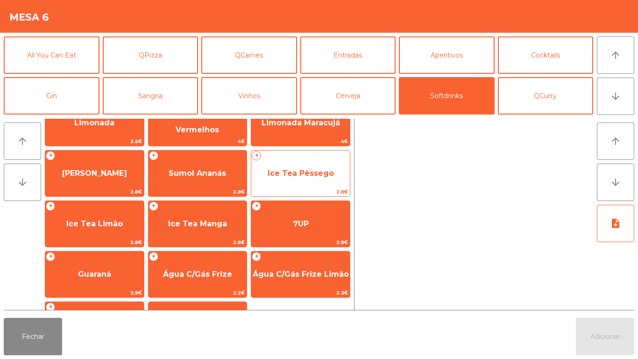
click at [289, 174] on span "Ice Tea Pêssego" at bounding box center [301, 173] width 66 height 9
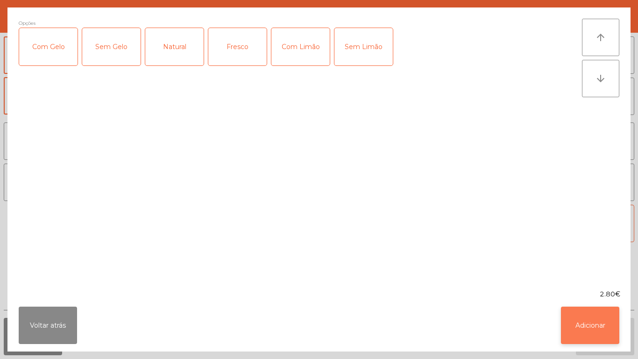
click at [578, 328] on button "Adicionar" at bounding box center [590, 324] width 58 height 37
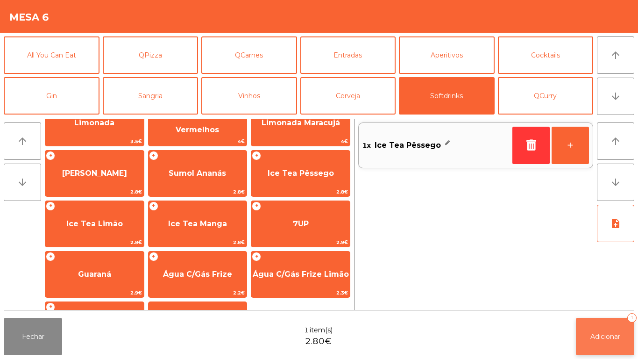
click at [593, 332] on span "Adicionar" at bounding box center [605, 336] width 30 height 8
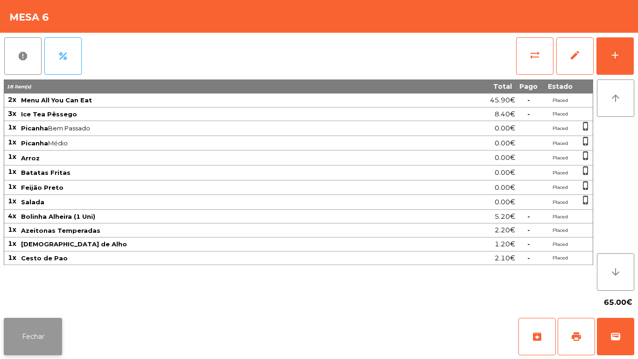
click at [47, 340] on button "Fechar" at bounding box center [33, 336] width 58 height 37
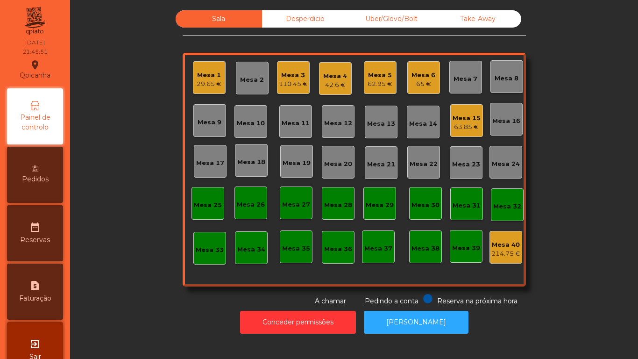
click at [340, 81] on div "42.6 €" at bounding box center [335, 84] width 24 height 9
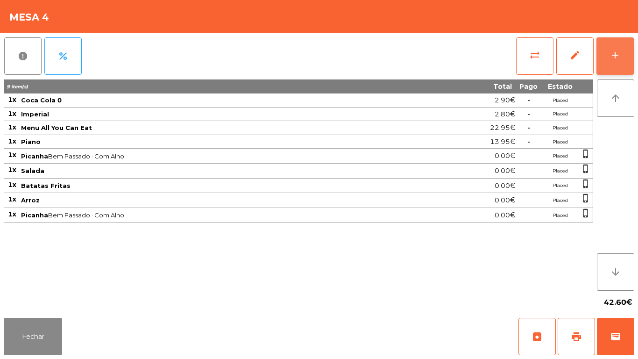
click at [615, 51] on div "add" at bounding box center [614, 55] width 11 height 11
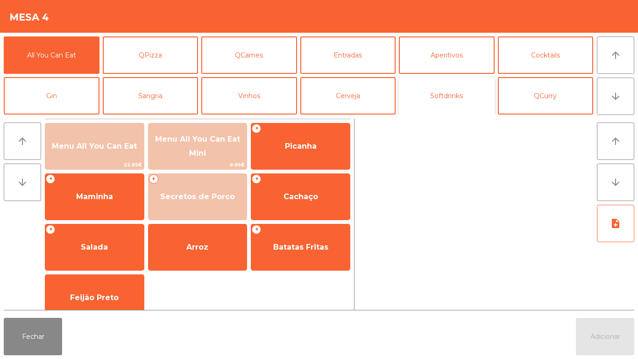
click at [453, 102] on button "Softdrinks" at bounding box center [447, 95] width 96 height 37
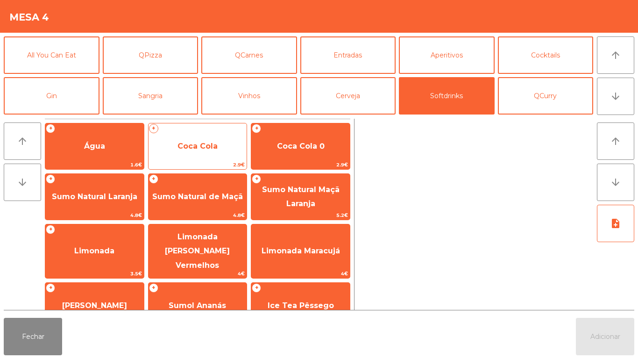
click at [211, 150] on span "Coca Cola" at bounding box center [198, 146] width 99 height 25
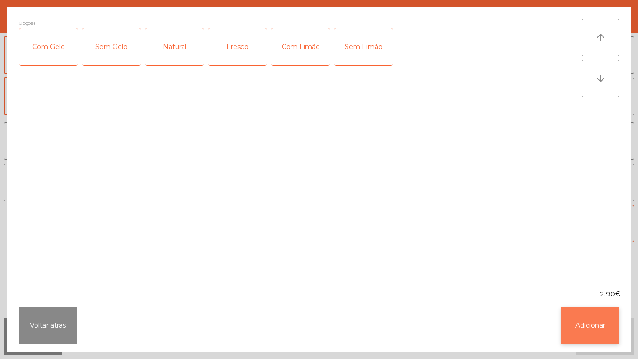
click at [579, 330] on button "Adicionar" at bounding box center [590, 324] width 58 height 37
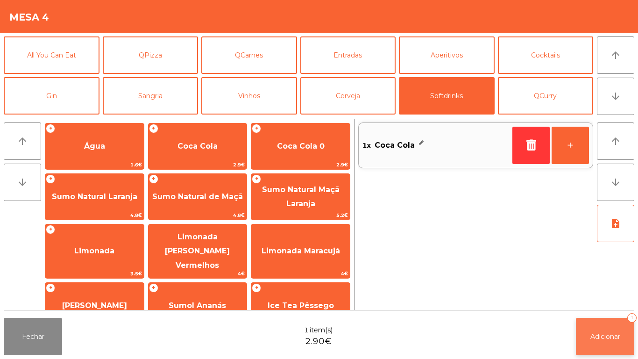
click at [601, 325] on button "Adicionar 1" at bounding box center [605, 336] width 58 height 37
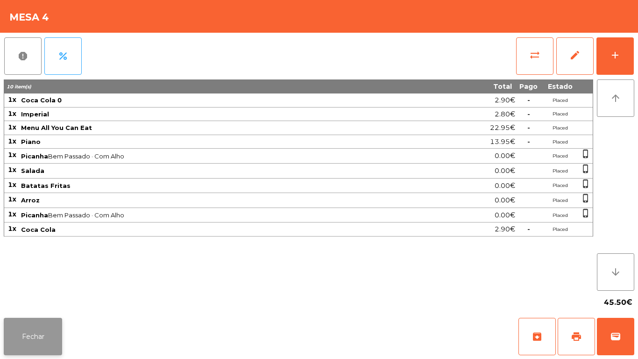
click at [35, 322] on button "Fechar" at bounding box center [33, 336] width 58 height 37
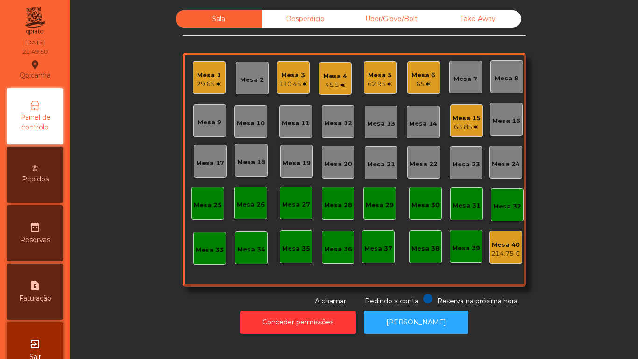
click at [217, 79] on div "Mesa 1" at bounding box center [209, 75] width 25 height 9
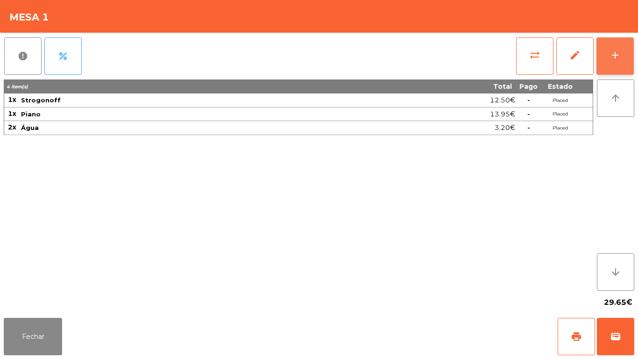
click at [623, 39] on button "add" at bounding box center [614, 55] width 37 height 37
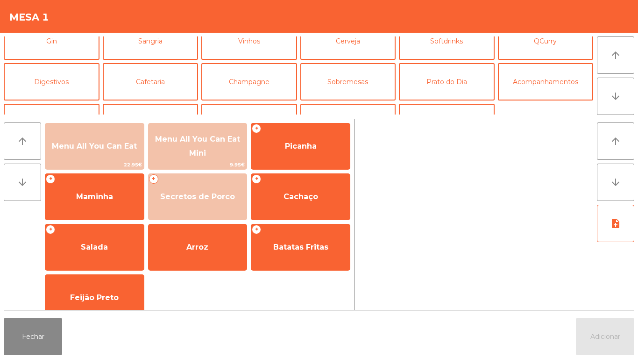
scroll to position [57, 0]
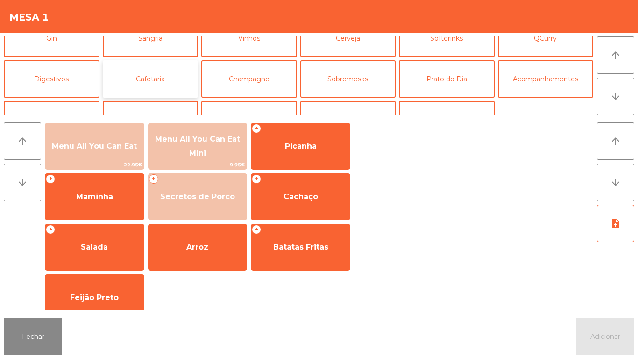
click at [173, 72] on button "Cafetaria" at bounding box center [151, 78] width 96 height 37
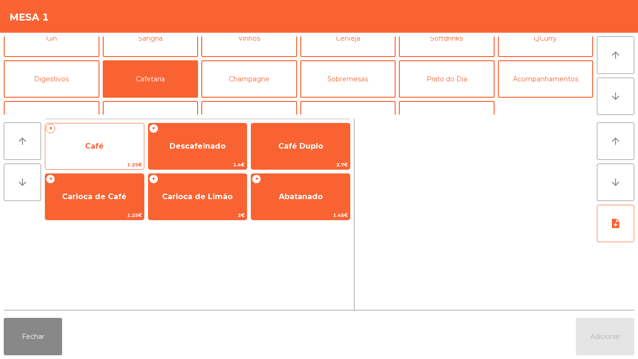
click at [120, 130] on div "+ Café 1.35€" at bounding box center [94, 146] width 99 height 47
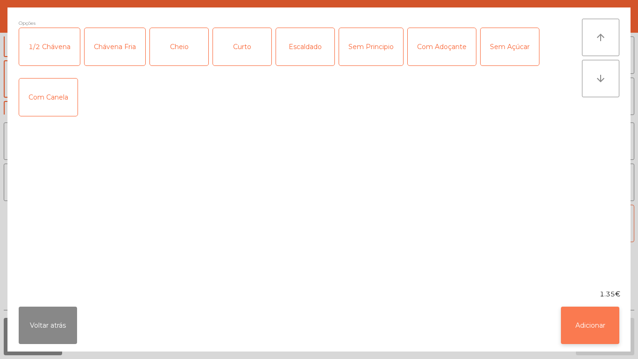
click at [597, 324] on button "Adicionar" at bounding box center [590, 324] width 58 height 37
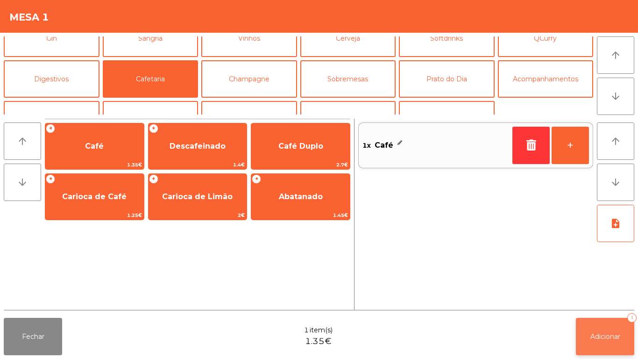
click at [616, 331] on button "Adicionar 1" at bounding box center [605, 336] width 58 height 37
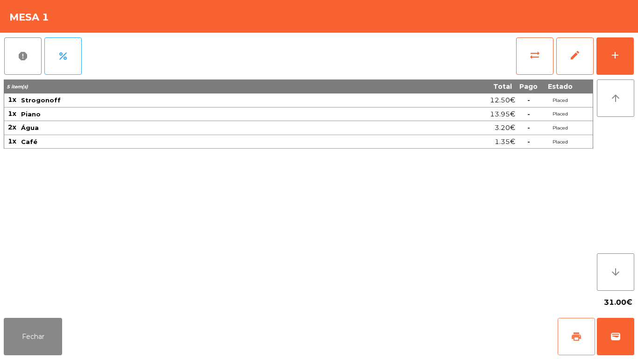
click at [581, 329] on button "print" at bounding box center [576, 336] width 37 height 37
click at [35, 330] on button "Fechar" at bounding box center [33, 336] width 58 height 37
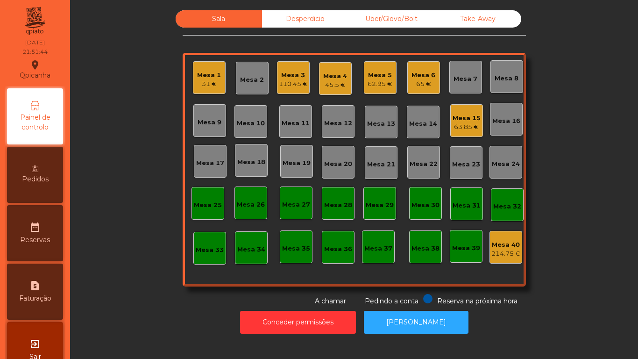
click at [423, 84] on div "65 €" at bounding box center [423, 83] width 24 height 9
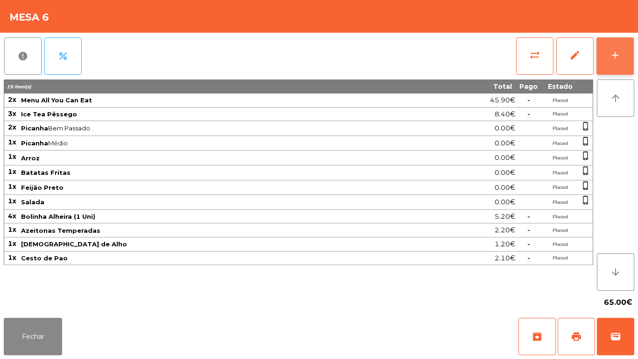
click at [615, 63] on button "add" at bounding box center [614, 55] width 37 height 37
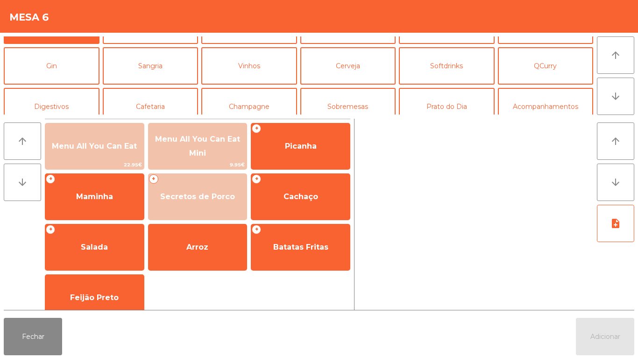
scroll to position [44, 0]
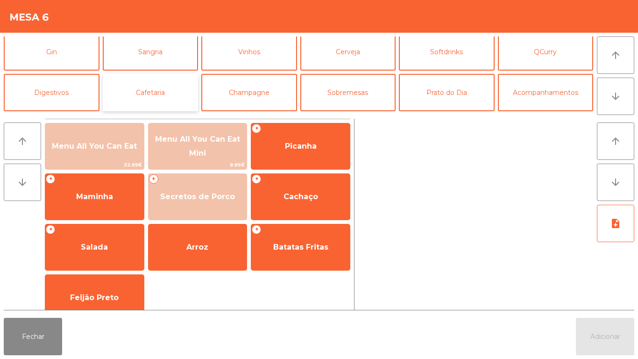
click at [156, 95] on button "Cafetaria" at bounding box center [151, 92] width 96 height 37
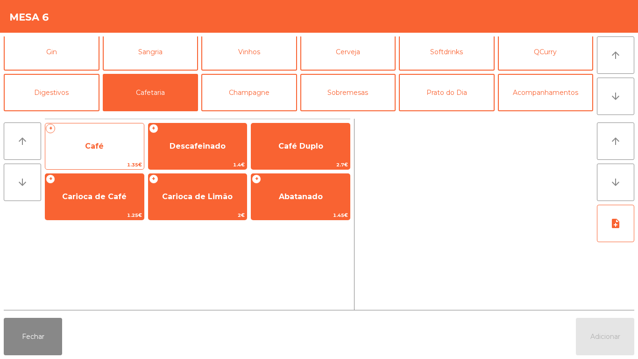
click at [106, 153] on span "Café" at bounding box center [94, 146] width 99 height 25
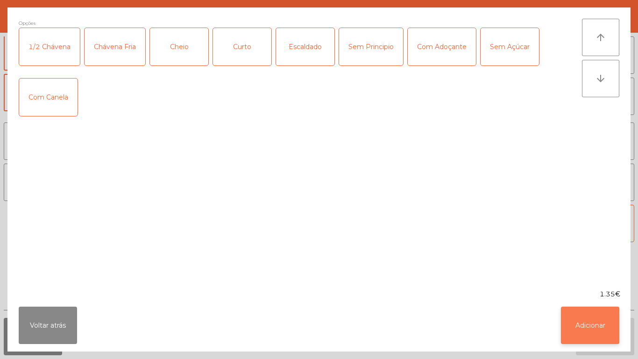
click at [584, 321] on button "Adicionar" at bounding box center [590, 324] width 58 height 37
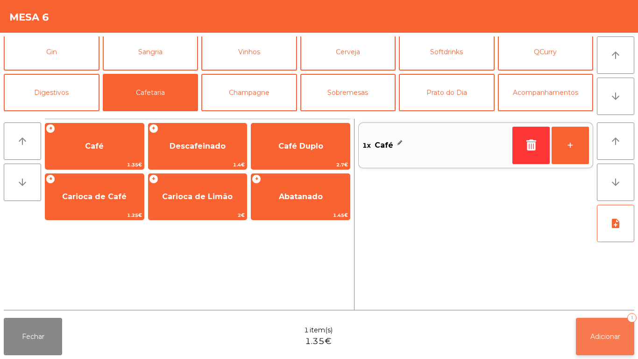
click at [601, 335] on span "Adicionar" at bounding box center [605, 336] width 30 height 8
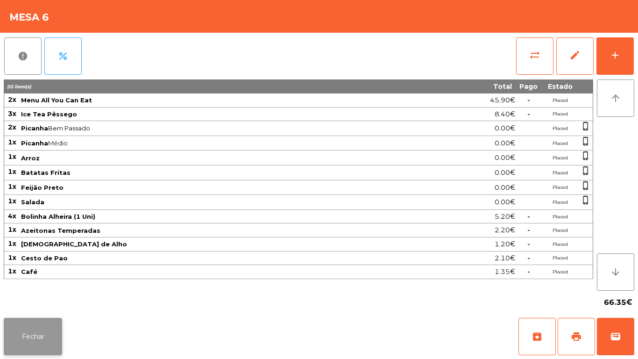
click at [47, 330] on button "Fechar" at bounding box center [33, 336] width 58 height 37
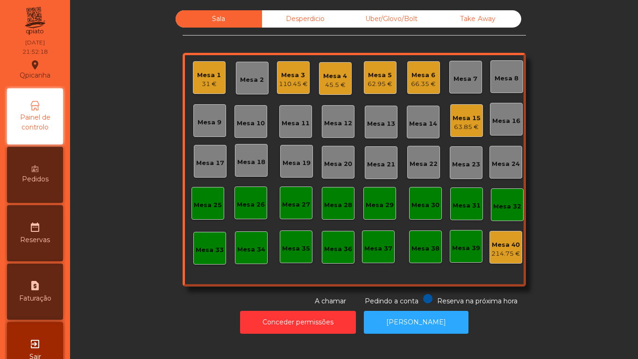
click at [373, 85] on div "62.95 €" at bounding box center [380, 83] width 25 height 9
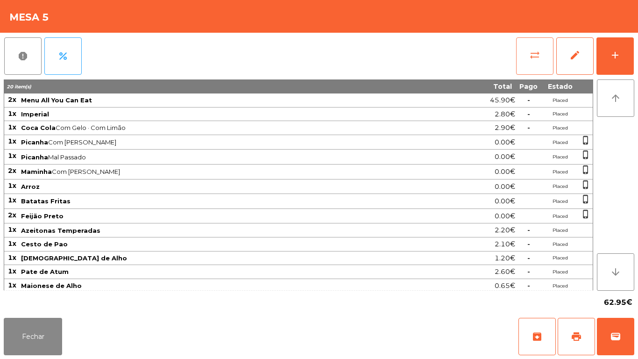
click at [533, 59] on span "sync_alt" at bounding box center [534, 55] width 11 height 11
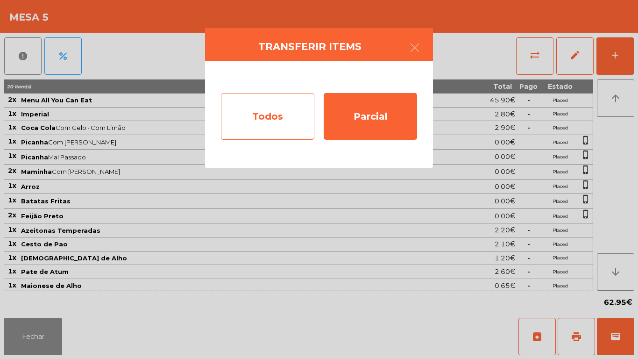
click at [268, 120] on div "Todos" at bounding box center [267, 116] width 93 height 47
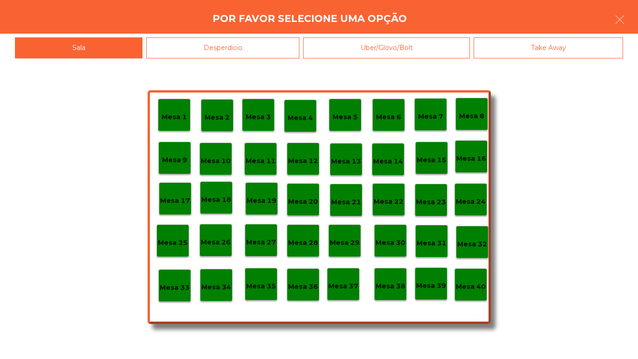
click at [475, 289] on p "Mesa 40" at bounding box center [471, 286] width 30 height 11
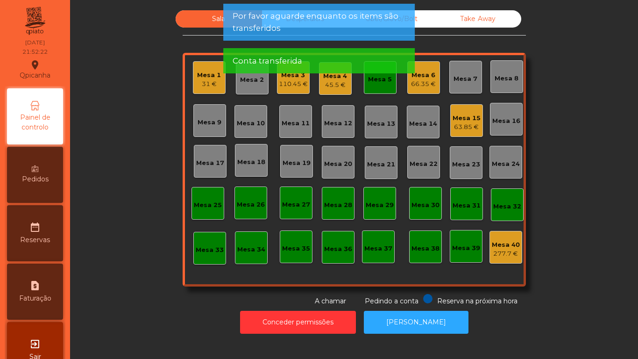
click at [371, 84] on div "Mesa 5" at bounding box center [380, 77] width 33 height 33
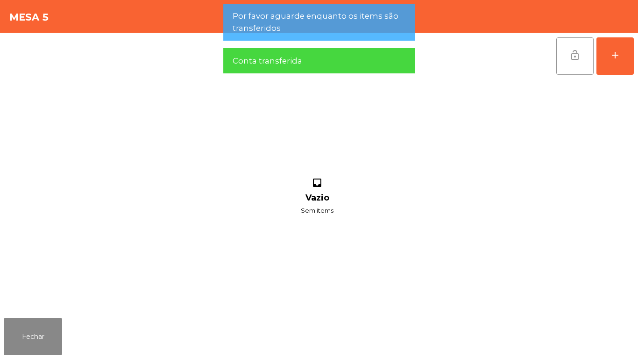
click at [569, 63] on button "lock_open" at bounding box center [574, 55] width 37 height 37
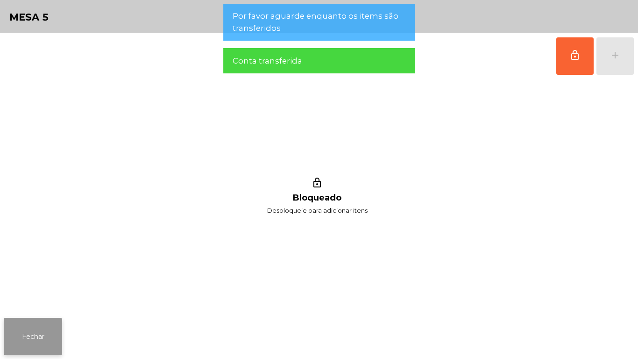
click at [36, 343] on button "Fechar" at bounding box center [33, 336] width 58 height 37
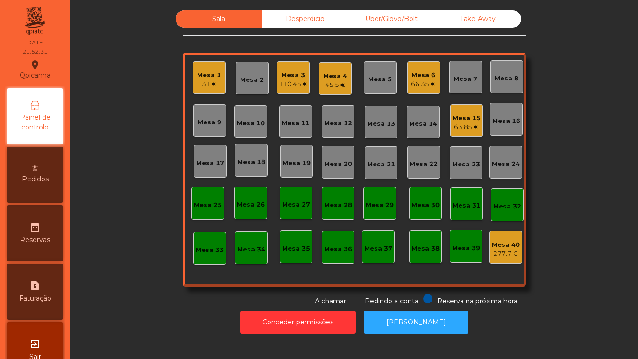
click at [407, 87] on div "Mesa 6 66.35 €" at bounding box center [423, 77] width 33 height 33
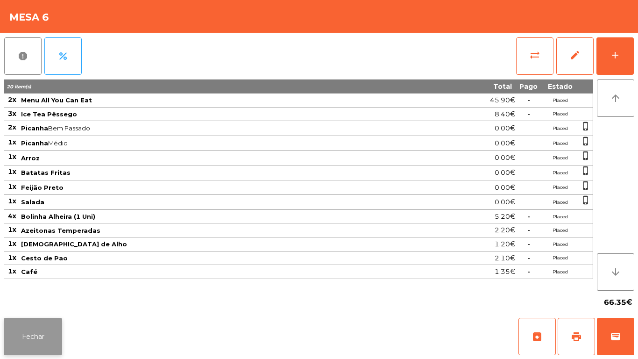
click at [48, 333] on button "Fechar" at bounding box center [33, 336] width 58 height 37
click at [616, 61] on button "add" at bounding box center [614, 55] width 37 height 37
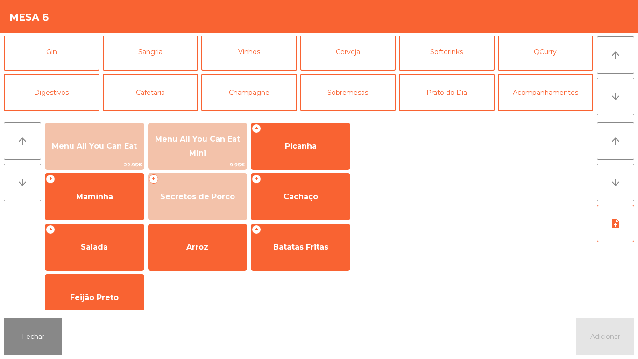
scroll to position [41, 0]
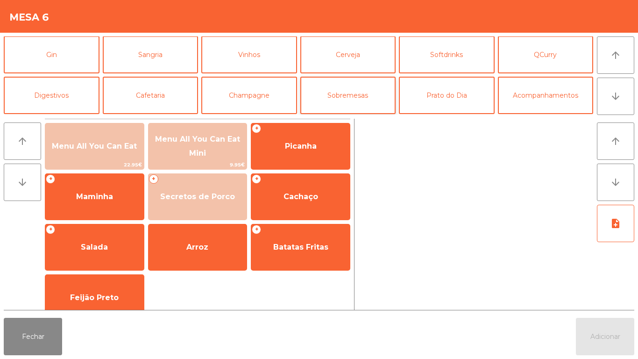
click at [356, 95] on button "Sobremesas" at bounding box center [348, 95] width 96 height 37
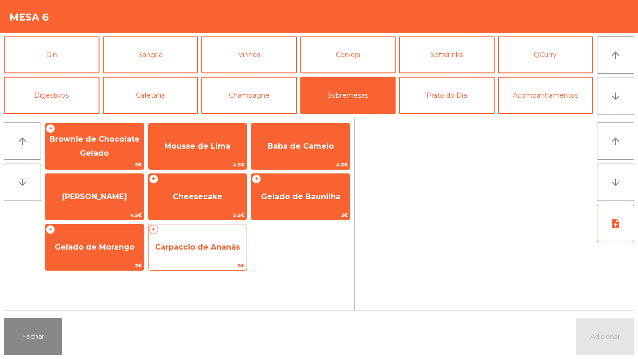
click at [210, 241] on span "Carpaccio de Ananás" at bounding box center [198, 246] width 99 height 25
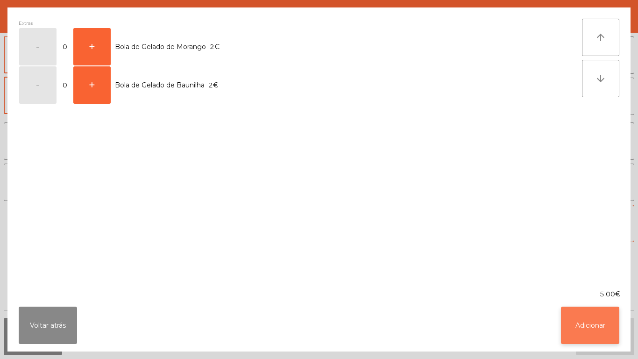
click at [588, 326] on button "Adicionar" at bounding box center [590, 324] width 58 height 37
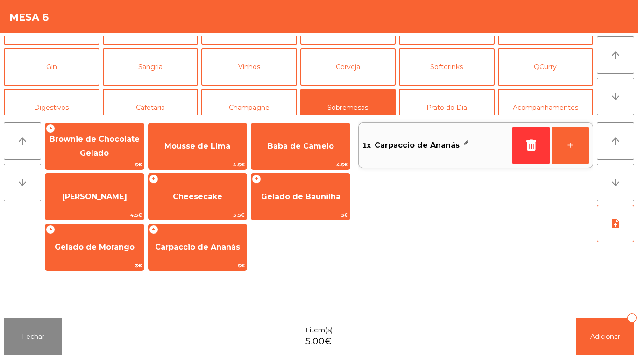
scroll to position [33, 0]
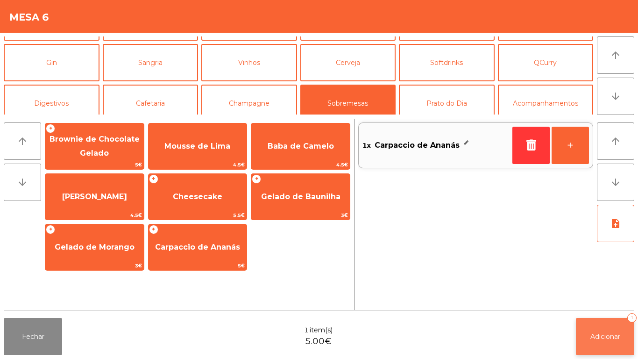
click at [591, 334] on span "Adicionar" at bounding box center [605, 336] width 30 height 8
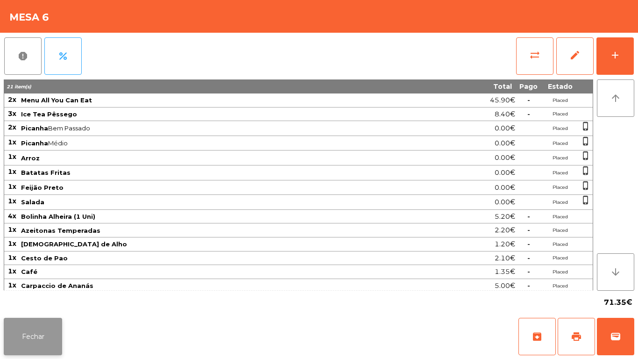
click at [42, 328] on button "Fechar" at bounding box center [33, 336] width 58 height 37
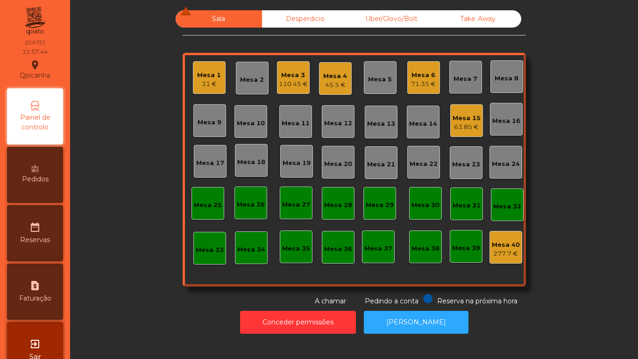
click at [293, 92] on div "Mesa 3 110.45 €" at bounding box center [293, 77] width 33 height 33
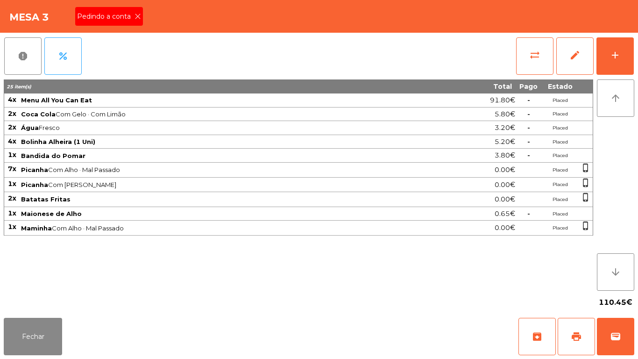
click at [138, 14] on icon at bounding box center [137, 16] width 7 height 7
click at [568, 329] on button "print" at bounding box center [576, 336] width 37 height 37
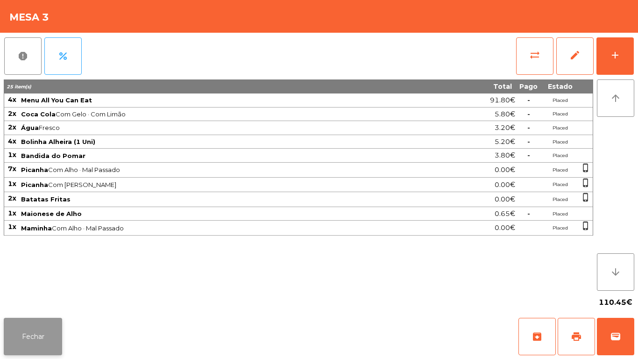
click at [32, 339] on button "Fechar" at bounding box center [33, 336] width 58 height 37
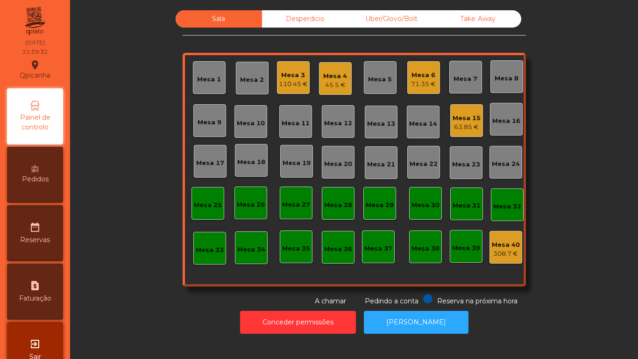
click at [286, 82] on div "110.45 €" at bounding box center [293, 83] width 29 height 9
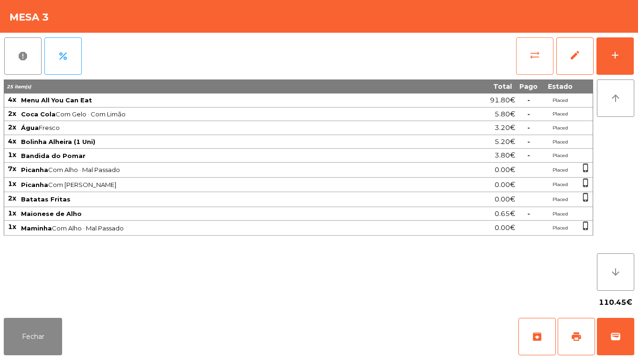
click at [526, 53] on button "sync_alt" at bounding box center [534, 55] width 37 height 37
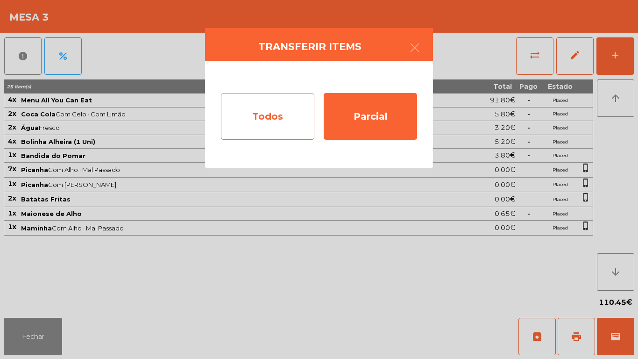
click at [273, 106] on div "Todos" at bounding box center [267, 116] width 93 height 47
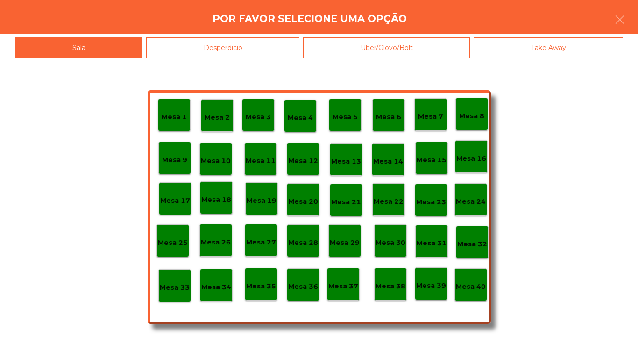
click at [388, 281] on p "Mesa 38" at bounding box center [390, 286] width 30 height 11
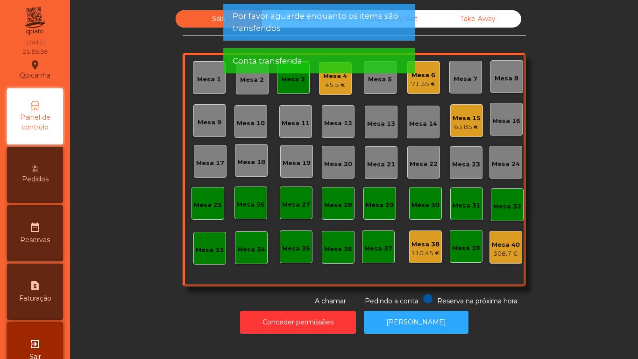
click at [291, 93] on div "Mesa 3" at bounding box center [293, 77] width 33 height 33
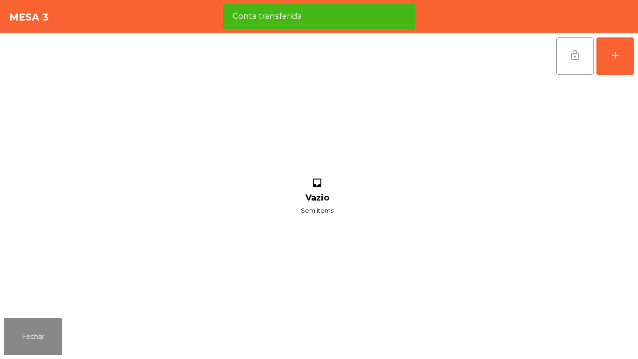
click at [568, 56] on button "lock_open" at bounding box center [574, 55] width 37 height 37
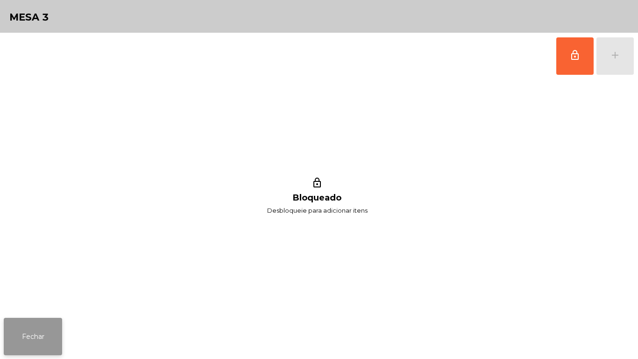
click at [55, 352] on button "Fechar" at bounding box center [33, 336] width 58 height 37
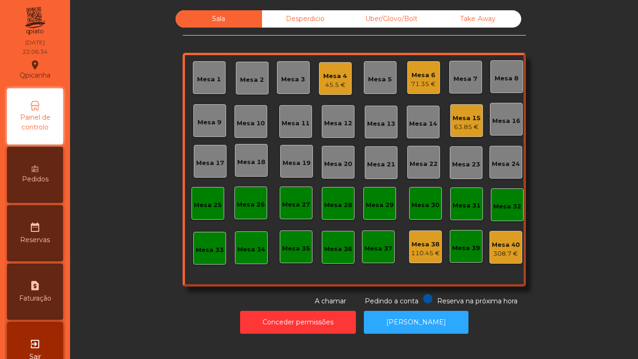
click at [327, 82] on div "45.5 €" at bounding box center [335, 84] width 24 height 9
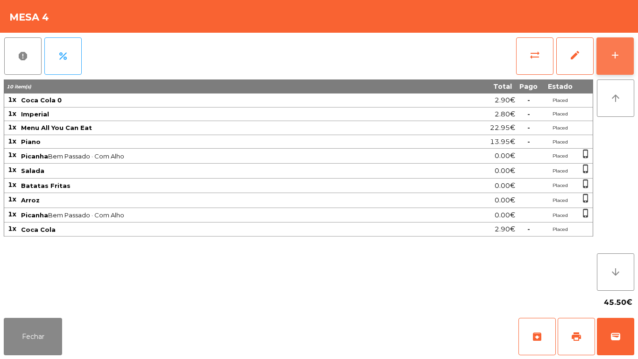
click at [606, 62] on button "add" at bounding box center [614, 55] width 37 height 37
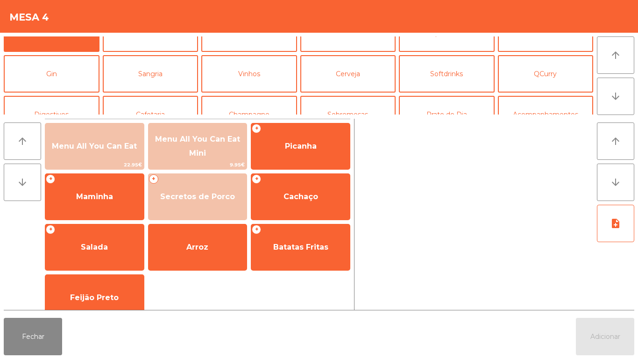
scroll to position [30, 0]
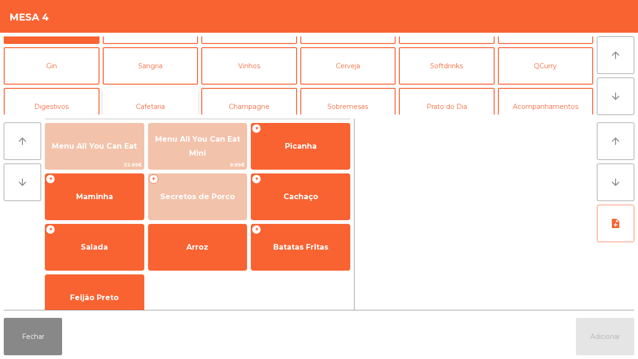
click at [167, 111] on button "Cafetaria" at bounding box center [151, 106] width 96 height 37
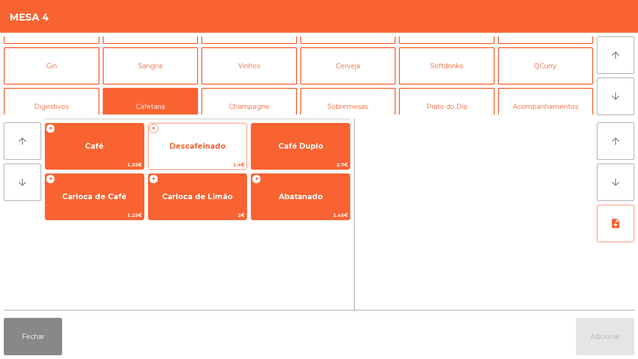
click at [216, 148] on span "Descafeinado" at bounding box center [198, 146] width 56 height 9
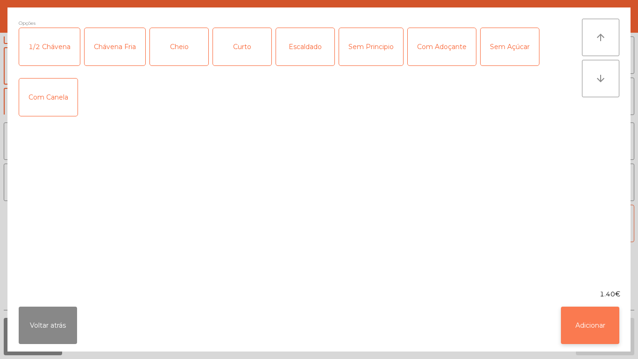
click at [594, 328] on button "Adicionar" at bounding box center [590, 324] width 58 height 37
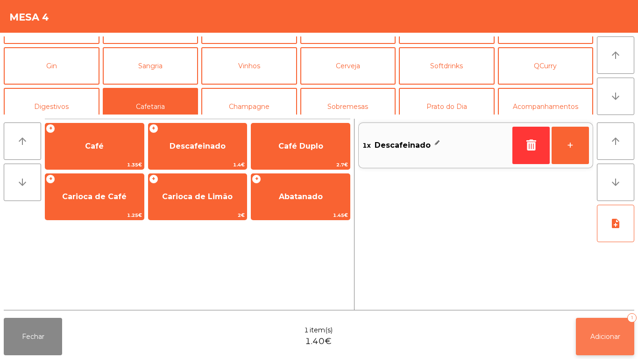
click at [600, 334] on span "Adicionar" at bounding box center [605, 336] width 30 height 8
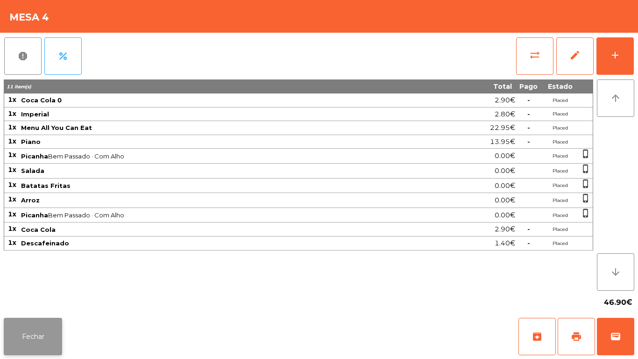
click at [33, 336] on button "Fechar" at bounding box center [33, 336] width 58 height 37
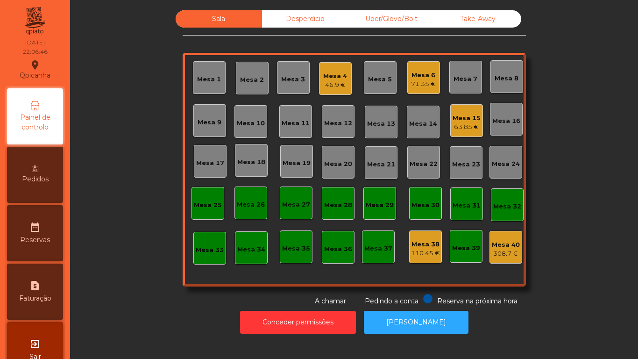
click at [415, 79] on div "Mesa 6" at bounding box center [423, 75] width 25 height 9
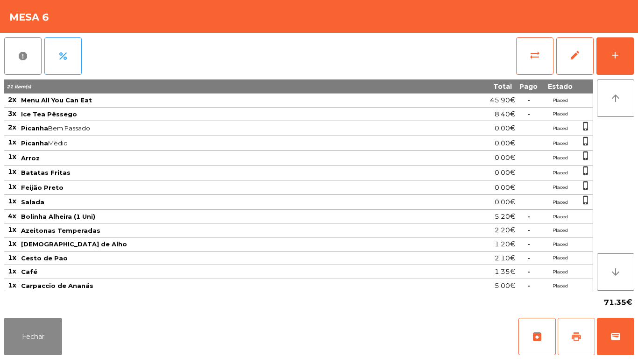
click at [573, 345] on button "print" at bounding box center [576, 336] width 37 height 37
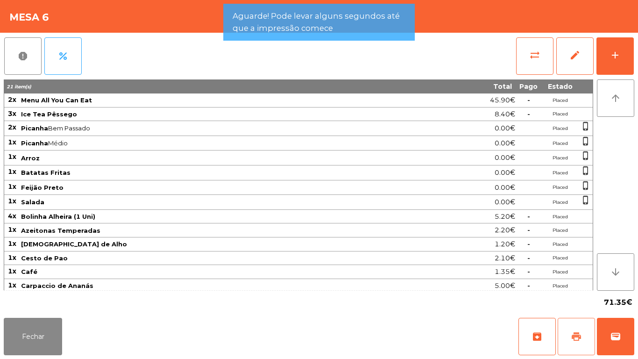
scroll to position [2, 0]
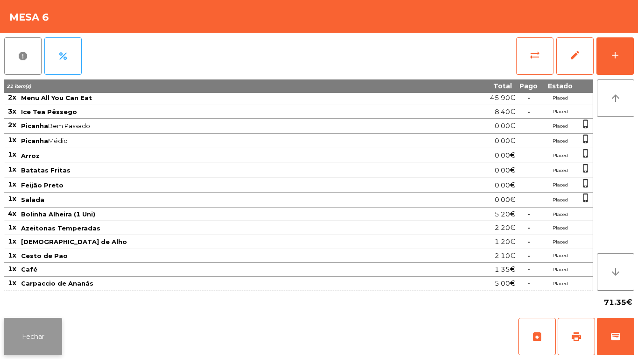
click at [28, 320] on button "Fechar" at bounding box center [33, 336] width 58 height 37
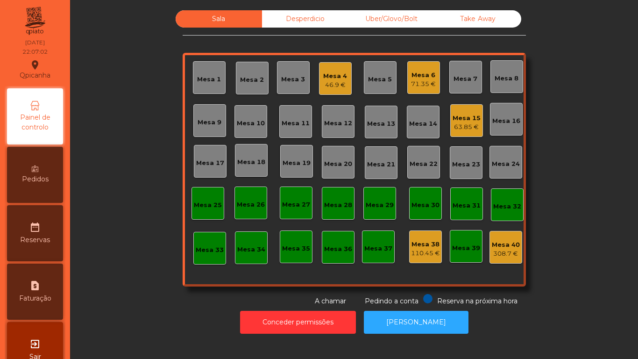
click at [414, 251] on div "110.45 €" at bounding box center [425, 252] width 29 height 9
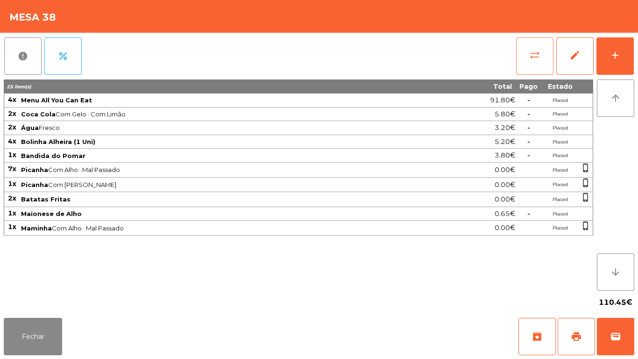
click at [525, 67] on button "sync_alt" at bounding box center [534, 55] width 37 height 37
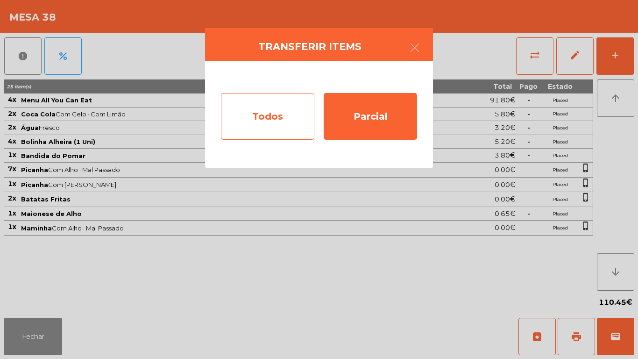
click at [280, 116] on div "Todos" at bounding box center [267, 116] width 93 height 47
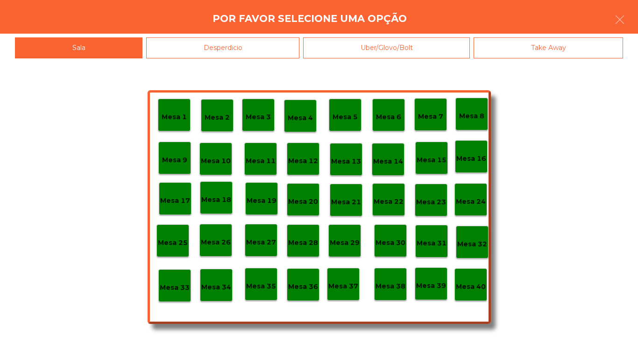
click at [473, 282] on p "Mesa 40" at bounding box center [471, 286] width 30 height 11
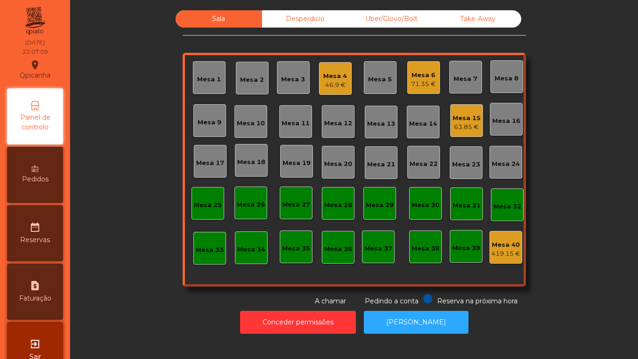
click at [415, 86] on div "71.35 €" at bounding box center [423, 83] width 25 height 9
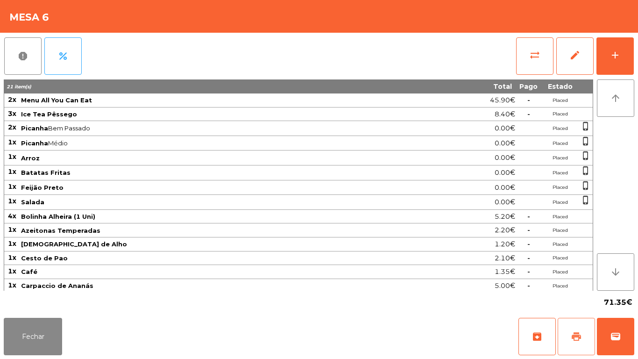
click at [571, 335] on span "print" at bounding box center [576, 336] width 11 height 11
click at [46, 336] on button "Fechar" at bounding box center [33, 336] width 58 height 37
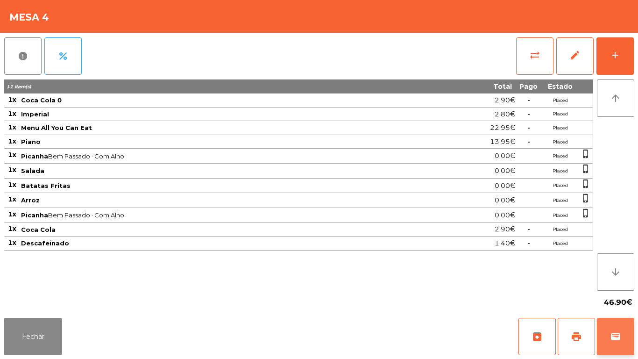
click at [616, 335] on span "wallet" at bounding box center [615, 336] width 11 height 11
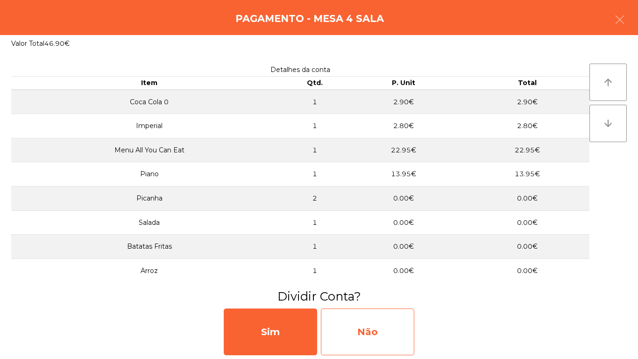
click at [392, 320] on div "Não" at bounding box center [367, 331] width 93 height 47
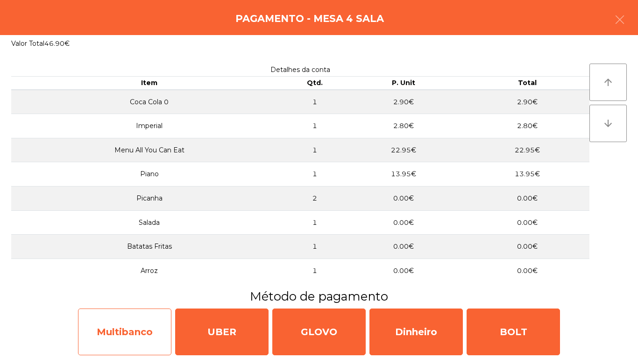
click at [126, 326] on div "Multibanco" at bounding box center [124, 331] width 93 height 47
select select "**"
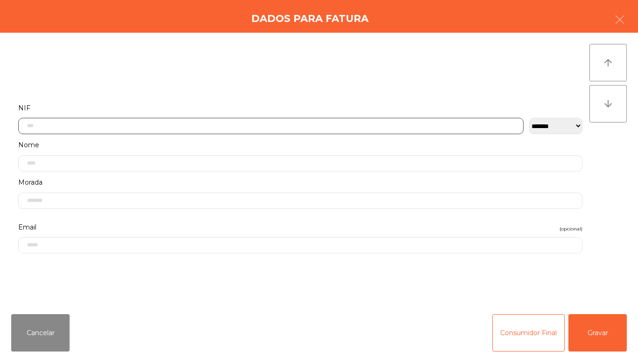
click at [193, 125] on input "text" at bounding box center [270, 126] width 505 height 16
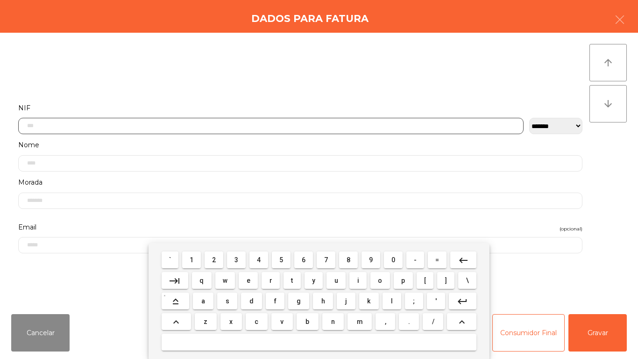
scroll to position [57, 0]
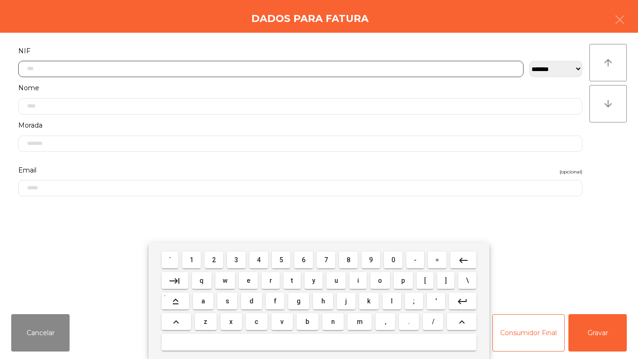
click at [217, 253] on button "2" at bounding box center [214, 259] width 19 height 17
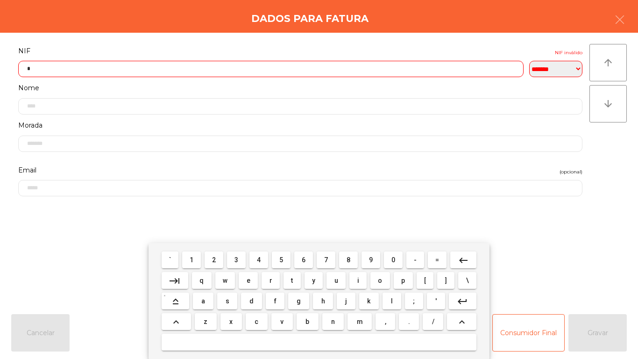
click at [281, 260] on span "5" at bounding box center [281, 259] width 4 height 7
click at [325, 262] on span "7" at bounding box center [326, 259] width 4 height 7
click at [350, 259] on span "8" at bounding box center [349, 259] width 4 height 7
click at [192, 259] on span "1" at bounding box center [192, 259] width 4 height 7
click at [241, 255] on button "3" at bounding box center [236, 259] width 19 height 17
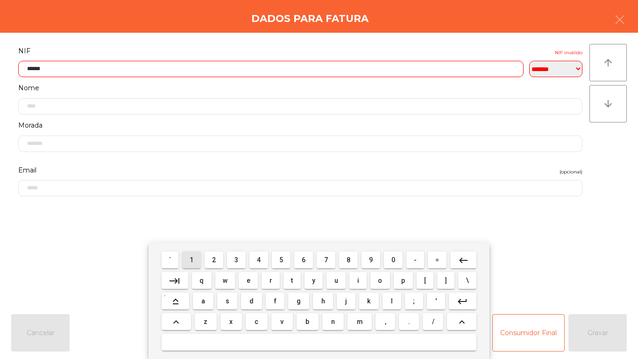
click at [193, 258] on span "1" at bounding box center [192, 259] width 4 height 7
click at [259, 259] on span "4" at bounding box center [259, 259] width 4 height 7
type input "*********"
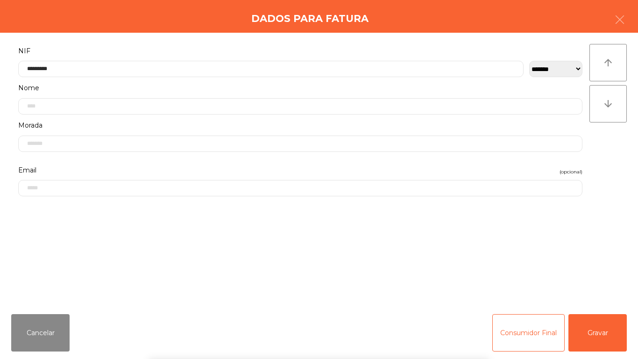
click at [603, 327] on div "` 1 2 3 4 5 6 7 8 9 0 - = keyboard_backspace keyboard_tab q w e r t y u i o p […" at bounding box center [319, 301] width 638 height 116
click at [597, 333] on button "Gravar" at bounding box center [597, 332] width 58 height 37
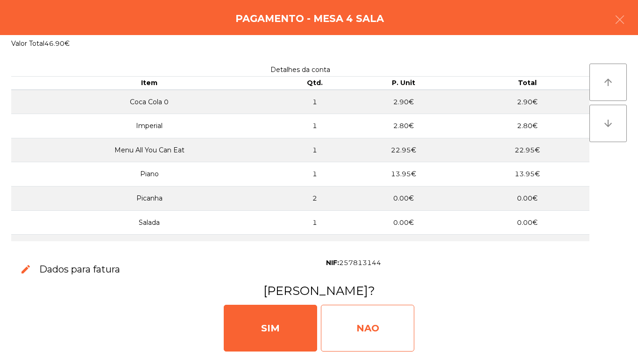
click at [384, 319] on div "NAO" at bounding box center [367, 327] width 93 height 47
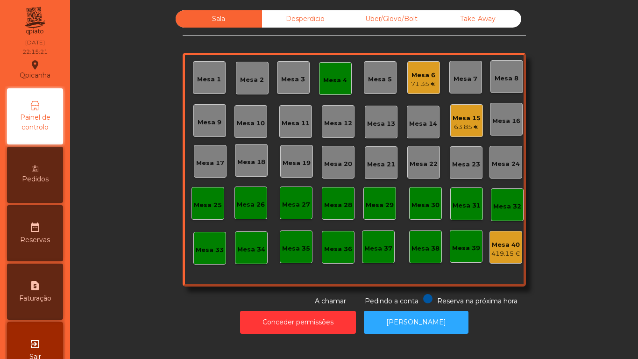
click at [426, 81] on div "71.35 €" at bounding box center [423, 83] width 25 height 9
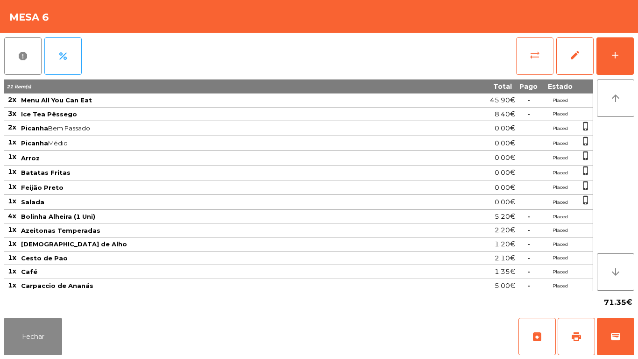
click at [528, 57] on button "sync_alt" at bounding box center [534, 55] width 37 height 37
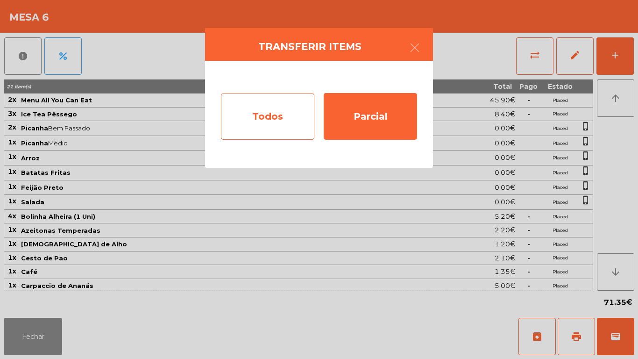
click at [270, 113] on div "Todos" at bounding box center [267, 116] width 93 height 47
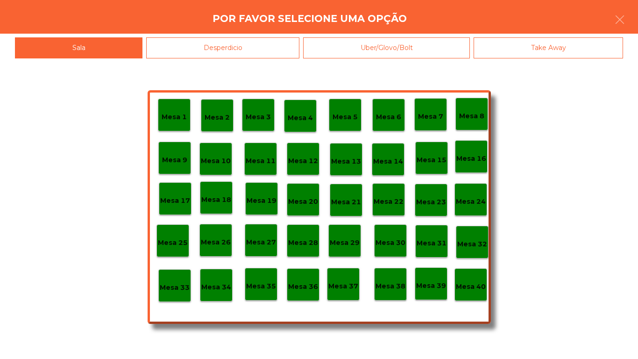
click at [470, 281] on p "Mesa 40" at bounding box center [471, 286] width 30 height 11
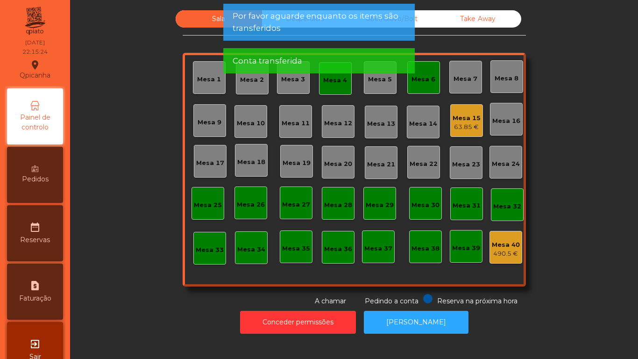
click at [420, 72] on div "Mesa 6" at bounding box center [423, 77] width 24 height 13
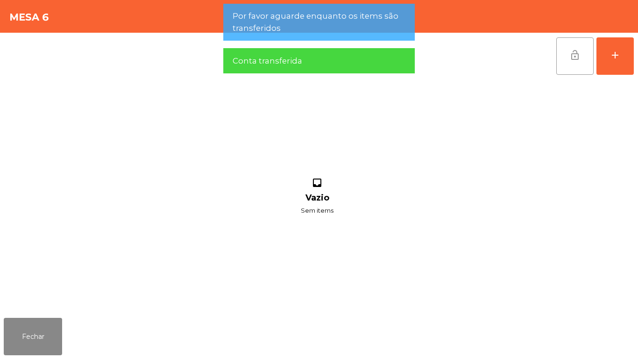
click at [580, 50] on span "lock_open" at bounding box center [574, 55] width 11 height 11
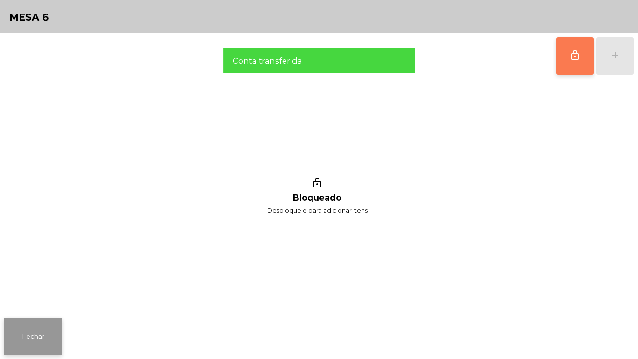
click at [31, 335] on button "Fechar" at bounding box center [33, 336] width 58 height 37
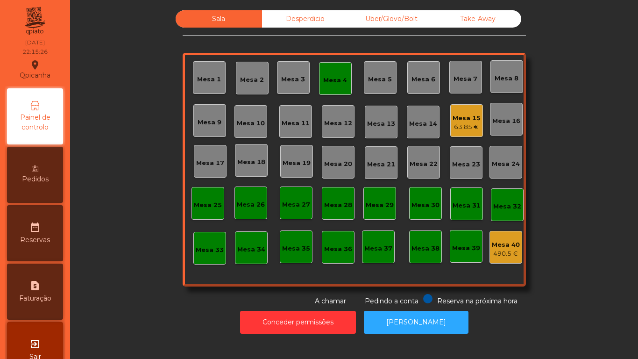
click at [341, 79] on div "Mesa 4" at bounding box center [335, 80] width 24 height 9
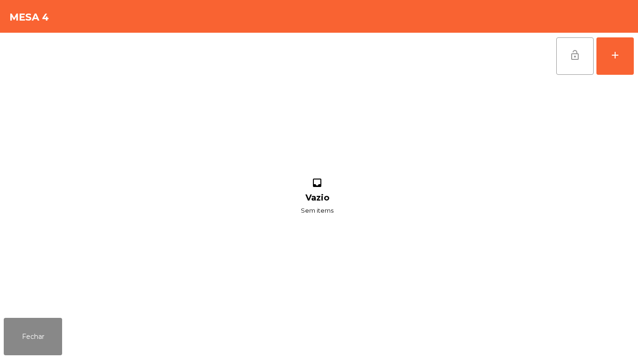
click at [558, 56] on button "lock_open" at bounding box center [574, 55] width 37 height 37
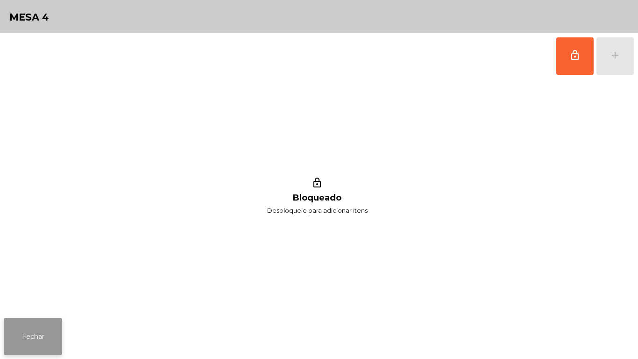
click at [39, 336] on button "Fechar" at bounding box center [33, 336] width 58 height 37
